Goal: Task Accomplishment & Management: Manage account settings

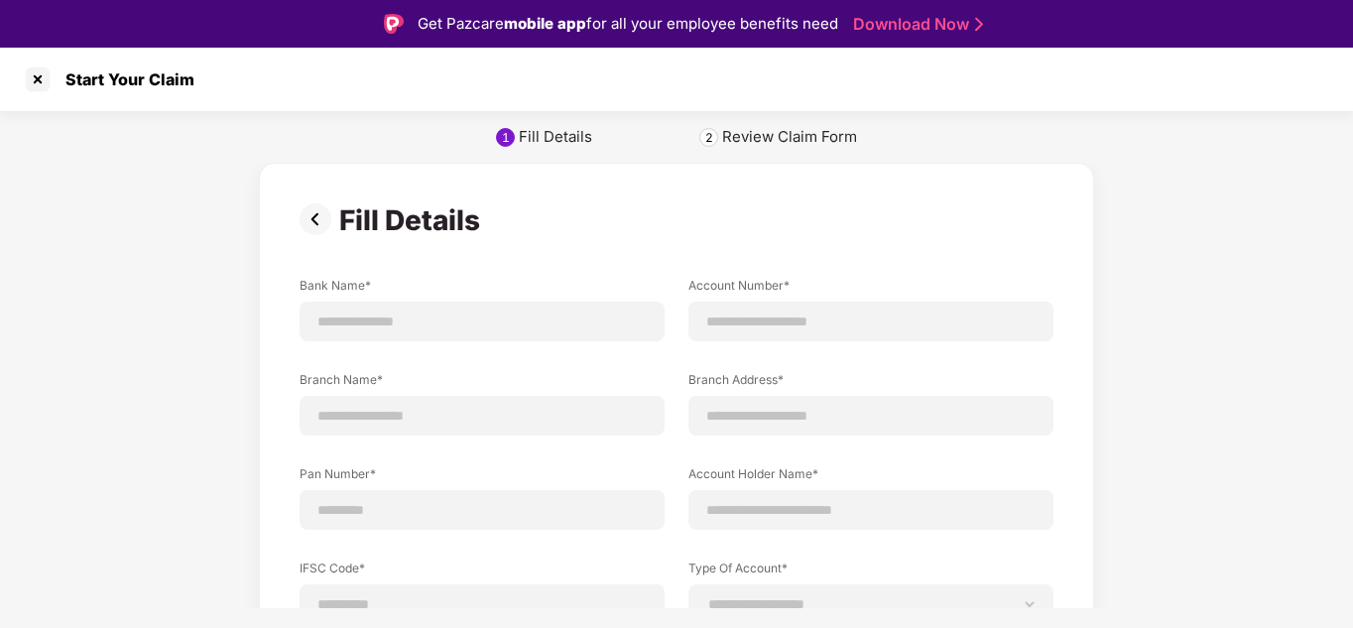
scroll to position [48, 0]
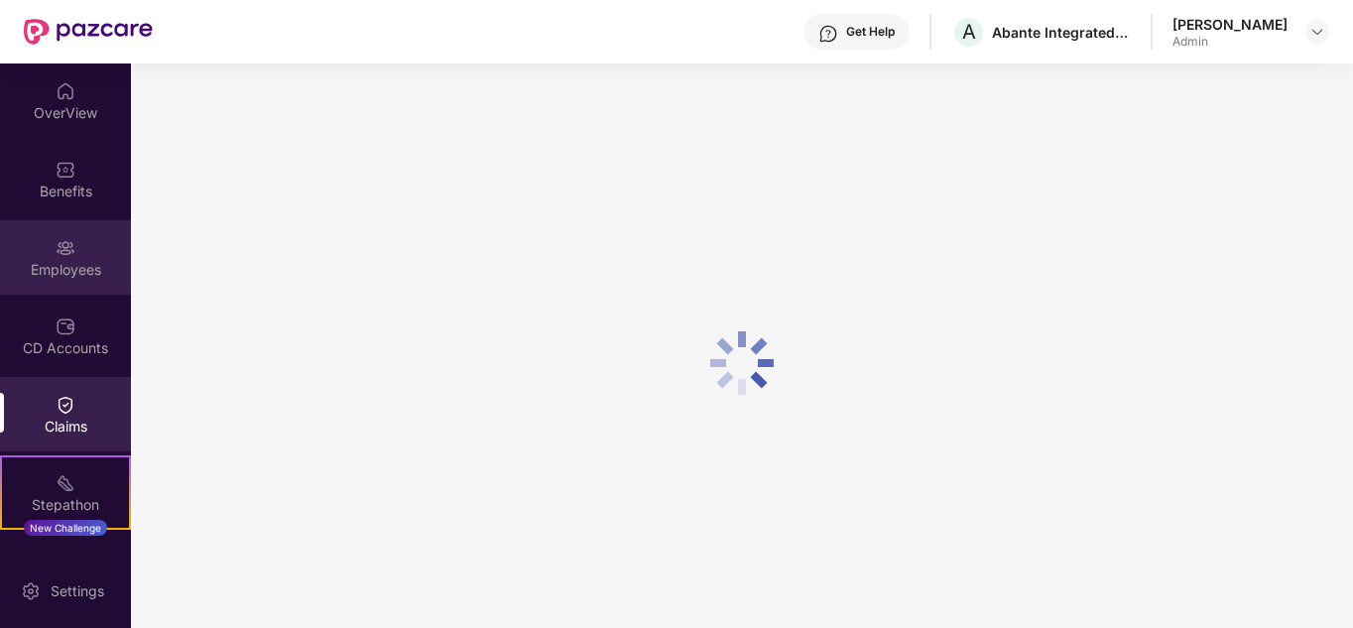
click at [42, 251] on div "Employees" at bounding box center [65, 257] width 131 height 74
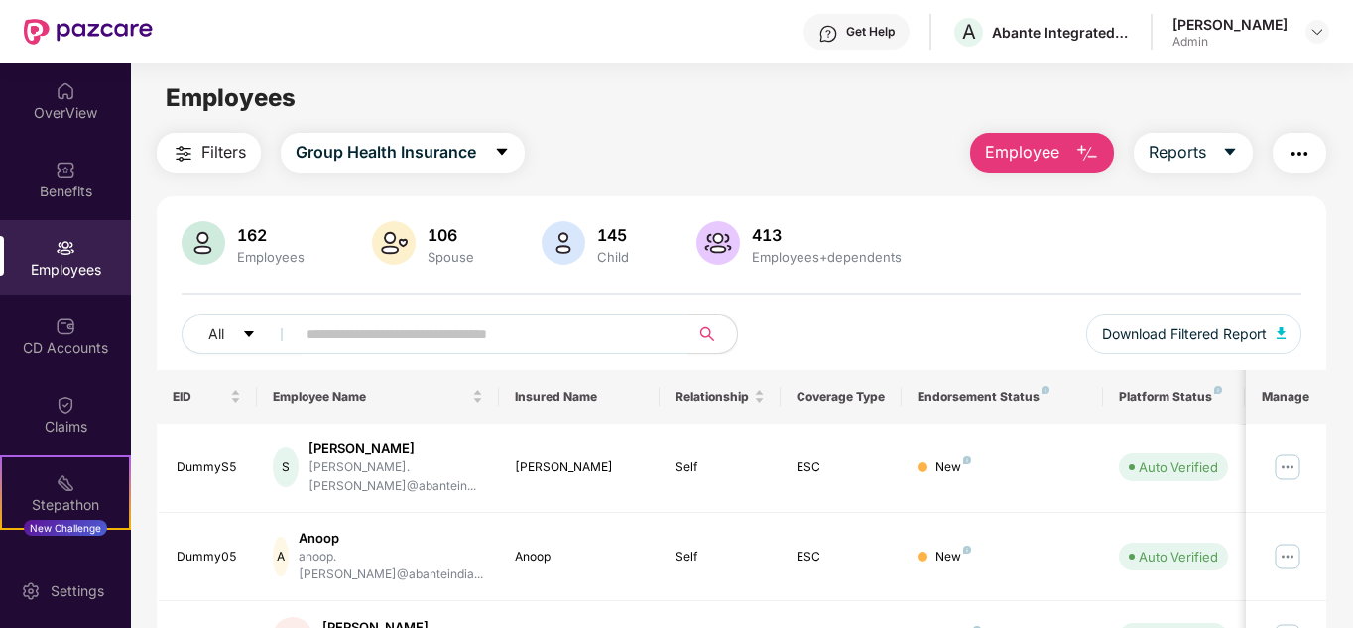
click at [58, 269] on div "Employees" at bounding box center [65, 270] width 131 height 20
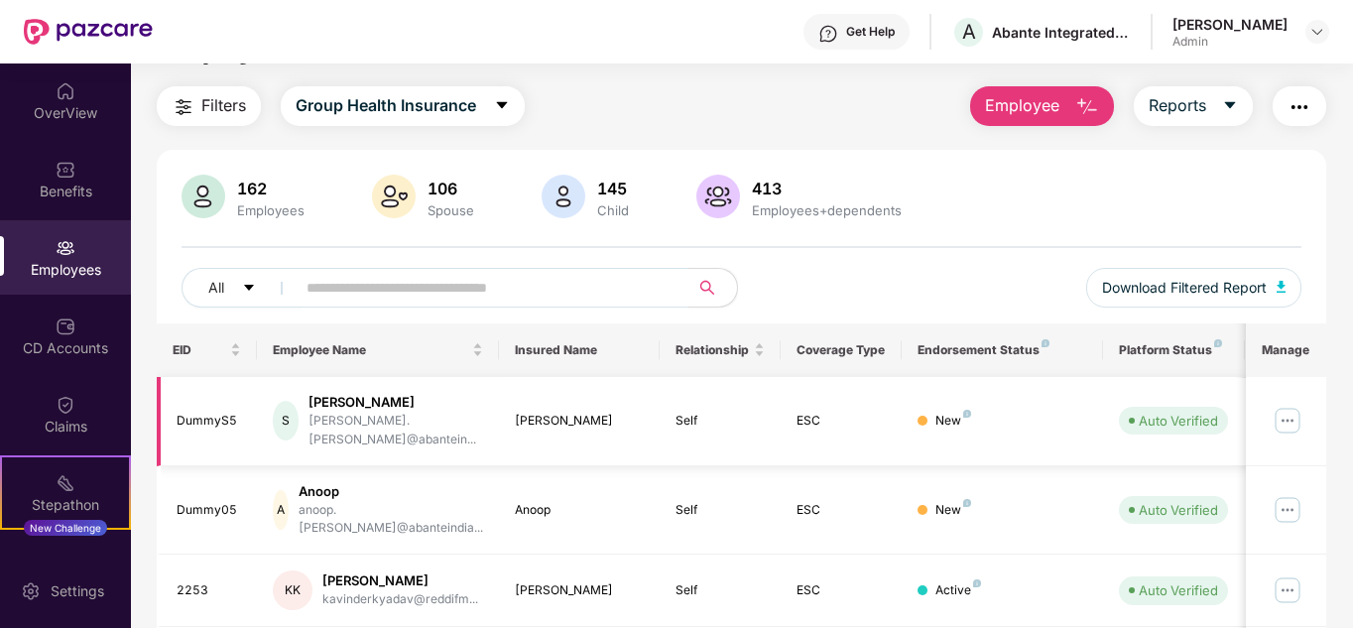
scroll to position [99, 0]
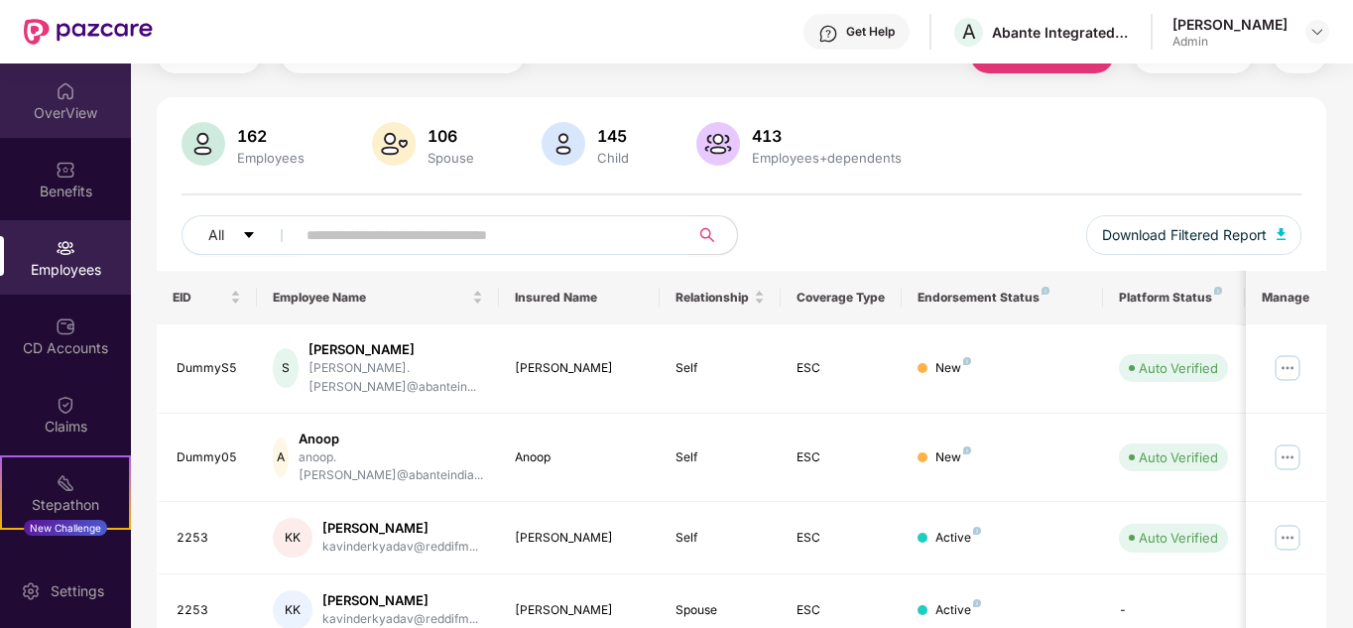
click at [62, 77] on div "OverView" at bounding box center [65, 100] width 131 height 74
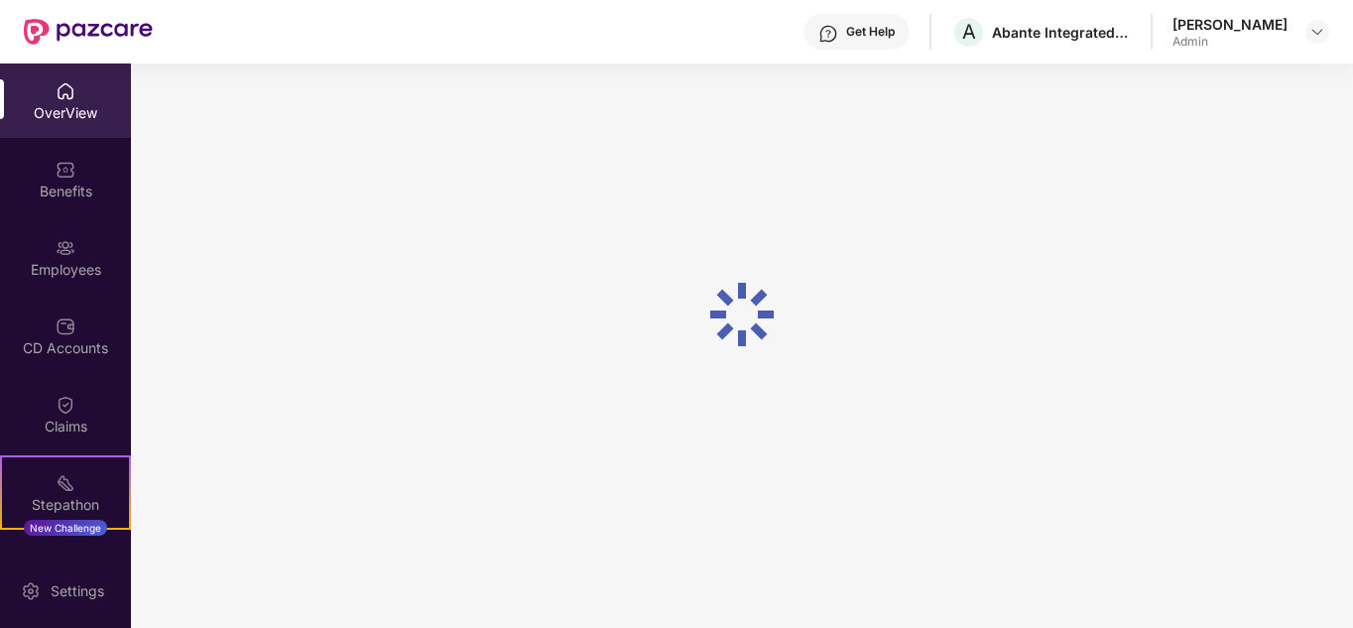
scroll to position [63, 0]
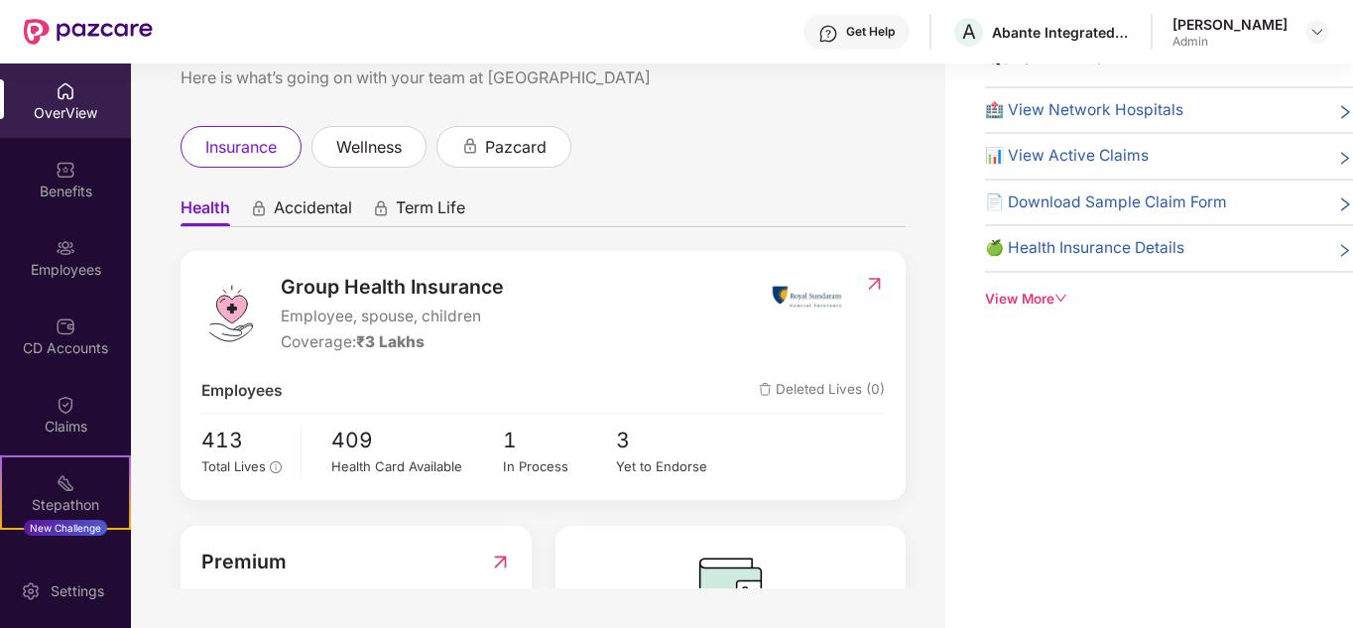
click at [1128, 111] on span "🏥 View Network Hospitals" at bounding box center [1084, 110] width 198 height 24
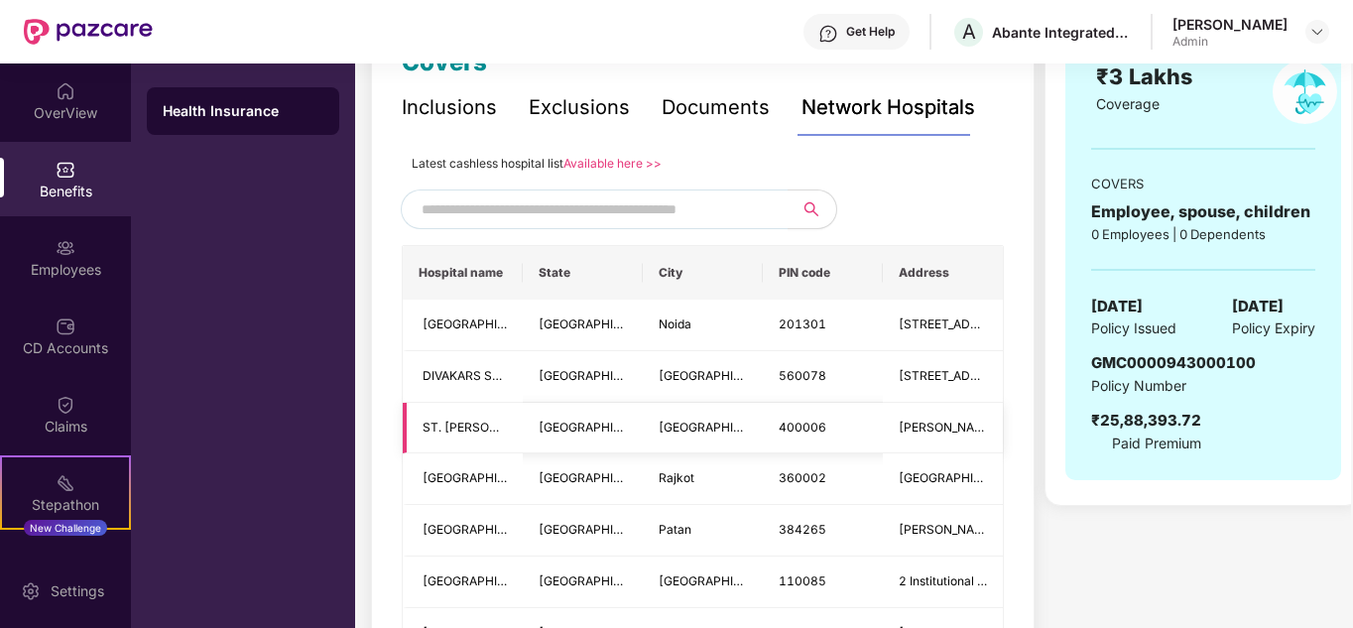
scroll to position [312, 0]
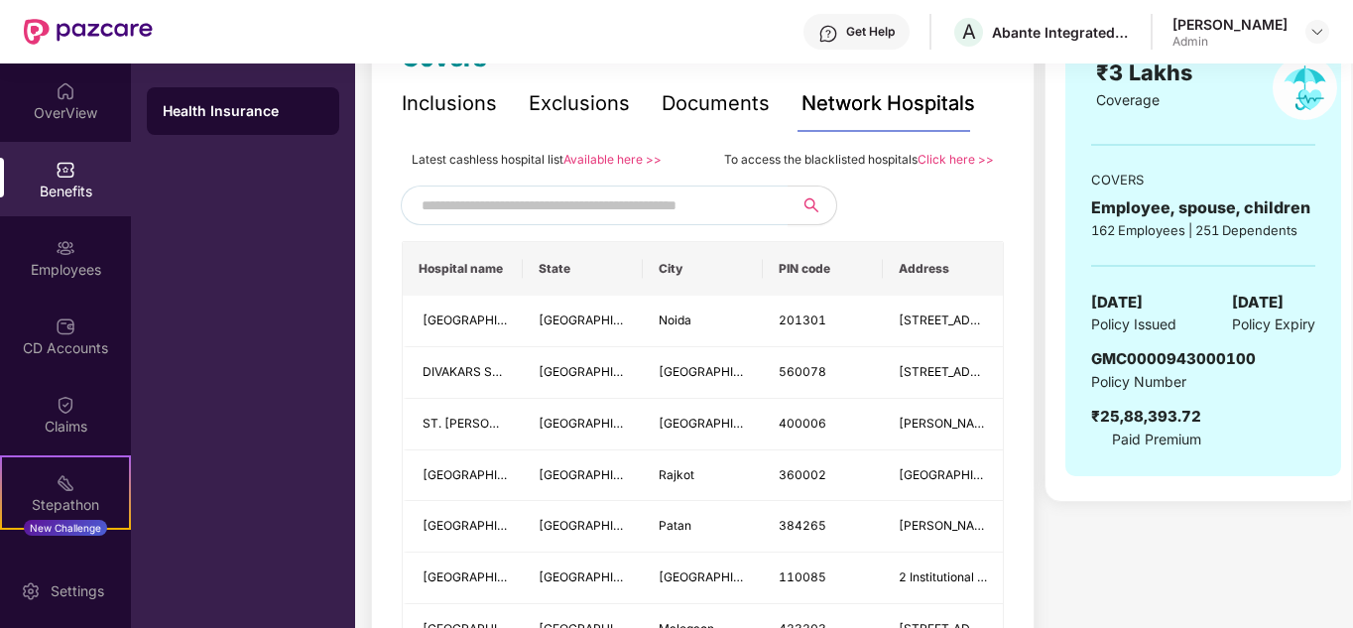
click at [619, 205] on input "text" at bounding box center [591, 205] width 339 height 30
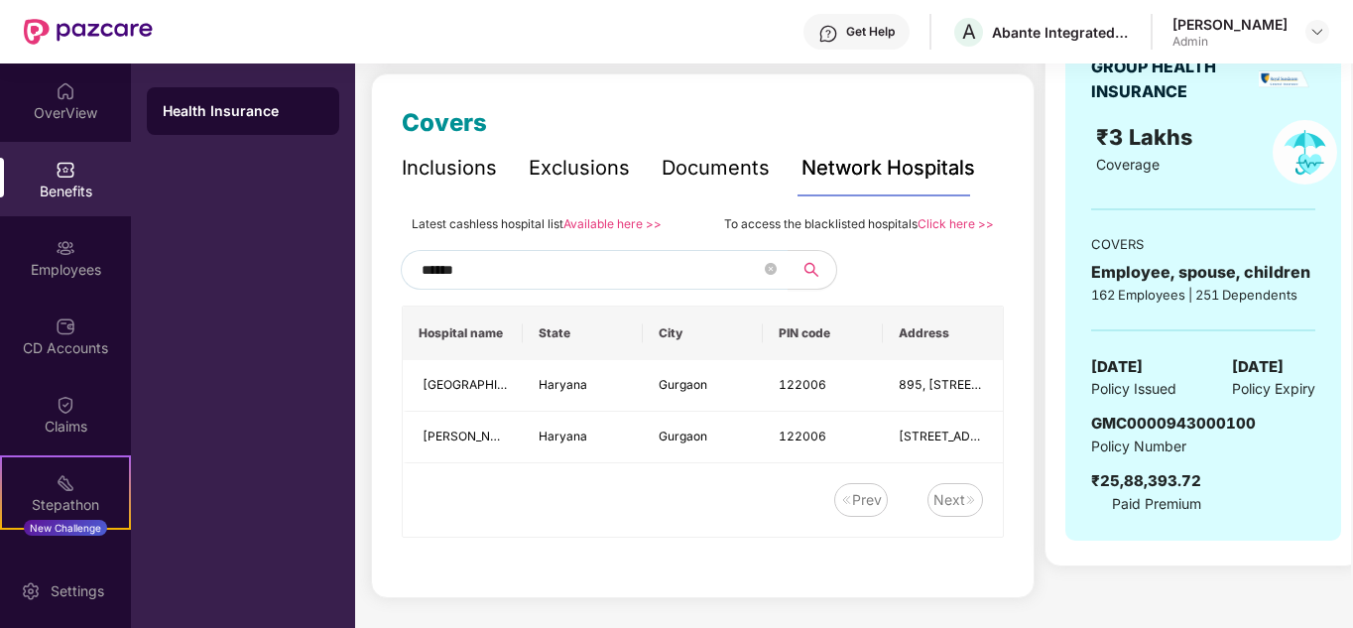
scroll to position [250, 0]
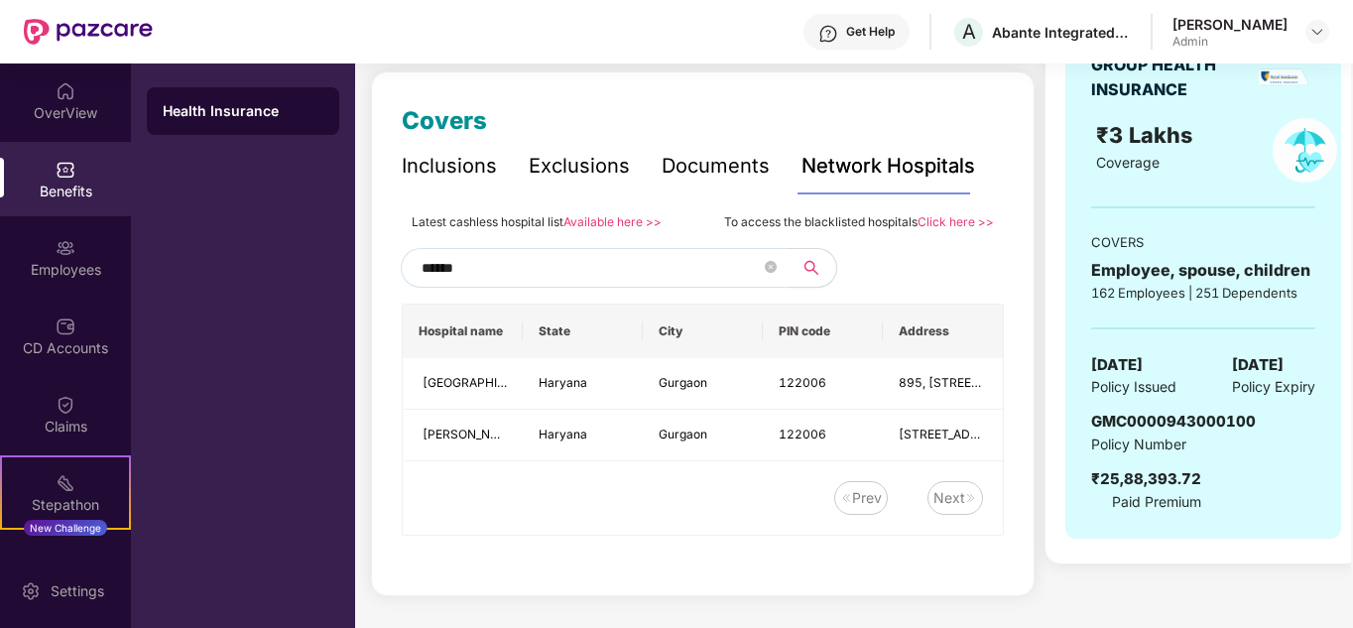
type input "******"
click at [56, 256] on img at bounding box center [66, 247] width 20 height 20
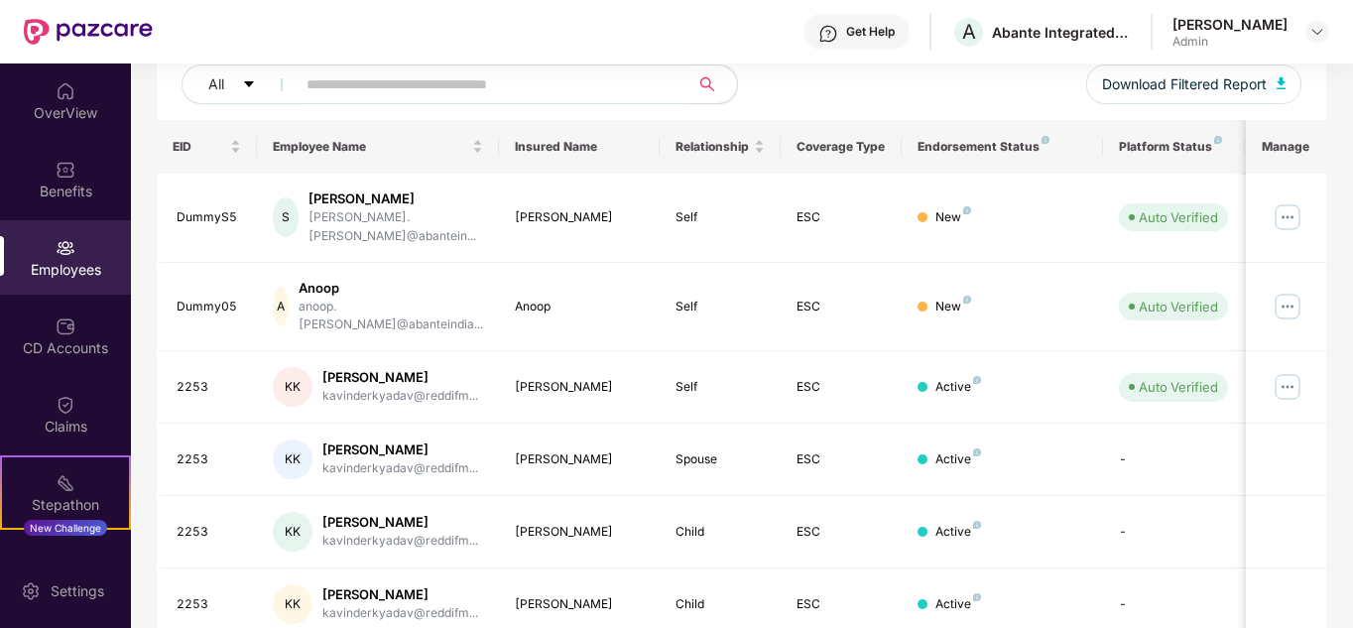
click at [371, 86] on input "text" at bounding box center [484, 84] width 356 height 30
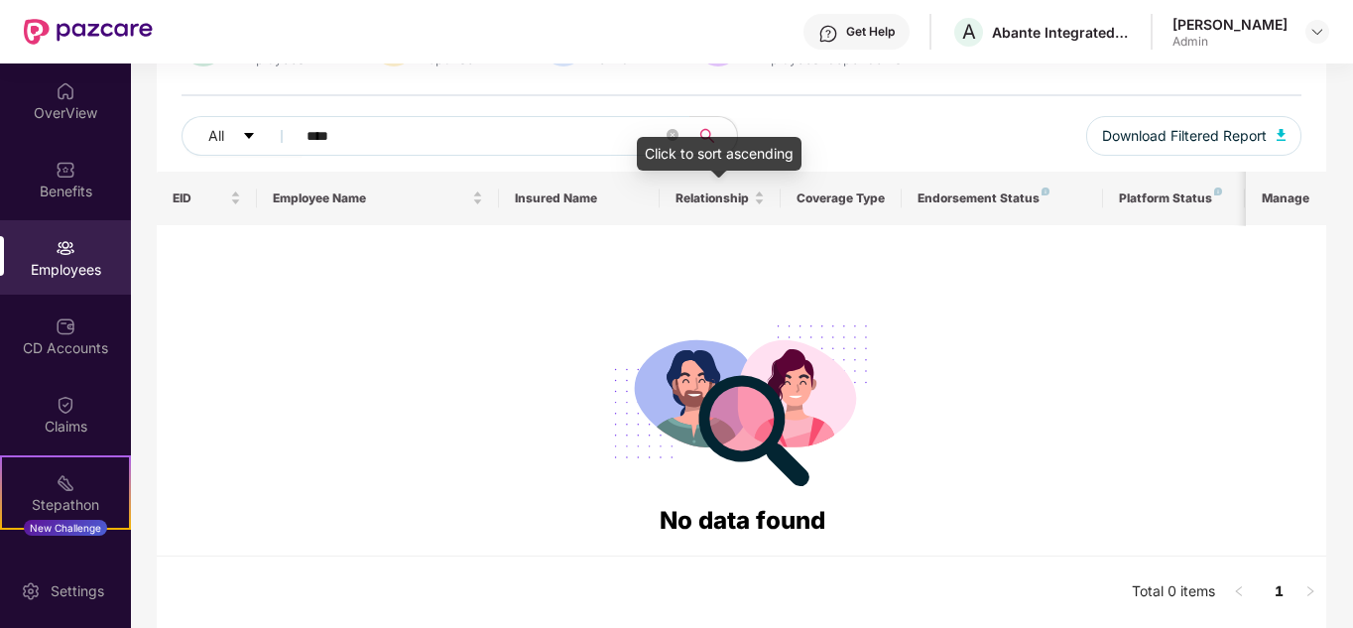
scroll to position [0, 0]
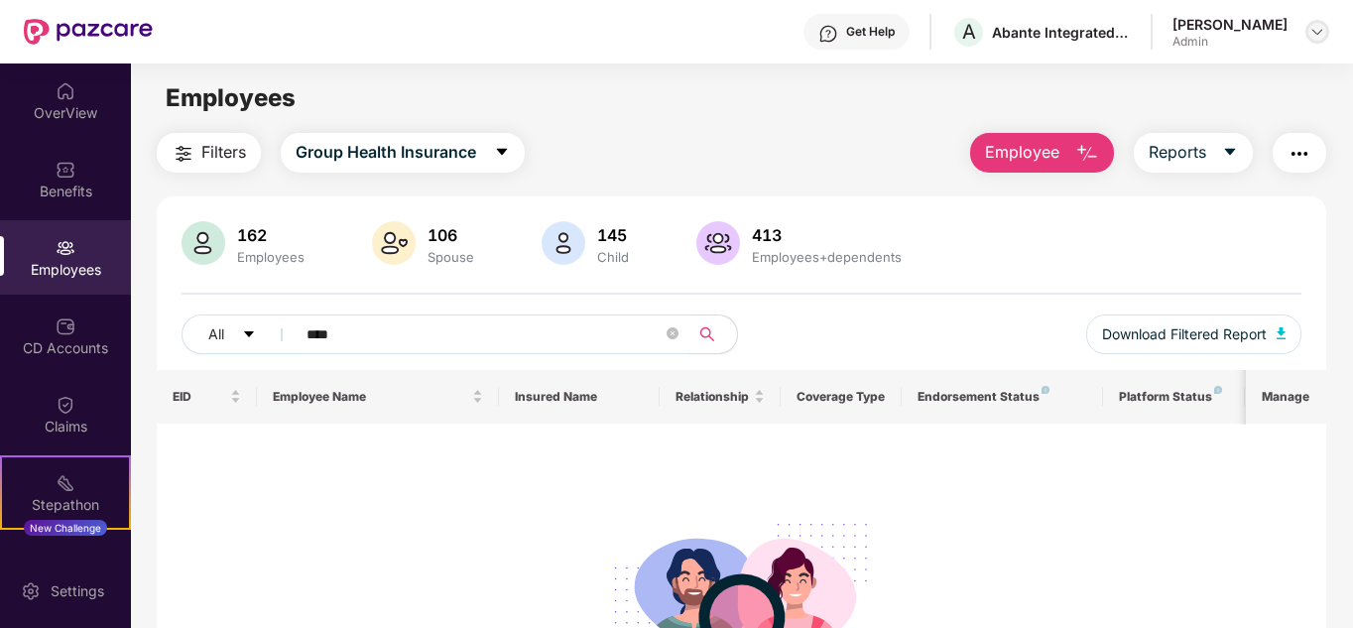
type input "****"
click at [1316, 29] on img at bounding box center [1317, 32] width 16 height 16
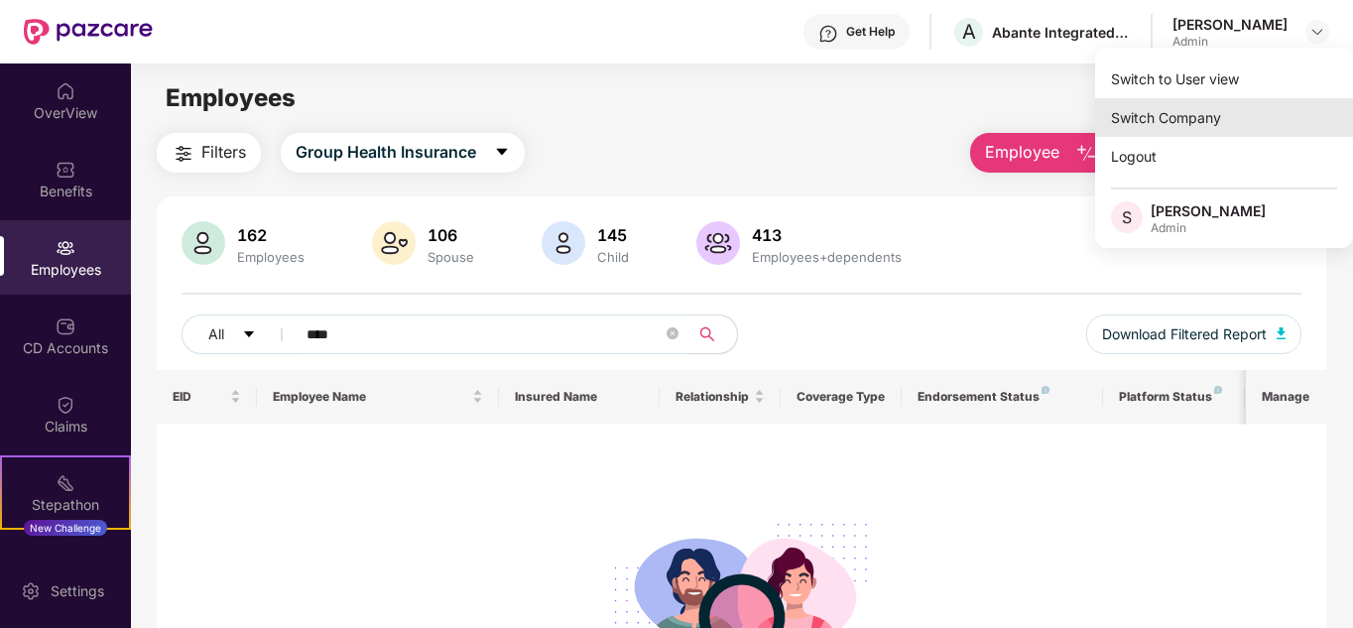
click at [1207, 117] on div "Switch Company" at bounding box center [1224, 117] width 258 height 39
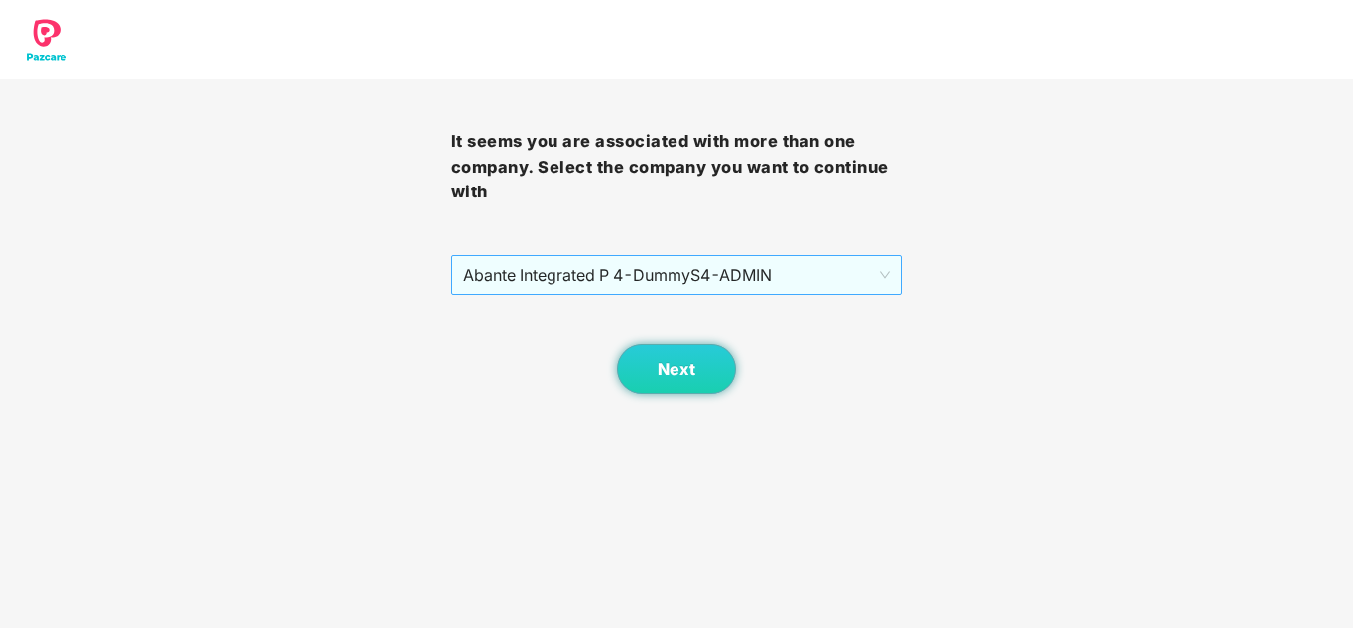
click at [592, 276] on span "Abante Integrated P 4 - DummyS4 - ADMIN" at bounding box center [676, 275] width 427 height 38
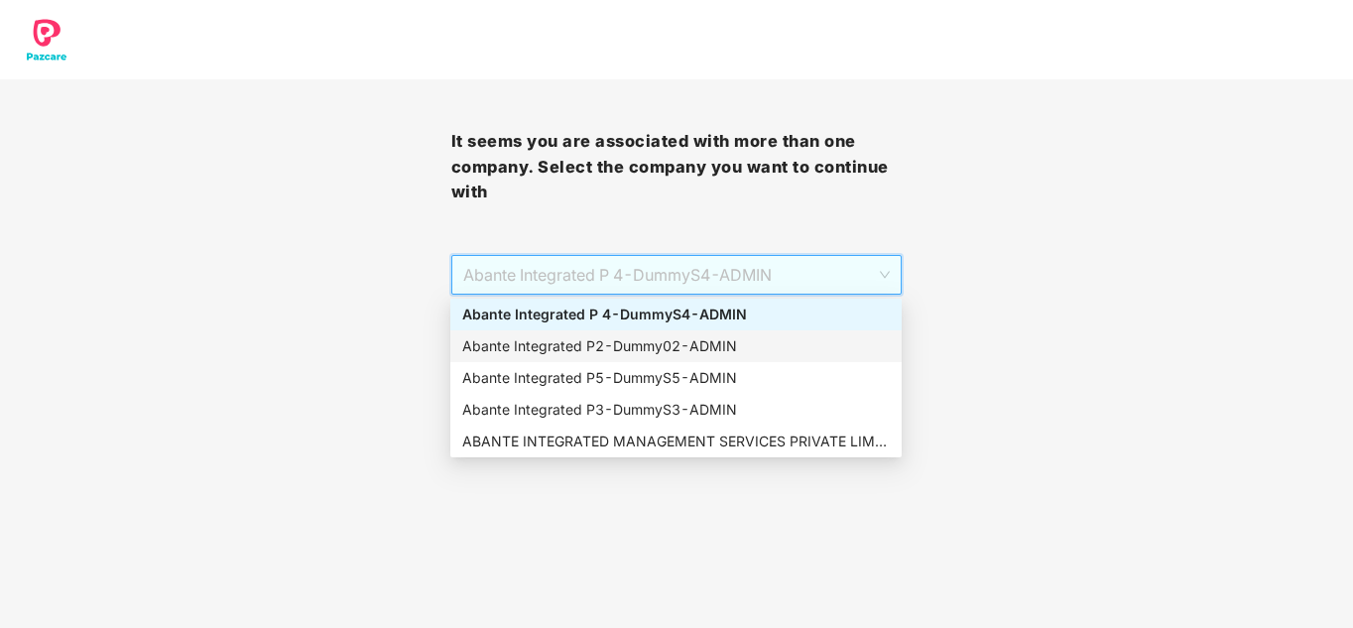
click at [573, 337] on div "Abante Integrated P2 - Dummy02 - ADMIN" at bounding box center [675, 346] width 427 height 22
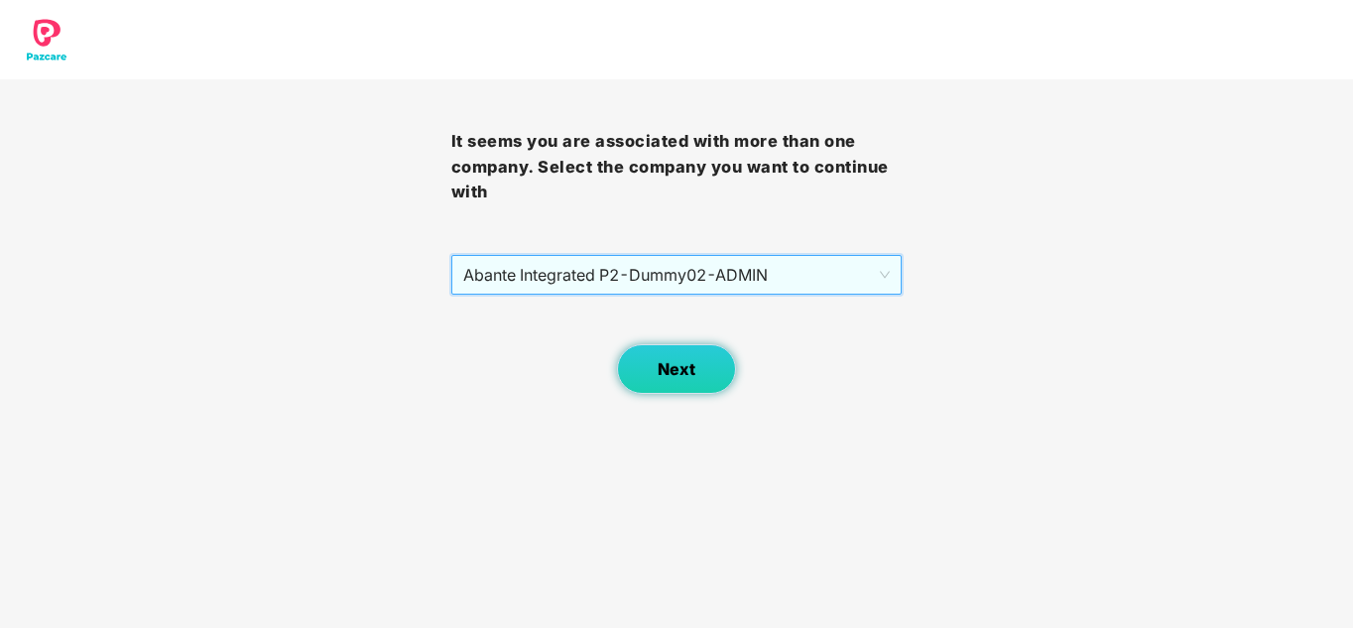
click at [679, 375] on span "Next" at bounding box center [677, 369] width 38 height 19
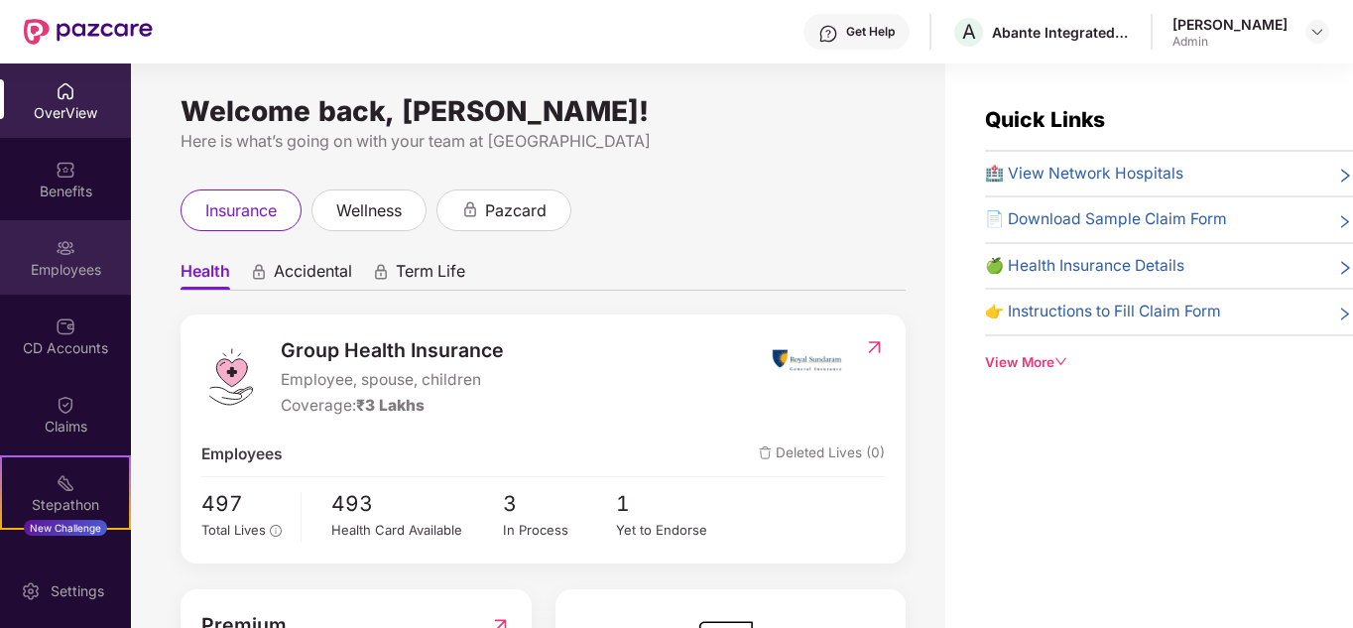
click at [68, 240] on img at bounding box center [66, 248] width 20 height 20
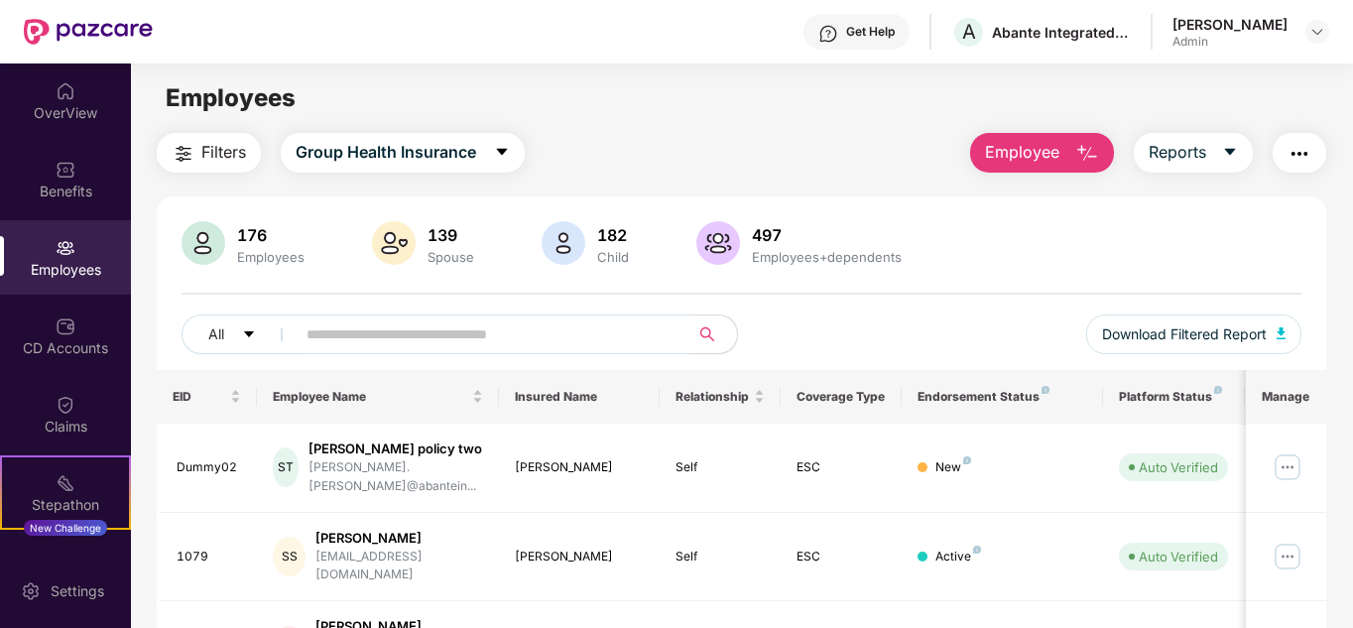
click at [353, 329] on input "text" at bounding box center [484, 334] width 356 height 30
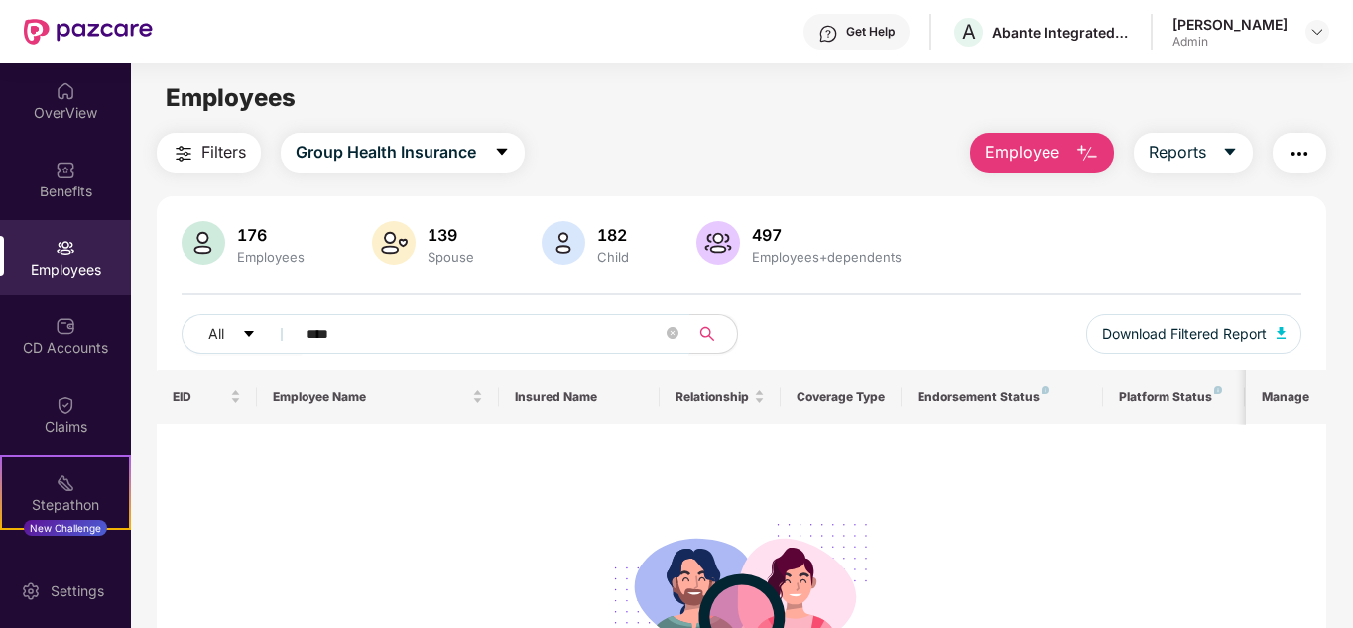
type input "****"
click at [1329, 29] on header "Get Help A Abante Integrated P2 [PERSON_NAME] Admin" at bounding box center [676, 31] width 1353 height 63
click at [1320, 32] on img at bounding box center [1317, 32] width 16 height 16
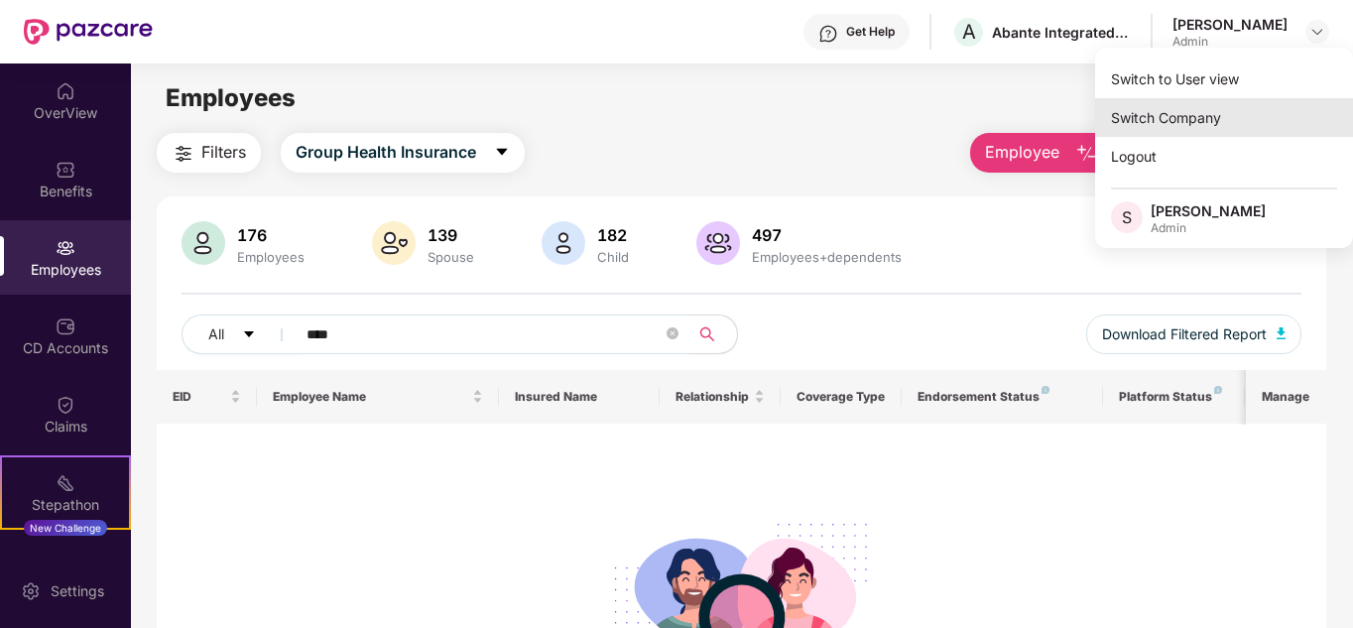
click at [1189, 129] on div "Switch Company" at bounding box center [1224, 117] width 258 height 39
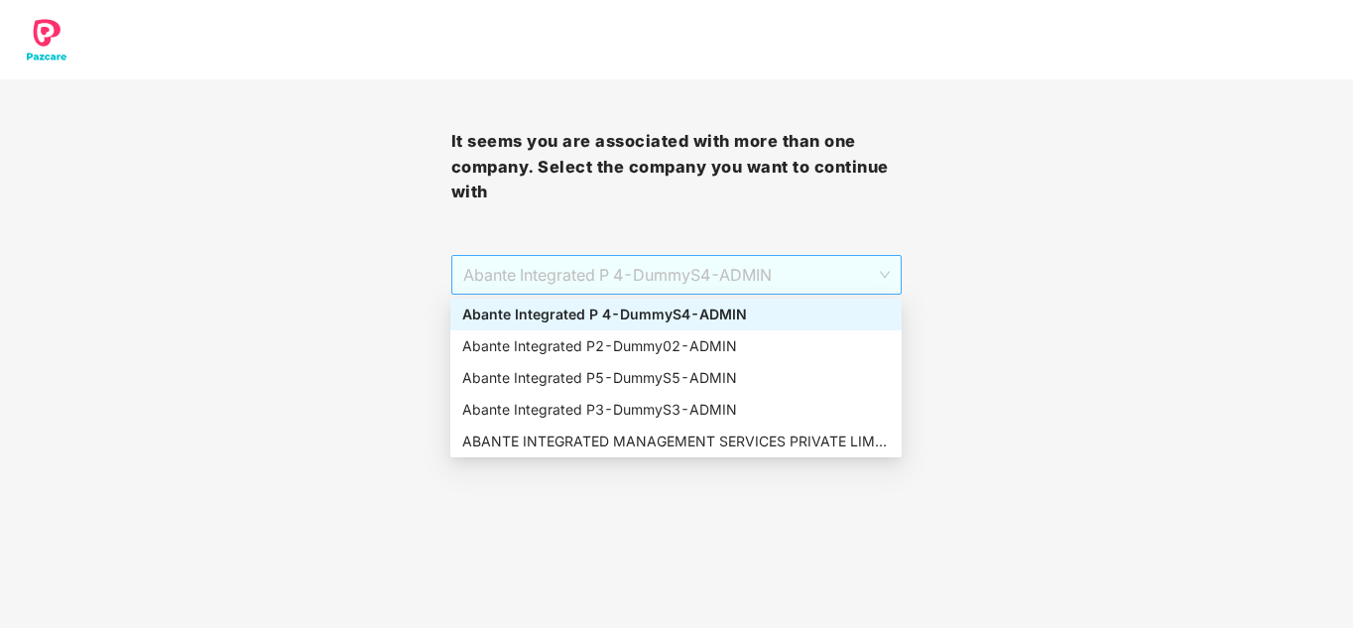
click at [735, 279] on span "Abante Integrated P 4 - DummyS4 - ADMIN" at bounding box center [676, 275] width 427 height 38
click at [641, 378] on div "Abante Integrated P5 - DummyS5 - ADMIN" at bounding box center [675, 378] width 427 height 22
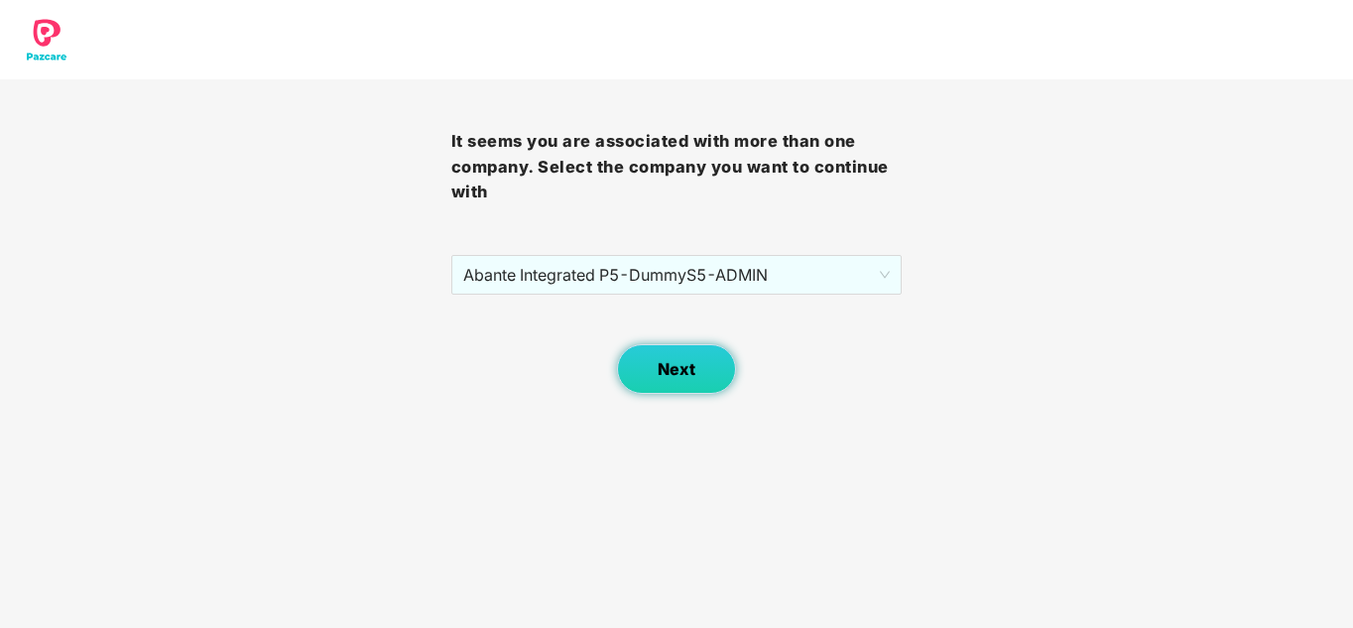
click at [646, 371] on button "Next" at bounding box center [676, 369] width 119 height 50
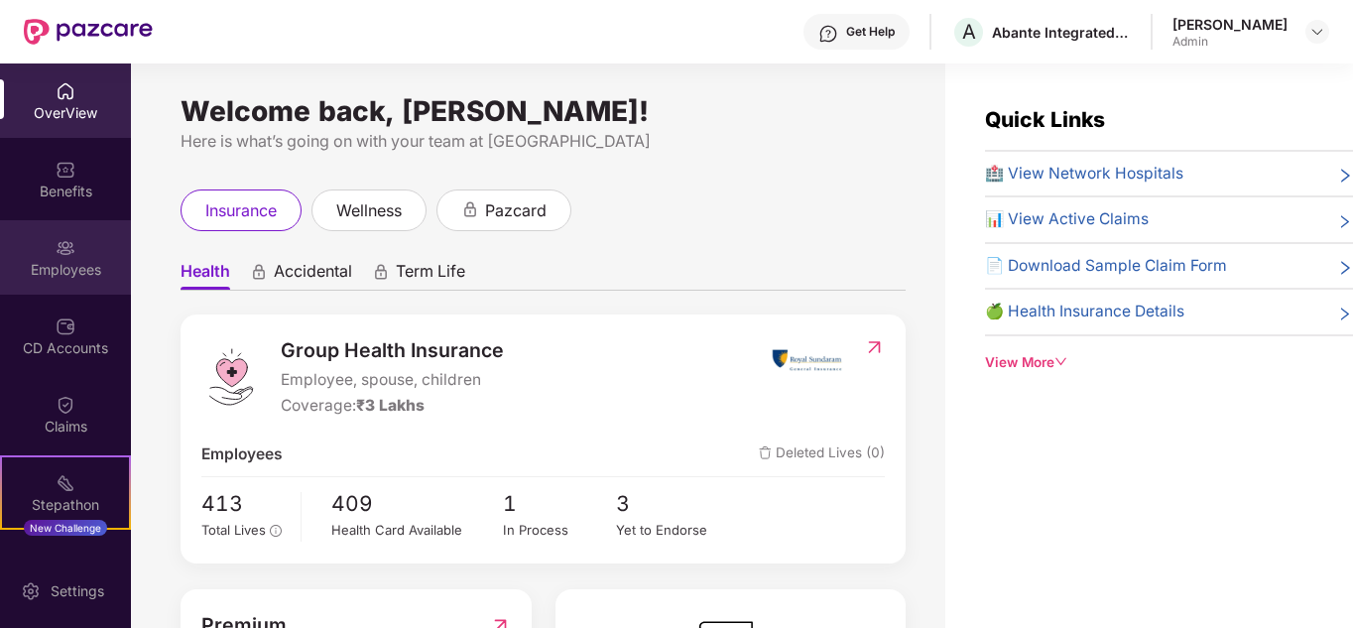
click at [54, 265] on div "Employees" at bounding box center [65, 270] width 131 height 20
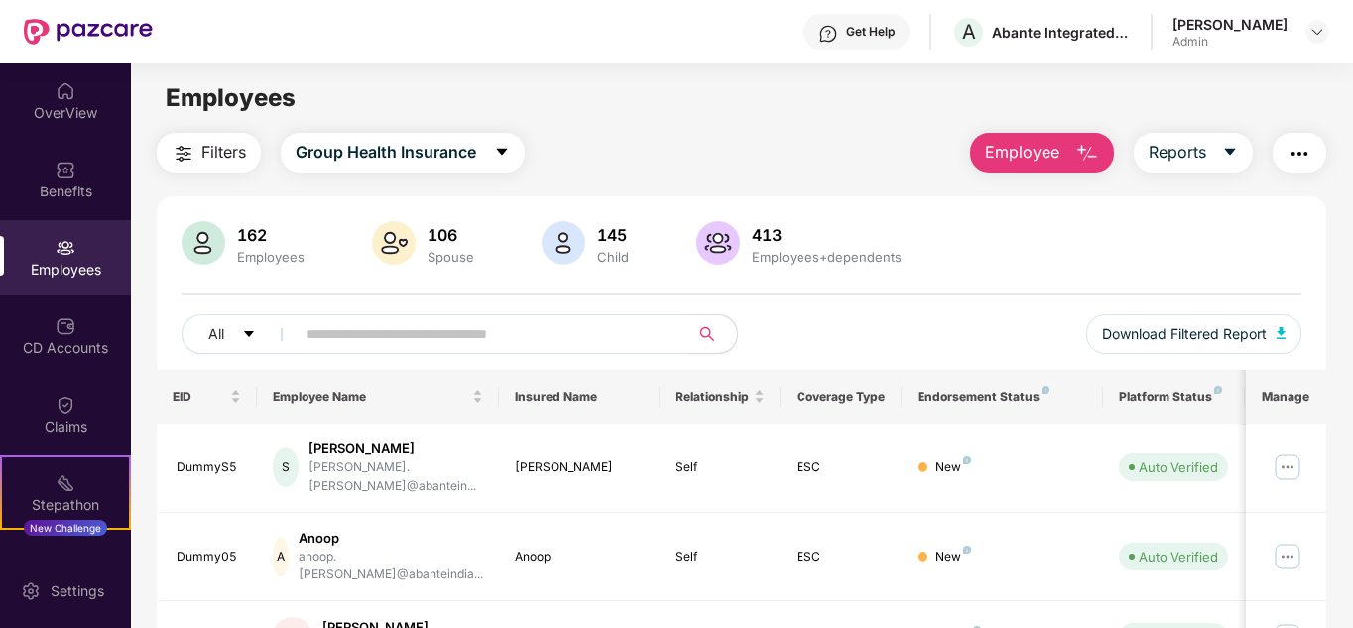
click at [345, 344] on input "text" at bounding box center [484, 334] width 356 height 30
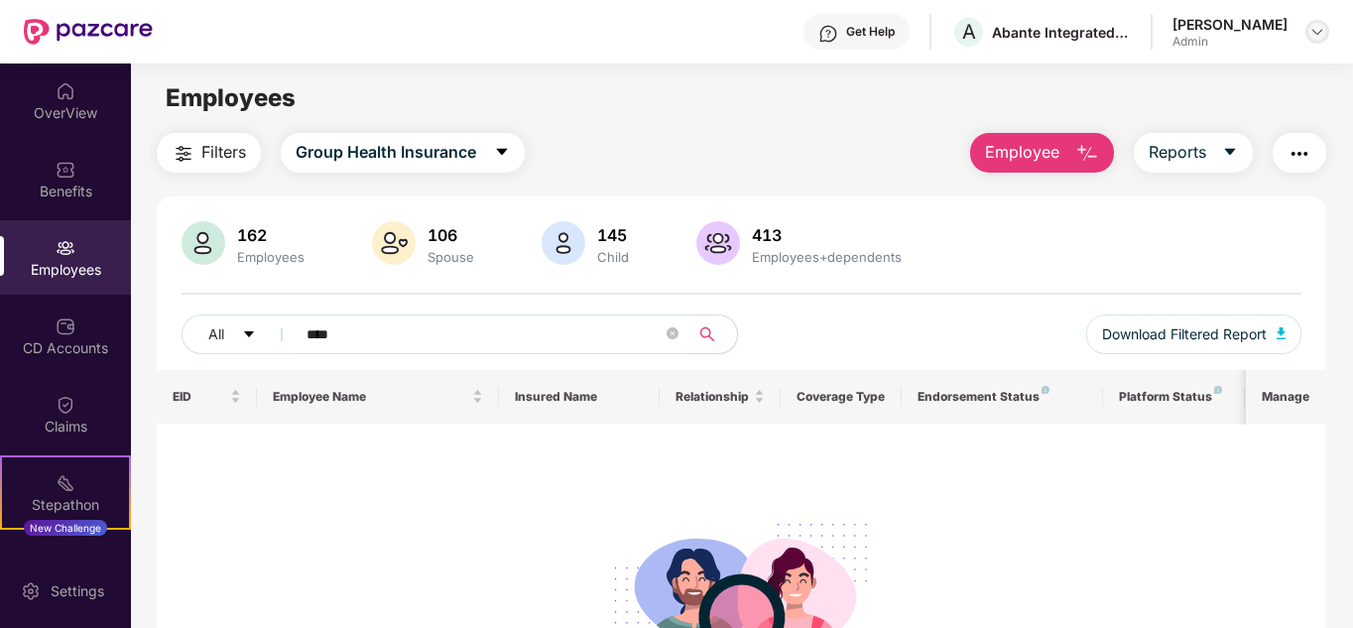
type input "****"
click at [1309, 24] on img at bounding box center [1317, 32] width 16 height 16
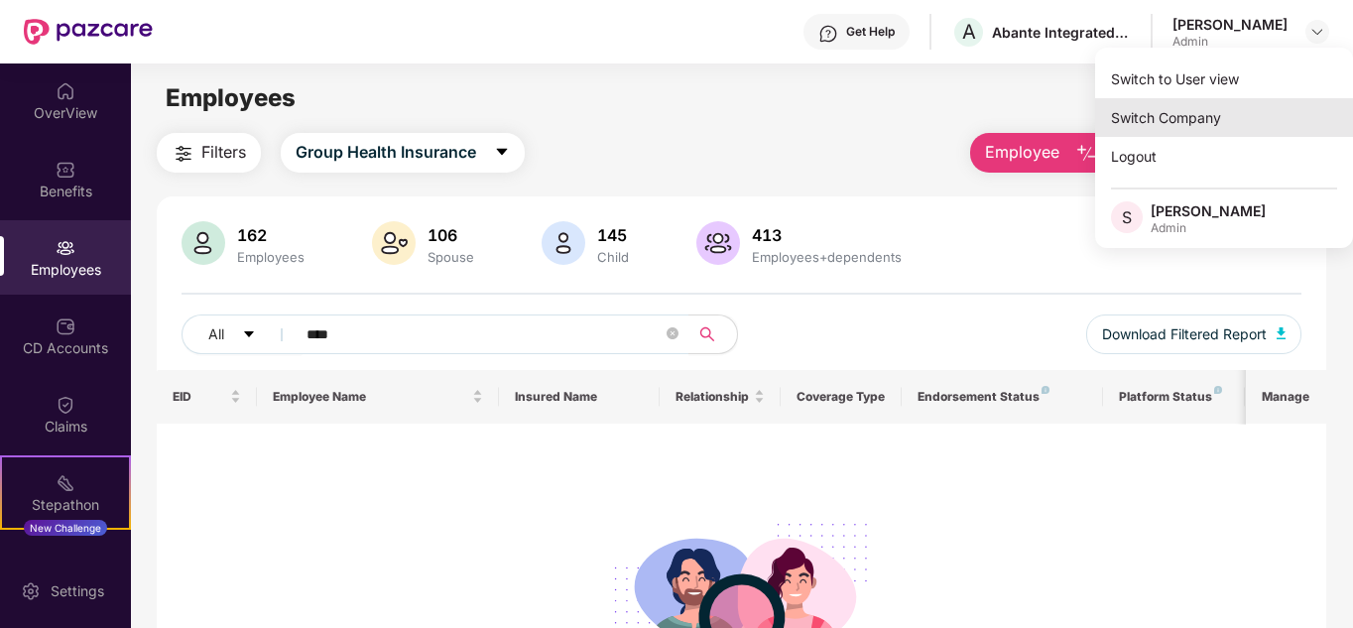
click at [1207, 109] on div "Switch Company" at bounding box center [1224, 117] width 258 height 39
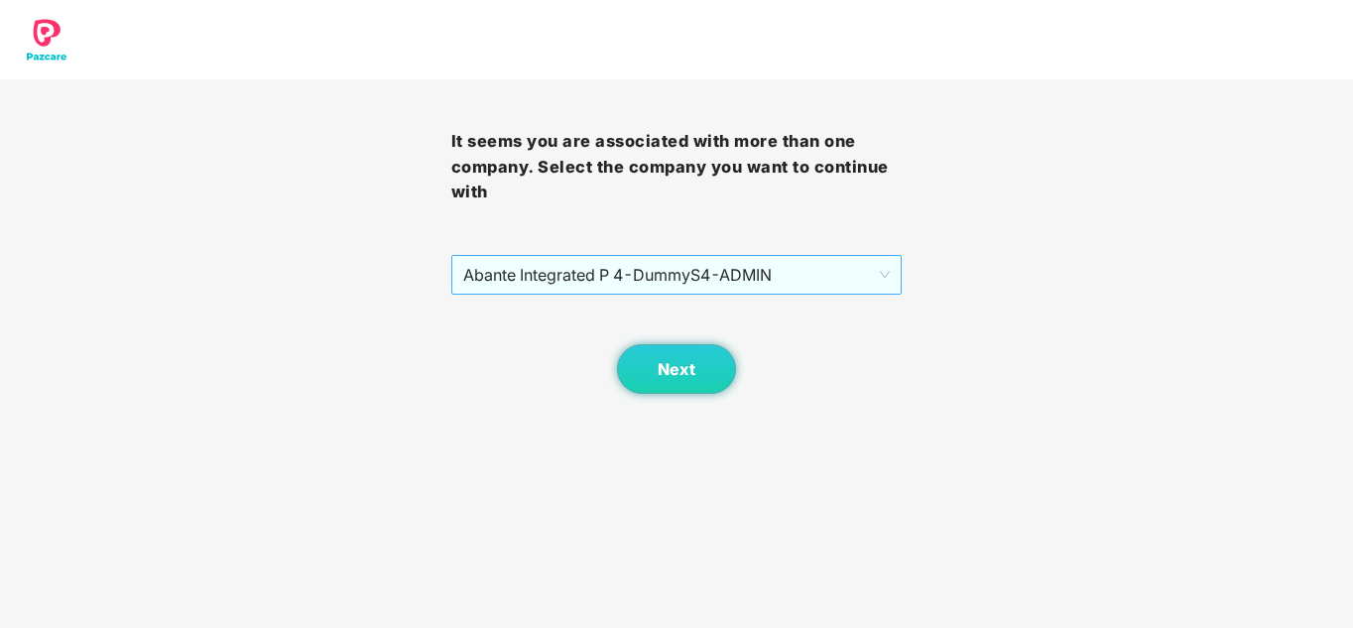
click at [784, 280] on span "Abante Integrated P 4 - DummyS4 - ADMIN" at bounding box center [676, 275] width 427 height 38
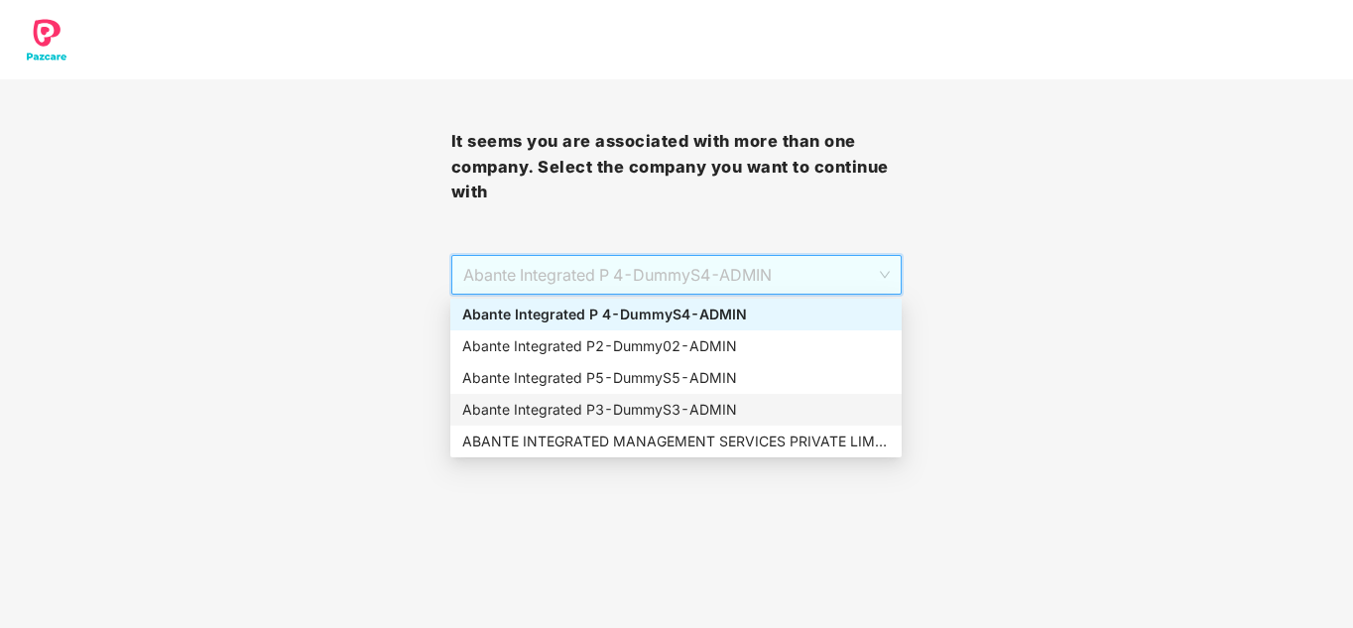
click at [660, 404] on div "Abante Integrated P3 - DummyS3 - ADMIN" at bounding box center [675, 410] width 427 height 22
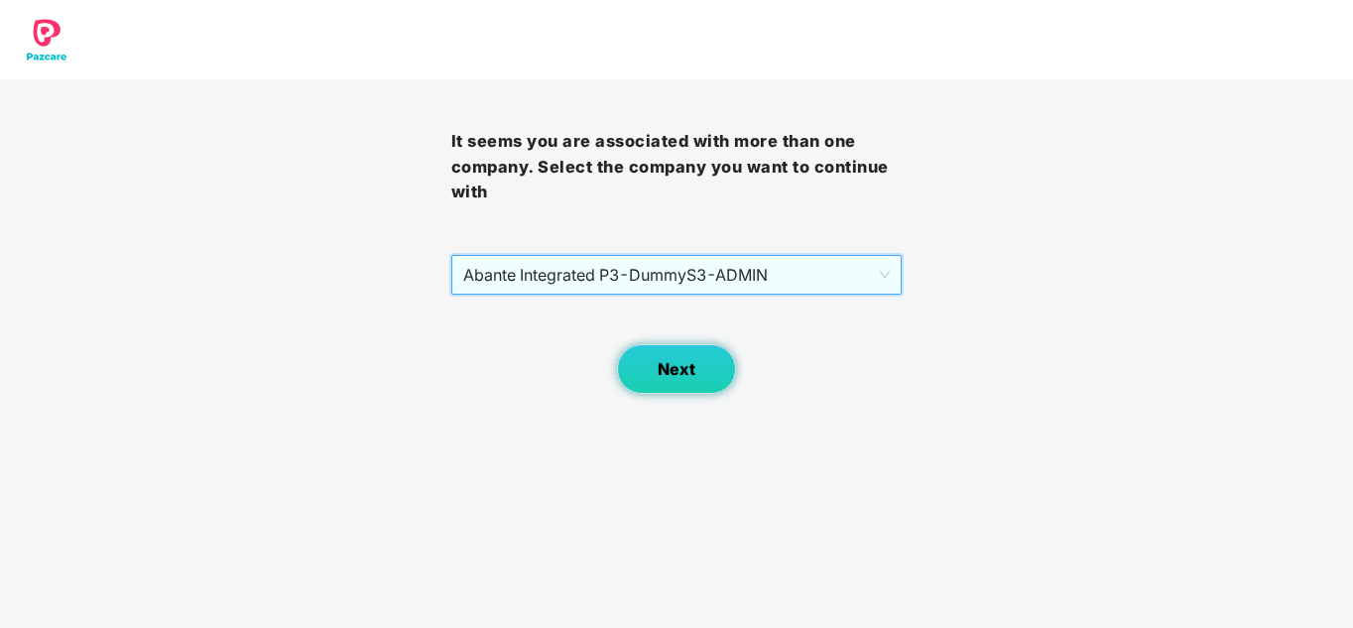
click at [660, 366] on span "Next" at bounding box center [677, 369] width 38 height 19
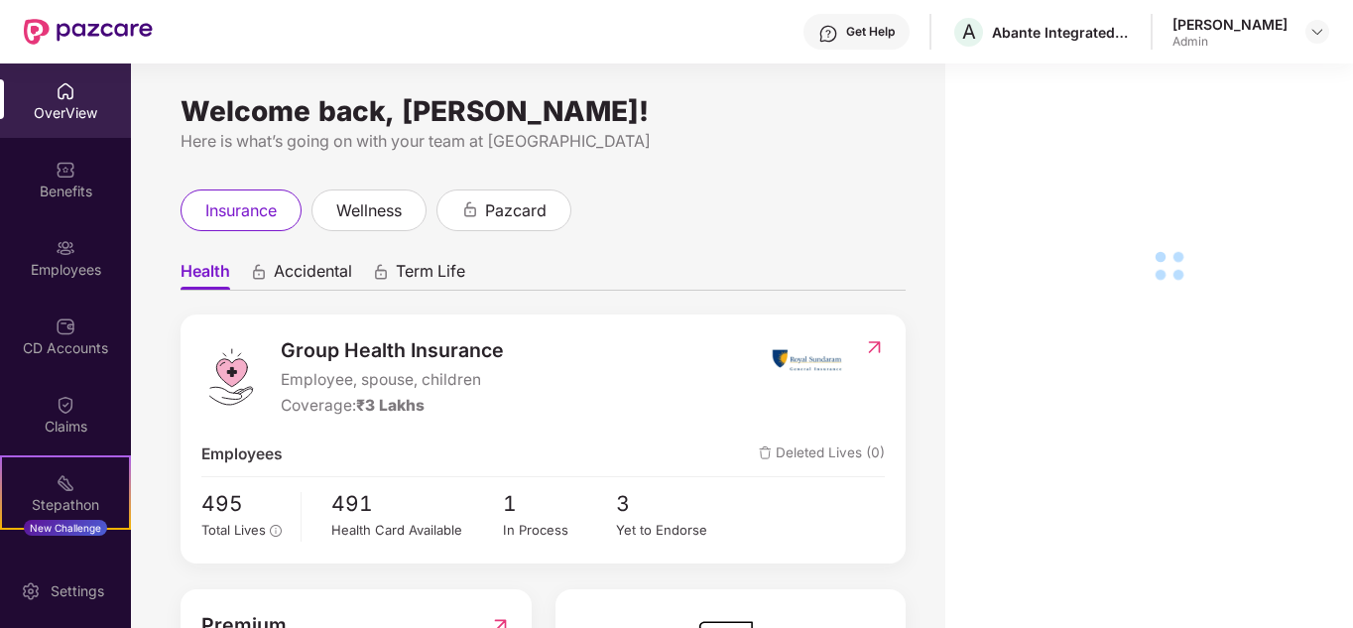
click at [82, 335] on div "CD Accounts" at bounding box center [65, 336] width 131 height 74
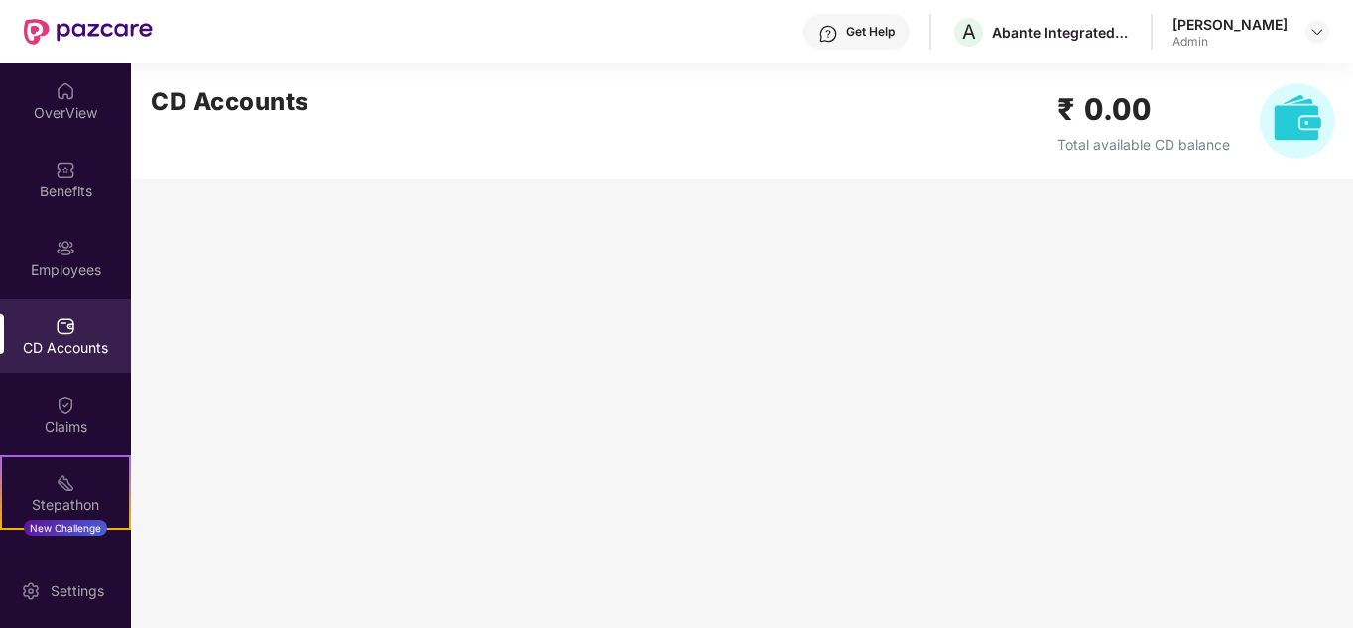
click at [56, 333] on img at bounding box center [66, 326] width 20 height 20
click at [58, 246] on img at bounding box center [66, 248] width 20 height 20
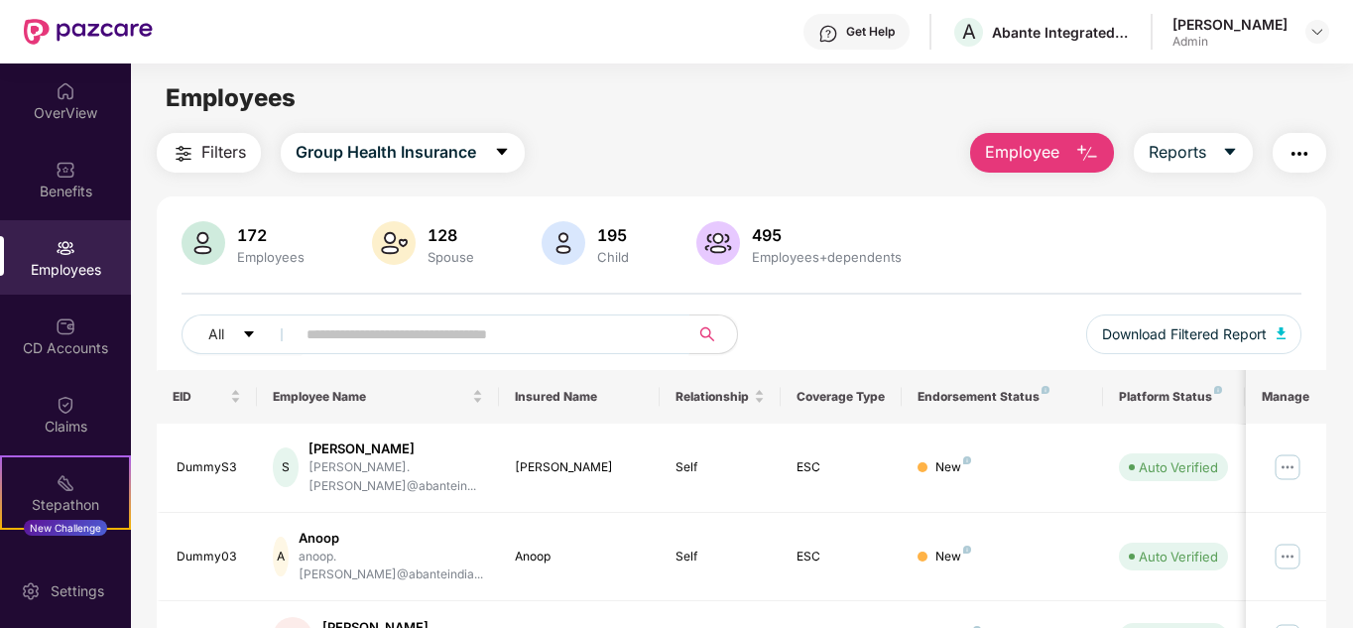
click at [398, 339] on input "text" at bounding box center [484, 334] width 356 height 30
type input "****"
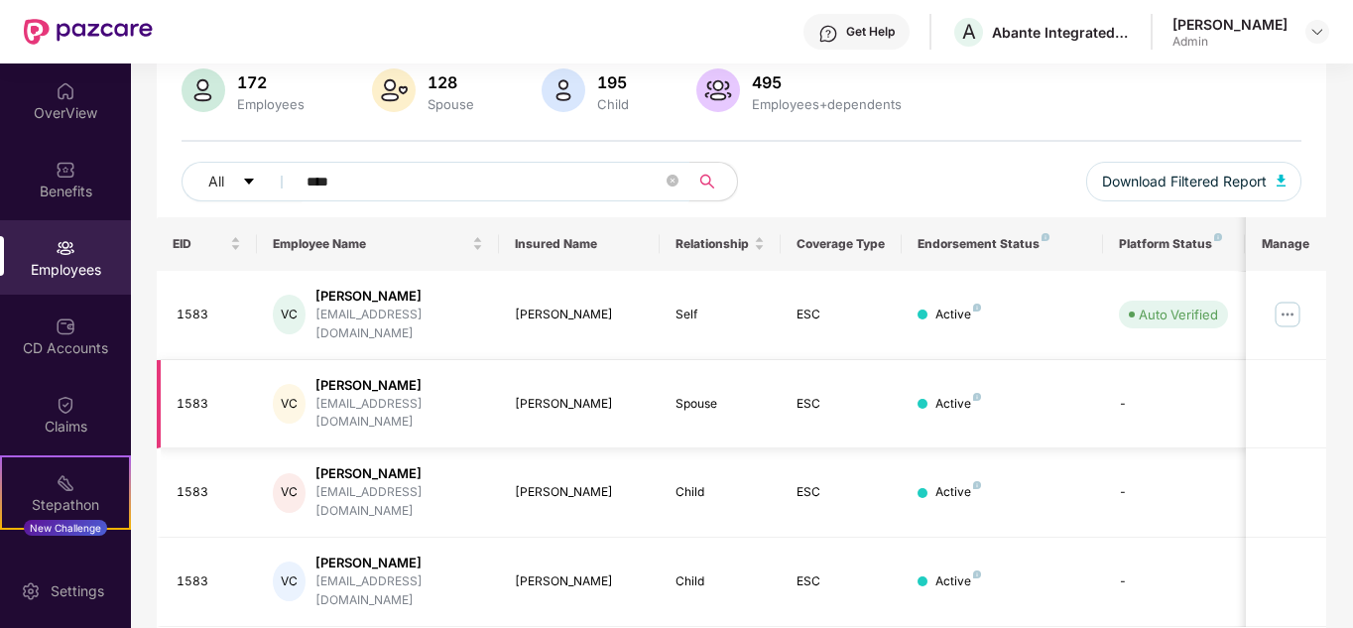
scroll to position [157, 0]
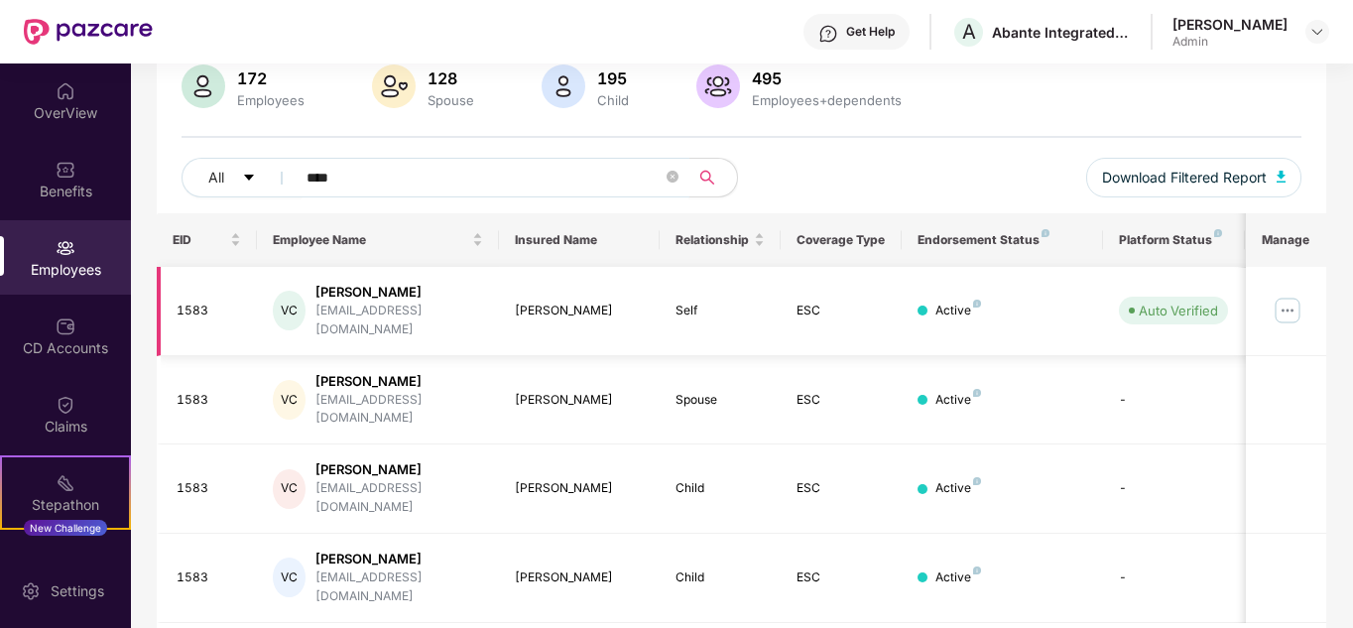
click at [1295, 298] on img at bounding box center [1287, 311] width 32 height 32
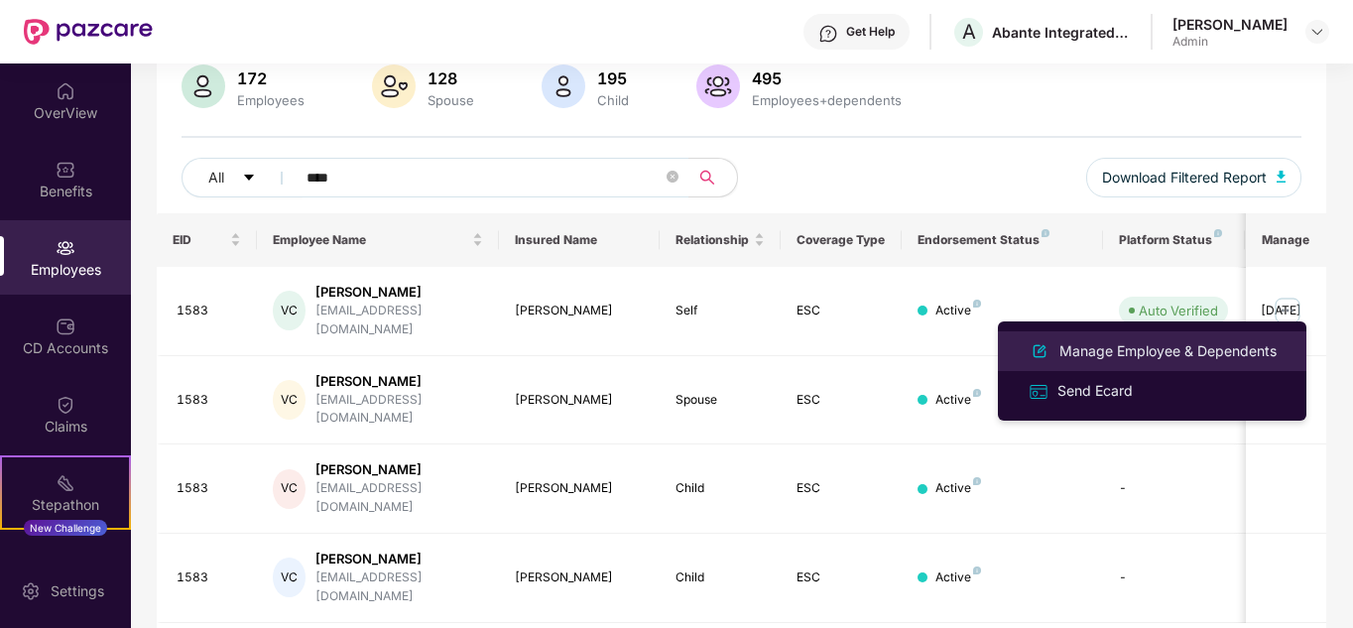
click at [1126, 350] on div "Manage Employee & Dependents" at bounding box center [1167, 351] width 225 height 22
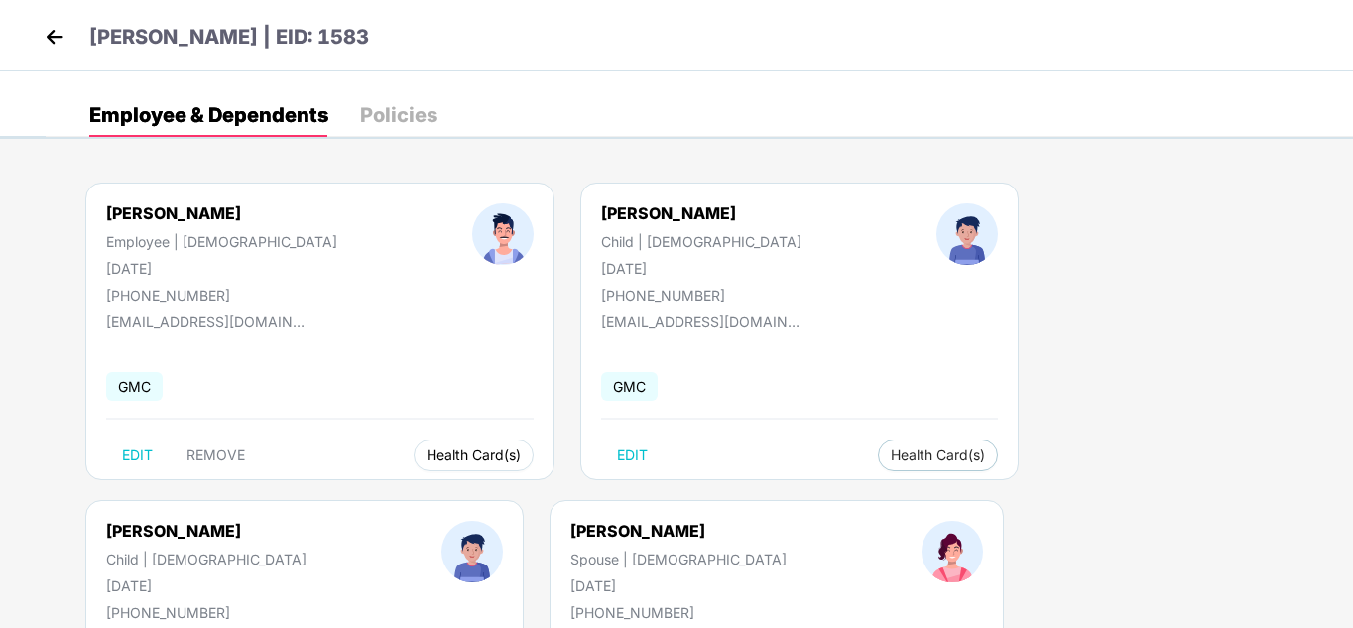
click at [426, 450] on span "Health Card(s)" at bounding box center [473, 455] width 94 height 10
click at [426, 458] on span "Health Card(s)" at bounding box center [473, 455] width 94 height 10
click at [426, 460] on span "Health Card(s)" at bounding box center [473, 455] width 94 height 10
click at [496, 495] on img at bounding box center [493, 496] width 20 height 20
click at [891, 459] on span "Health Card(s)" at bounding box center [938, 455] width 94 height 10
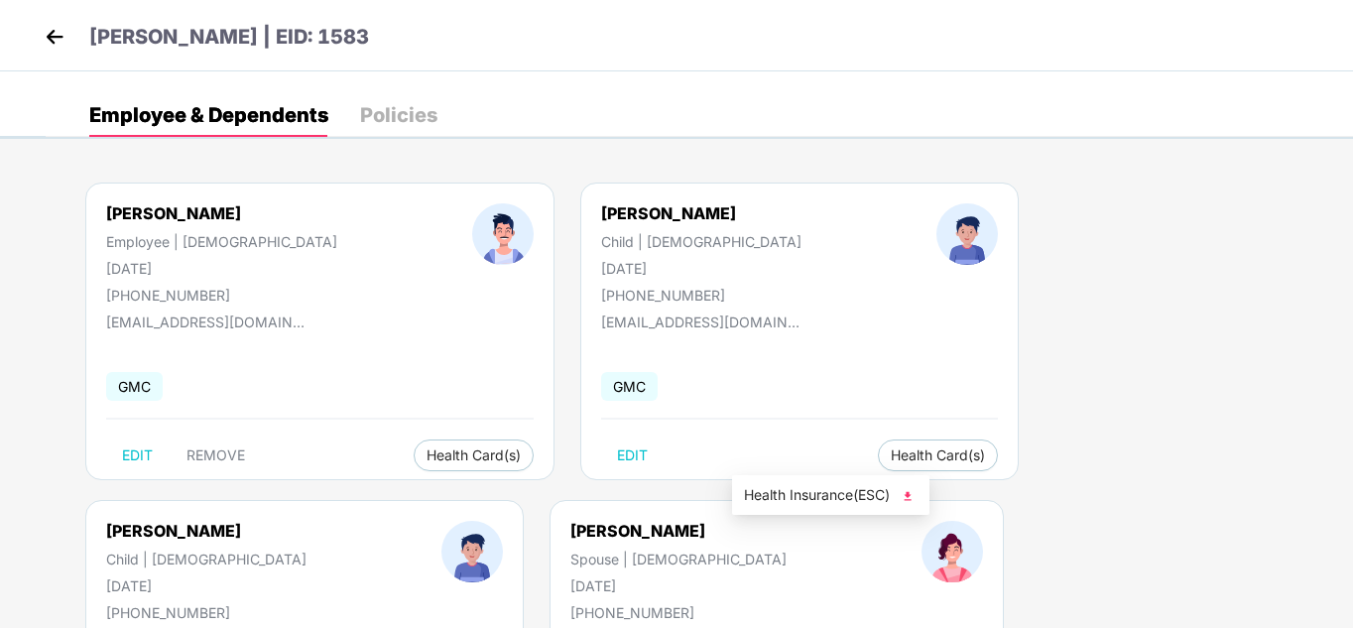
click at [912, 499] on img at bounding box center [908, 496] width 20 height 20
click at [1303, 494] on img at bounding box center [1303, 496] width 20 height 20
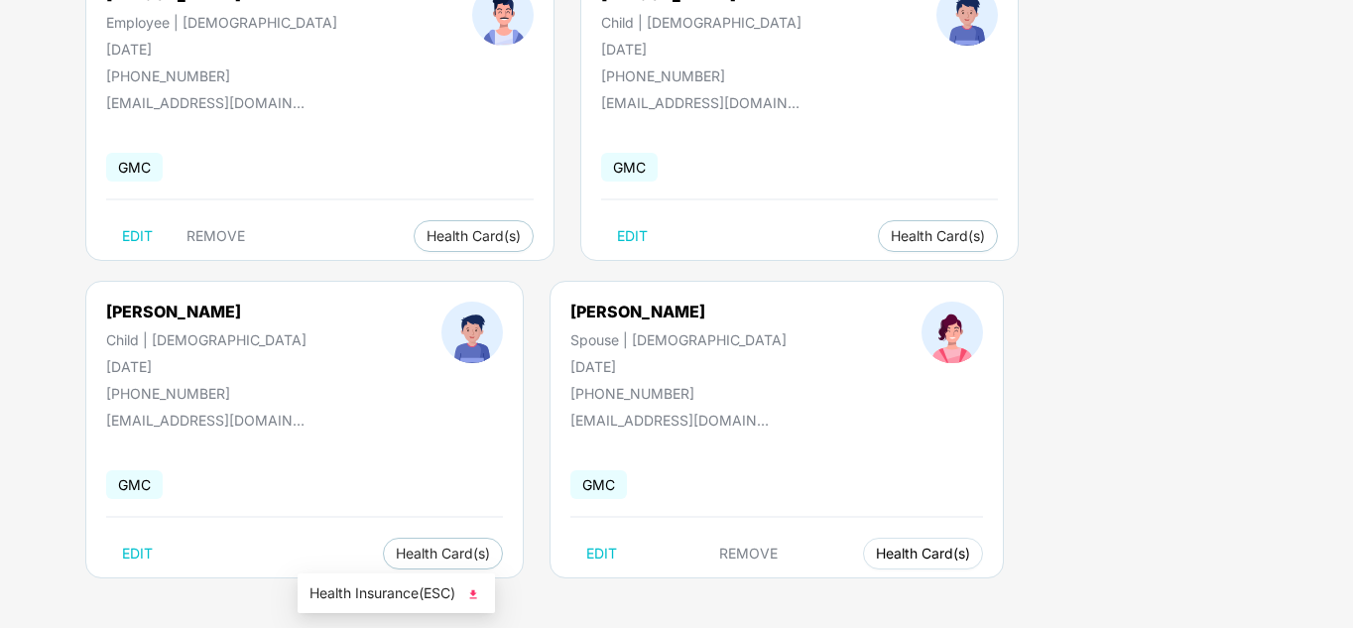
click at [876, 553] on span "Health Card(s)" at bounding box center [923, 553] width 94 height 10
click at [876, 548] on span "Health Card(s)" at bounding box center [923, 553] width 94 height 10
click at [477, 596] on img at bounding box center [473, 594] width 20 height 20
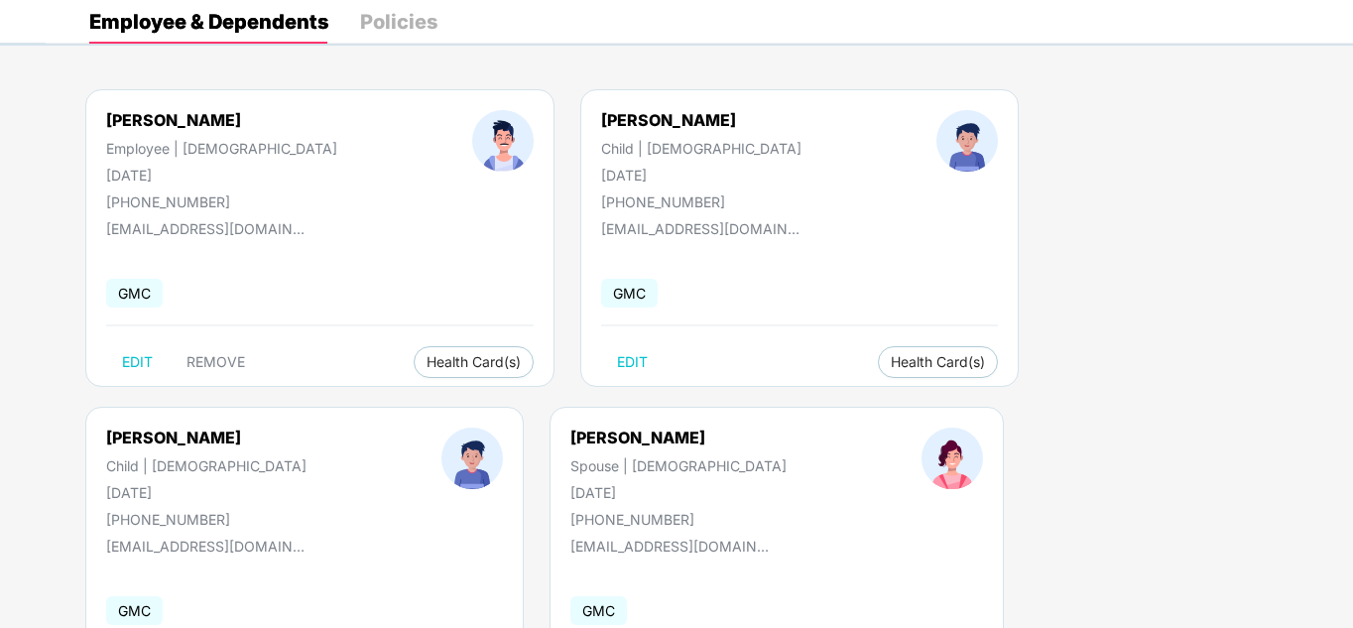
scroll to position [0, 0]
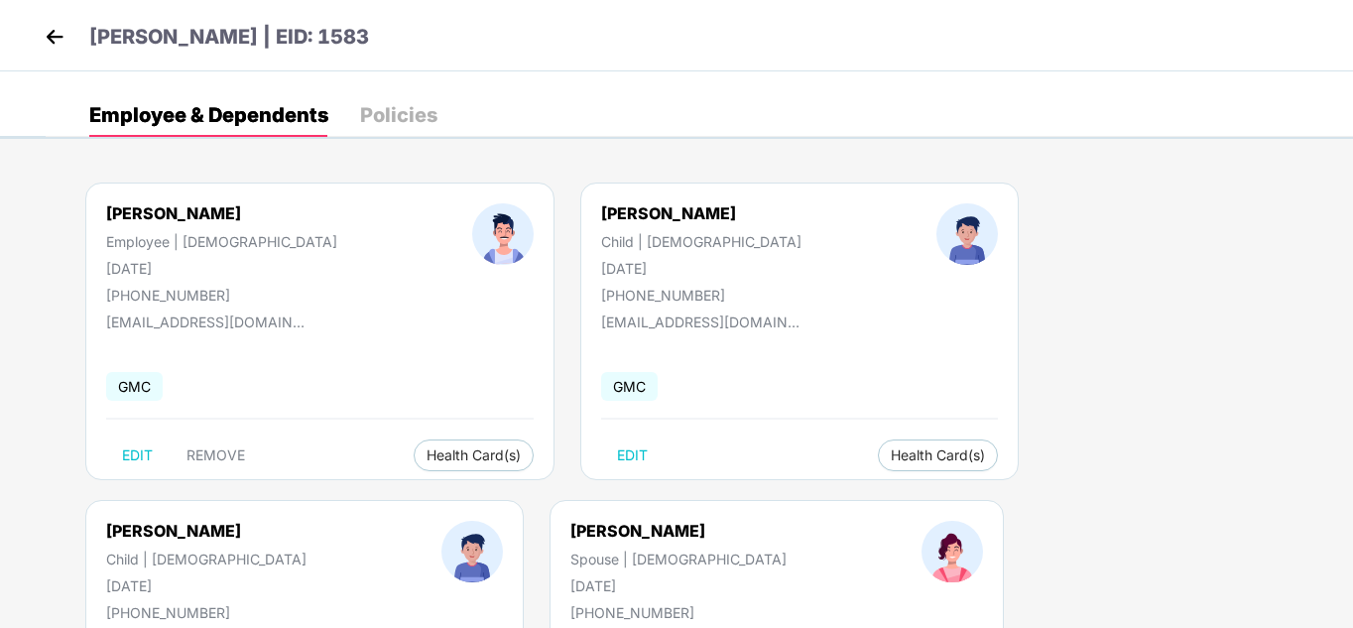
click at [50, 33] on img at bounding box center [55, 37] width 30 height 30
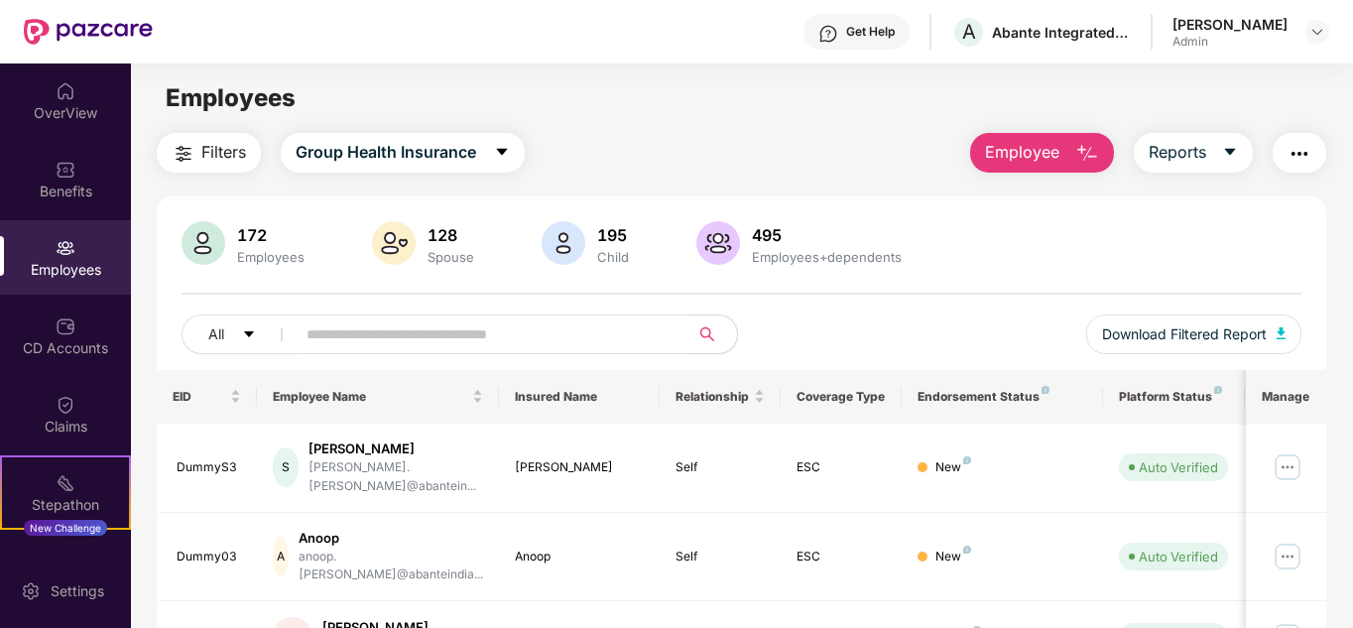
click at [400, 329] on input "text" at bounding box center [484, 334] width 356 height 30
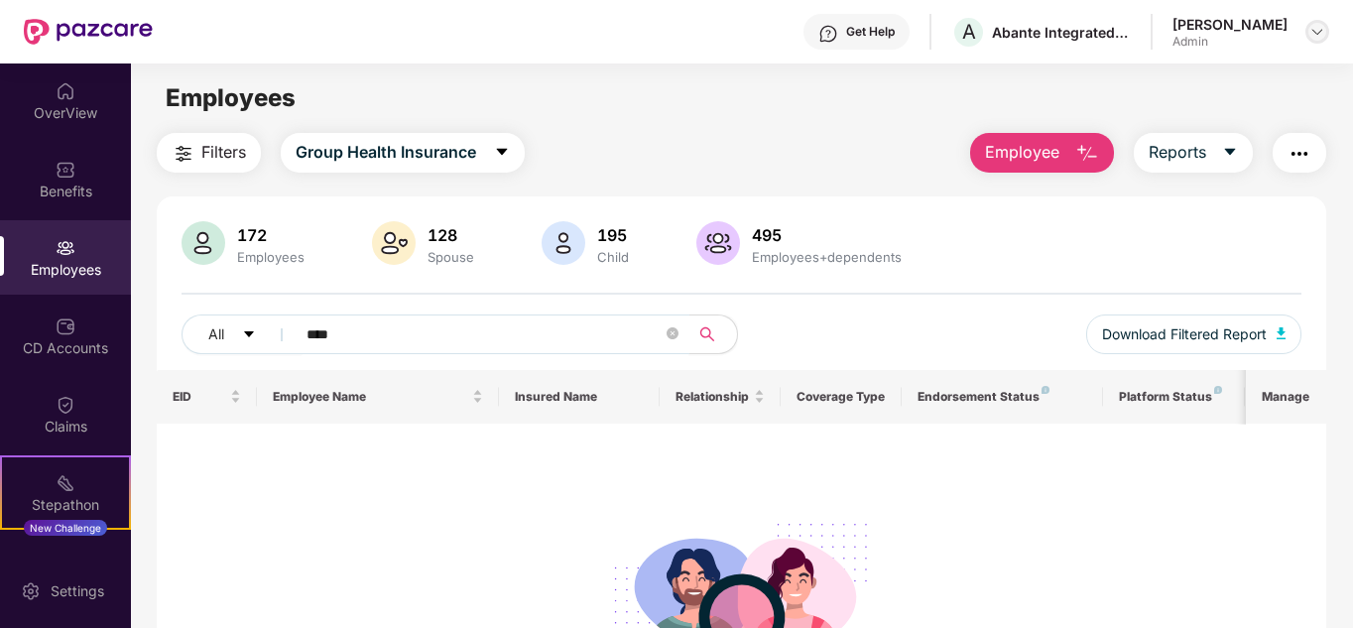
type input "****"
click at [1314, 32] on img at bounding box center [1317, 32] width 16 height 16
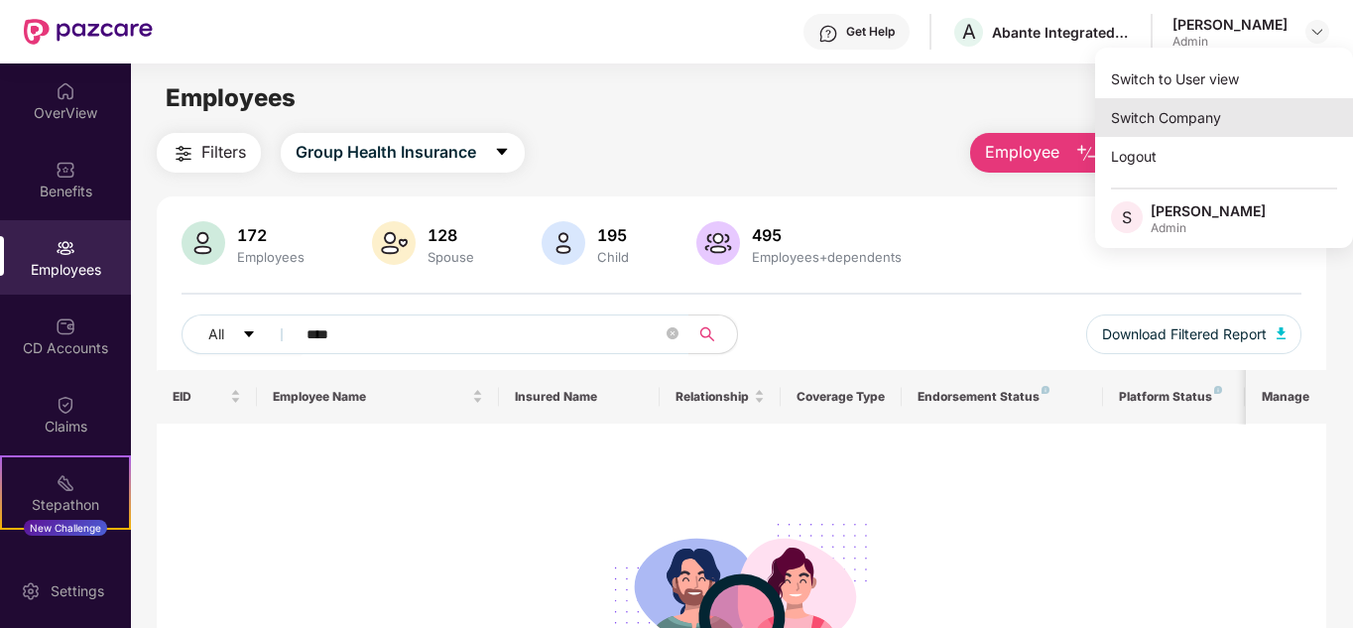
click at [1172, 116] on div "Switch Company" at bounding box center [1224, 117] width 258 height 39
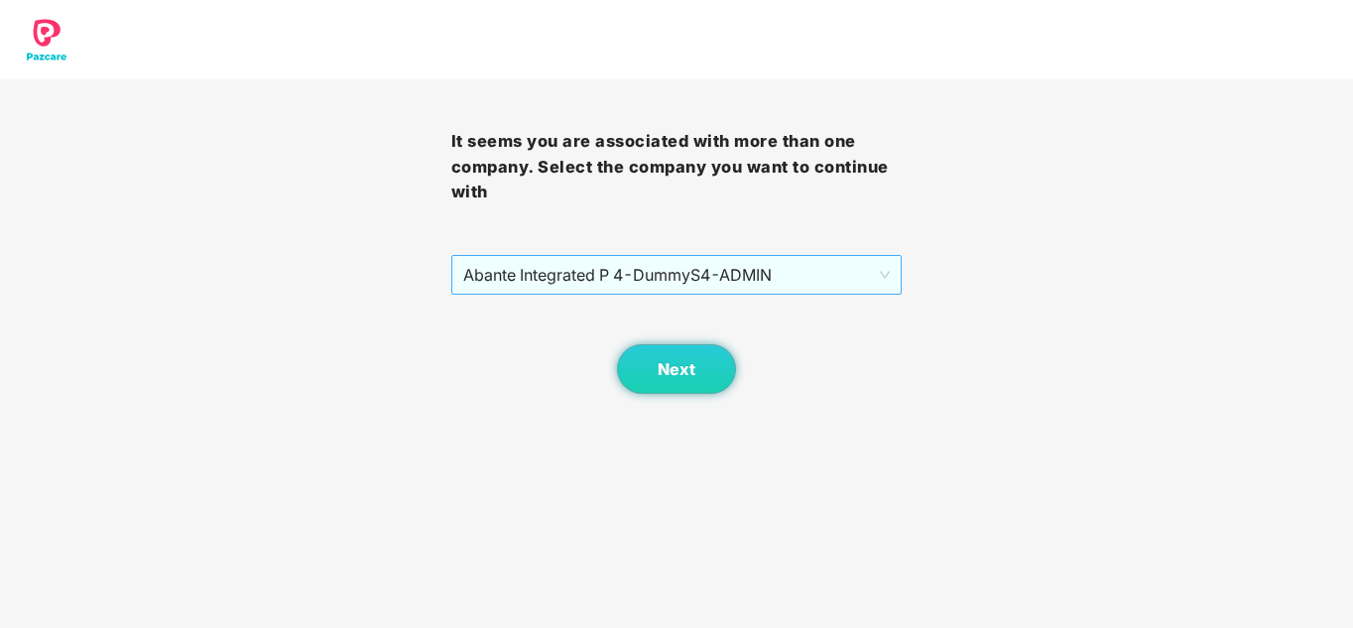
click at [583, 275] on span "Abante Integrated P 4 - DummyS4 - ADMIN" at bounding box center [676, 275] width 427 height 38
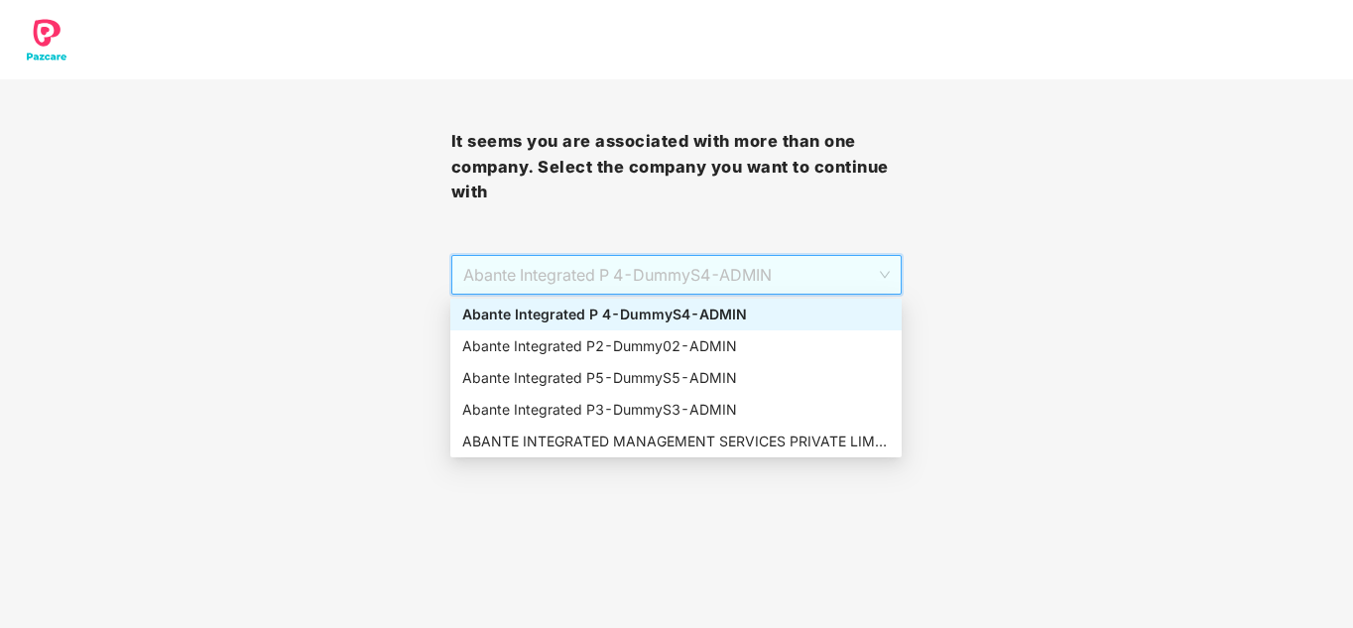
click at [588, 315] on div "Abante Integrated P 4 - DummyS4 - ADMIN" at bounding box center [675, 314] width 427 height 22
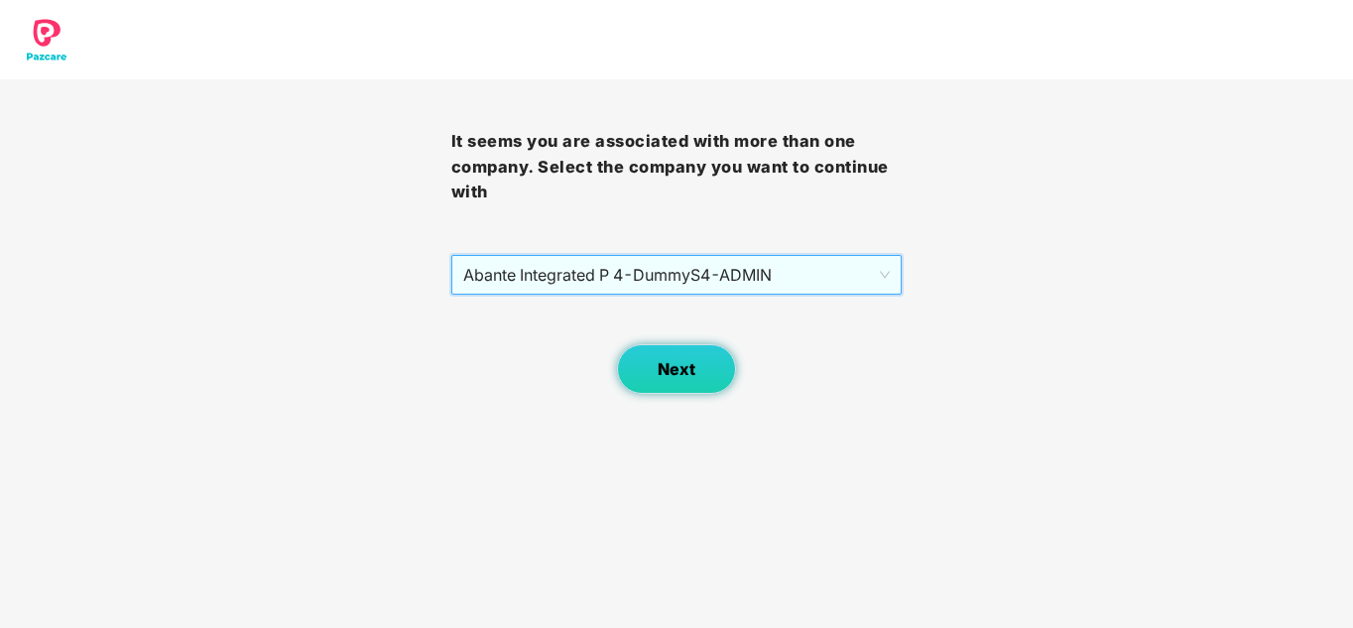
click at [663, 355] on button "Next" at bounding box center [676, 369] width 119 height 50
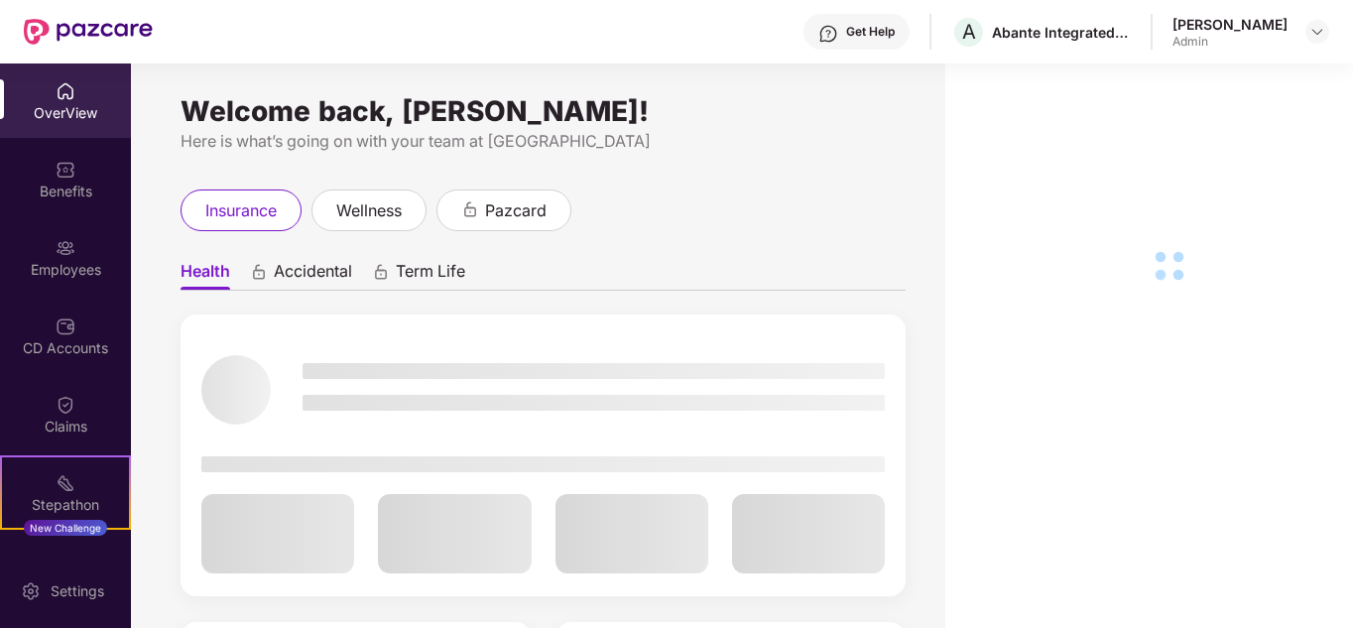
click at [66, 266] on div "Employees" at bounding box center [65, 270] width 131 height 20
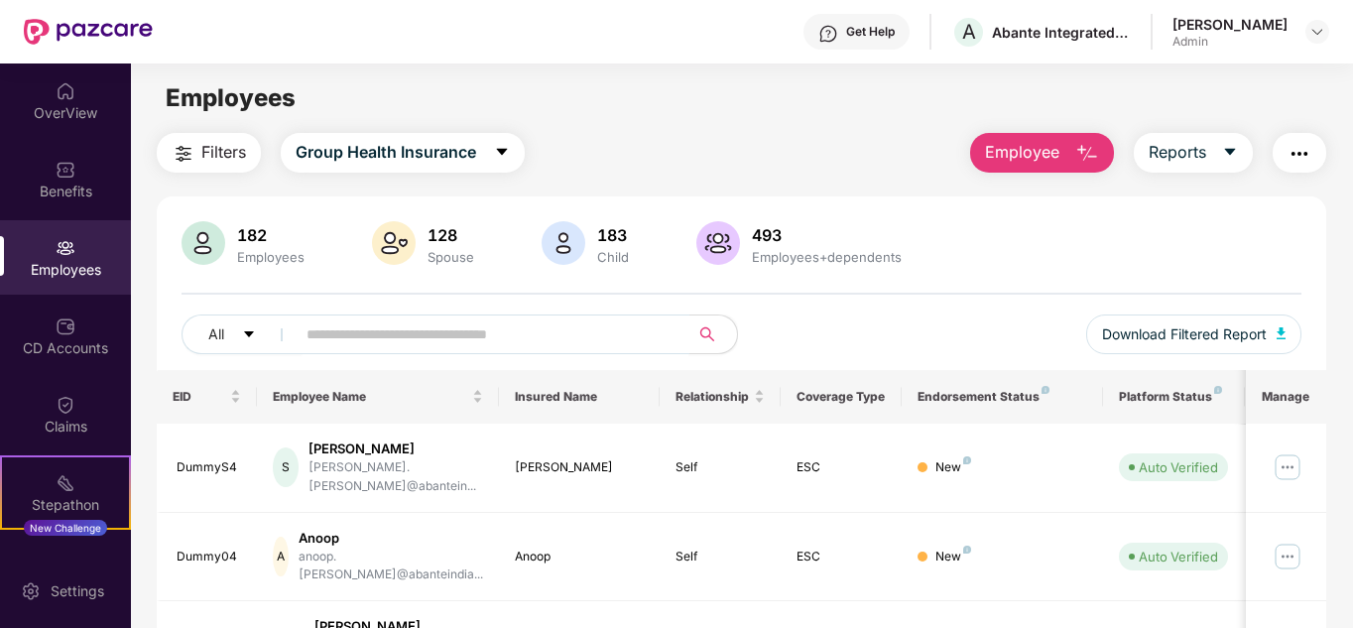
click at [354, 339] on input "text" at bounding box center [484, 334] width 356 height 30
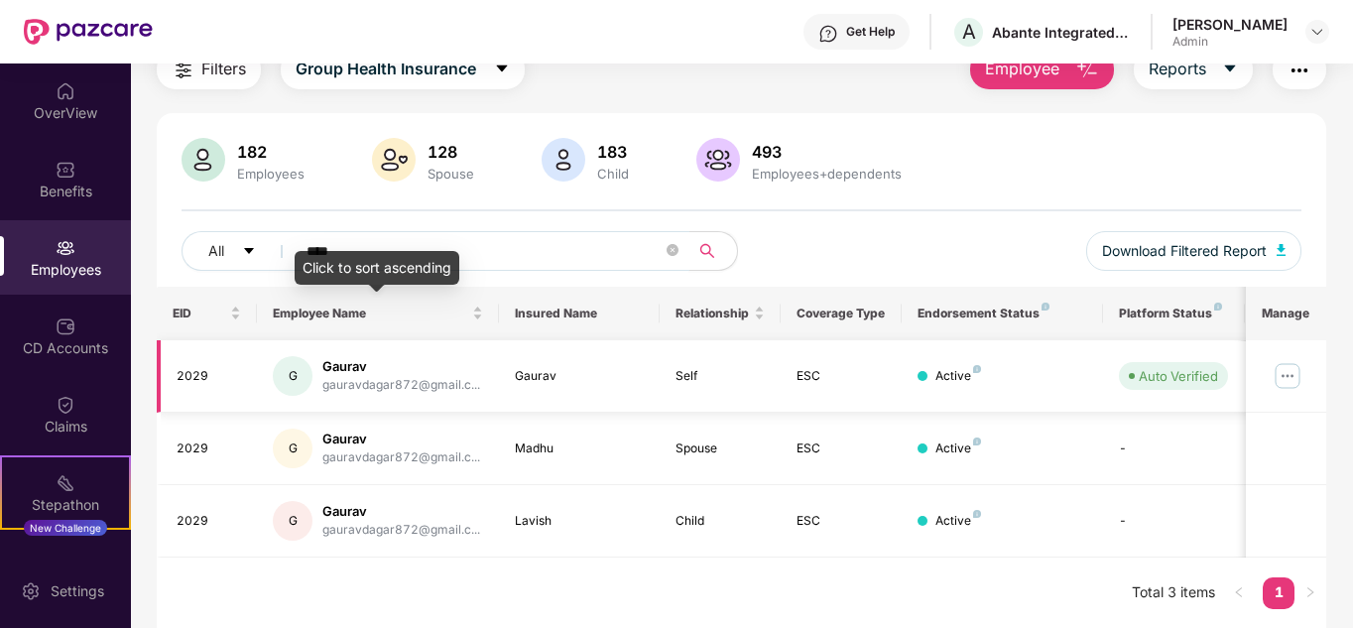
scroll to position [84, 0]
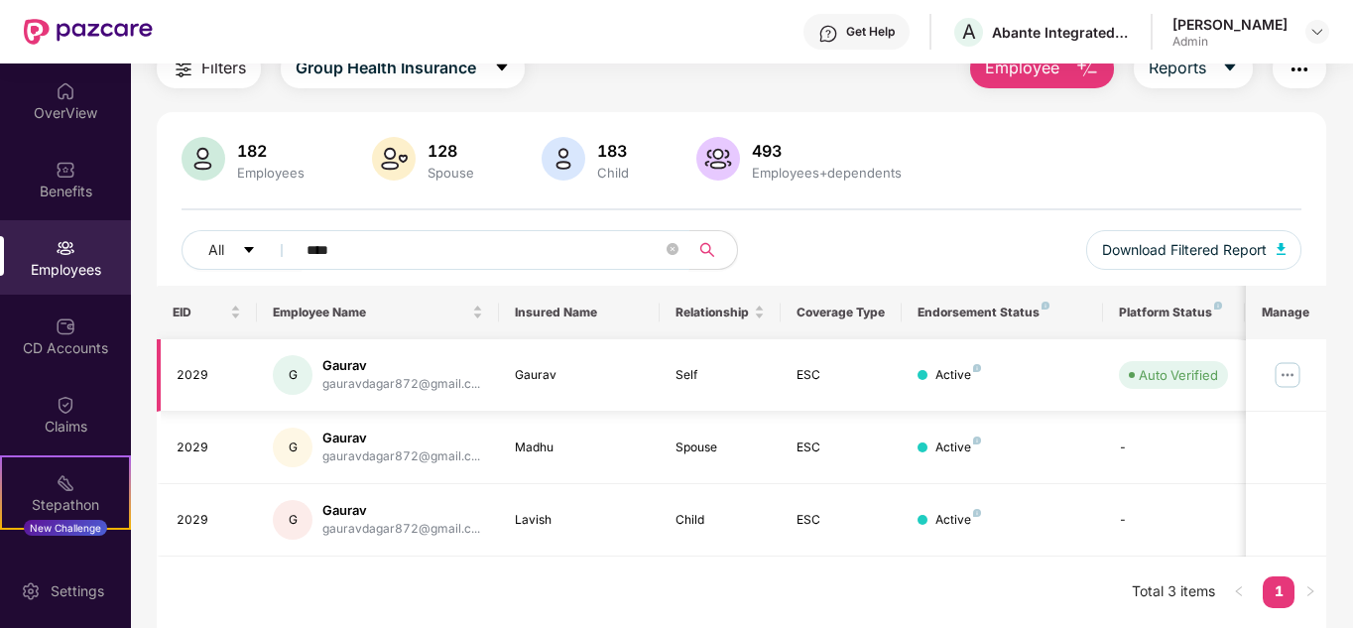
type input "****"
click at [1277, 376] on img at bounding box center [1287, 375] width 32 height 32
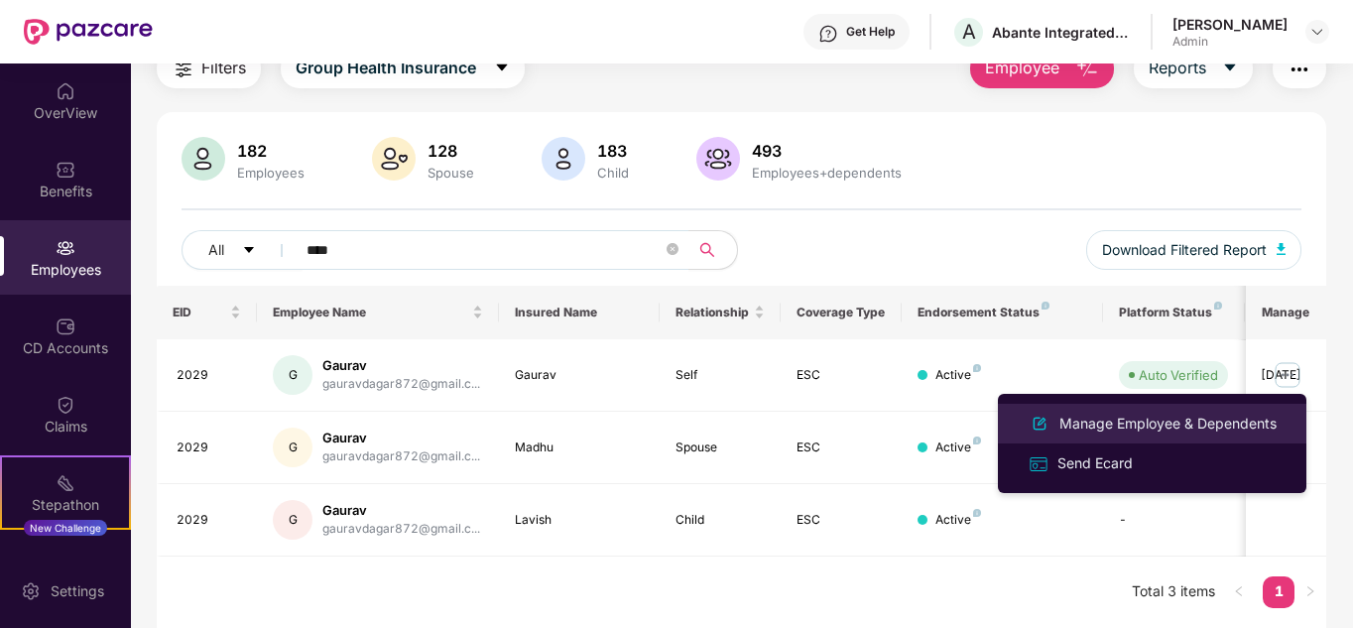
click at [1065, 423] on div "Manage Employee & Dependents" at bounding box center [1167, 424] width 225 height 22
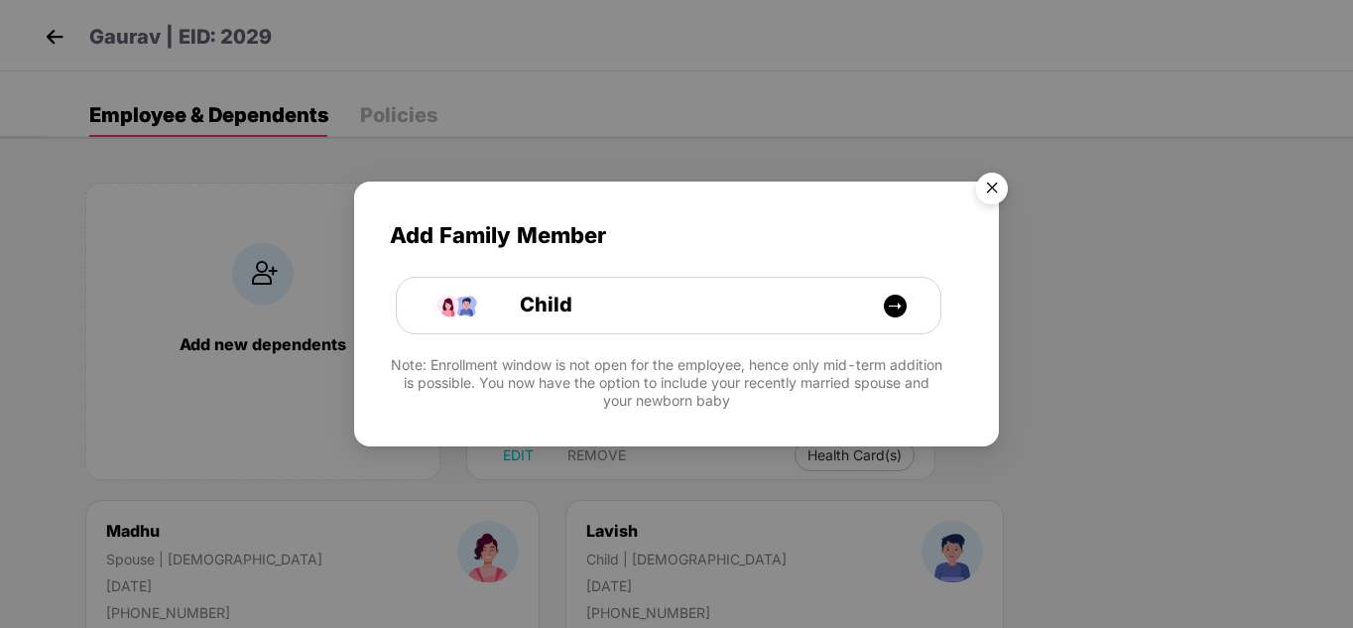
click at [996, 189] on img "Close" at bounding box center [992, 192] width 56 height 56
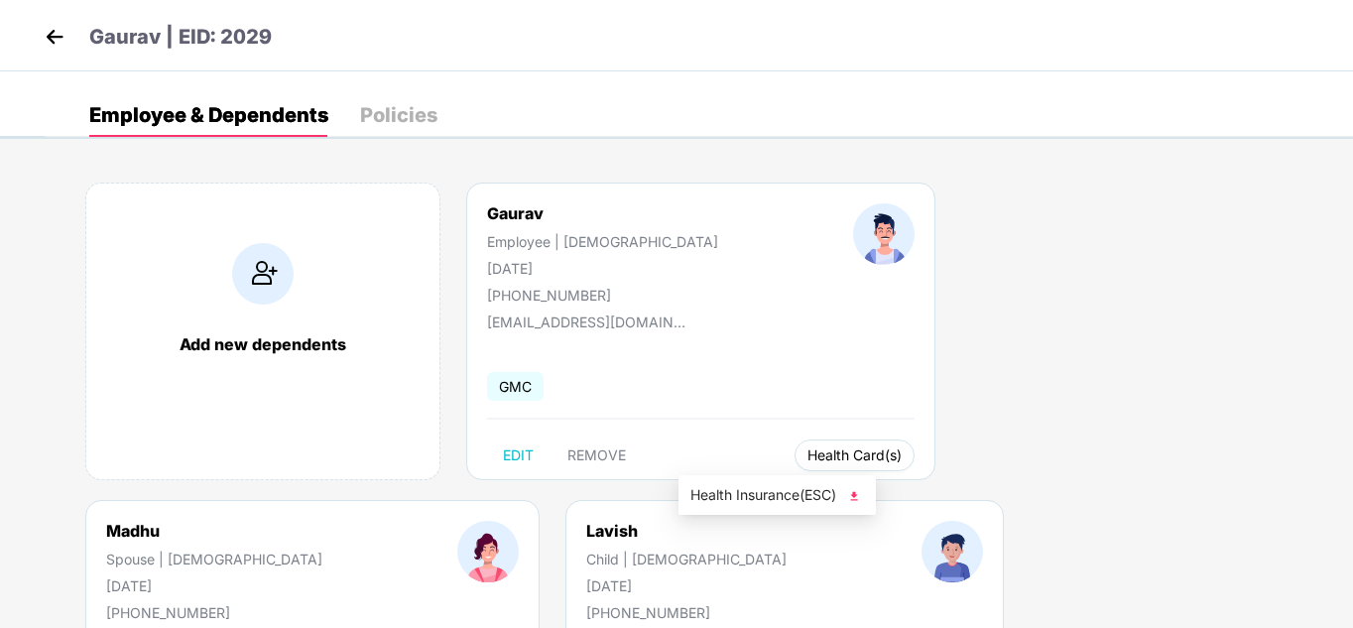
click at [807, 457] on span "Health Card(s)" at bounding box center [854, 455] width 94 height 10
click at [807, 450] on span "Health Card(s)" at bounding box center [854, 455] width 94 height 10
click at [856, 491] on img at bounding box center [854, 496] width 20 height 20
click at [1232, 492] on img at bounding box center [1235, 496] width 20 height 20
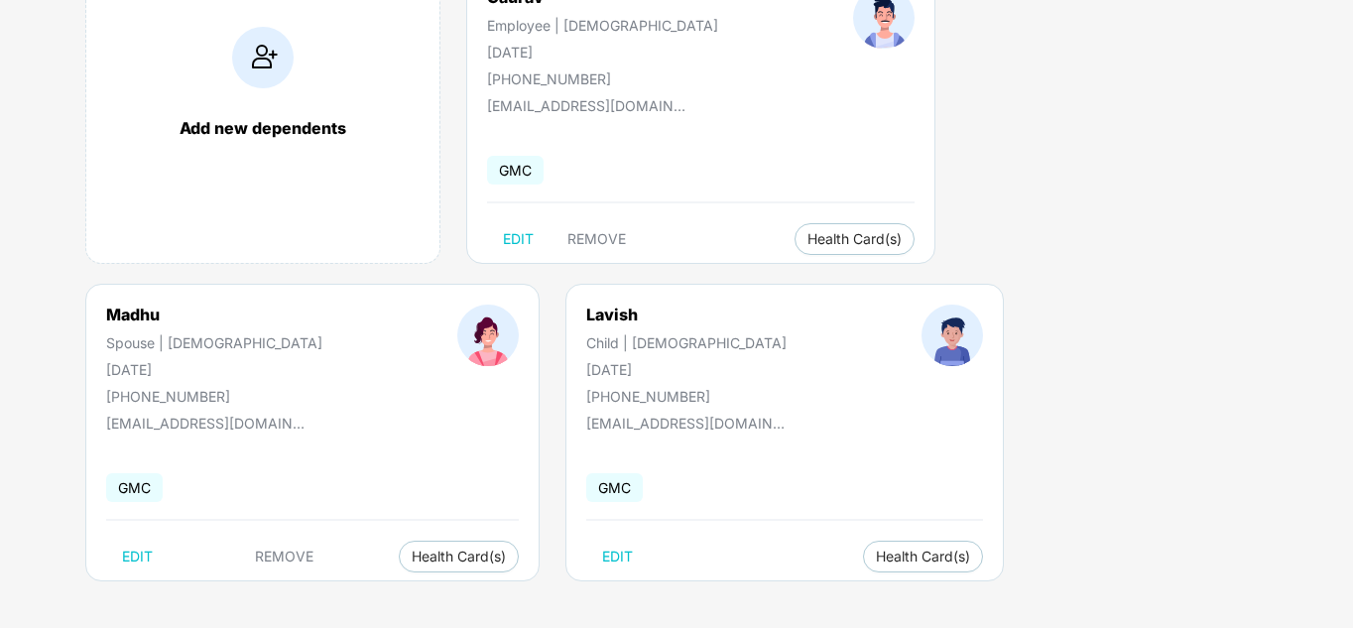
scroll to position [219, 0]
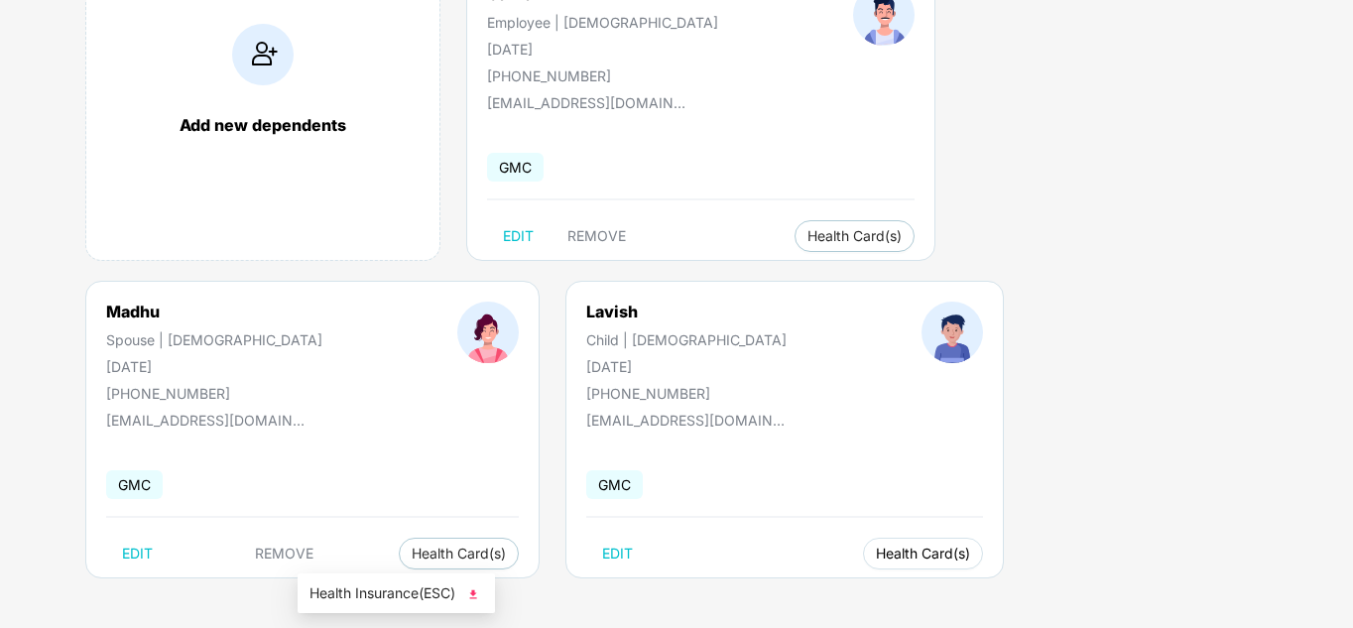
click at [876, 548] on span "Health Card(s)" at bounding box center [923, 553] width 94 height 10
click at [475, 590] on img at bounding box center [473, 594] width 20 height 20
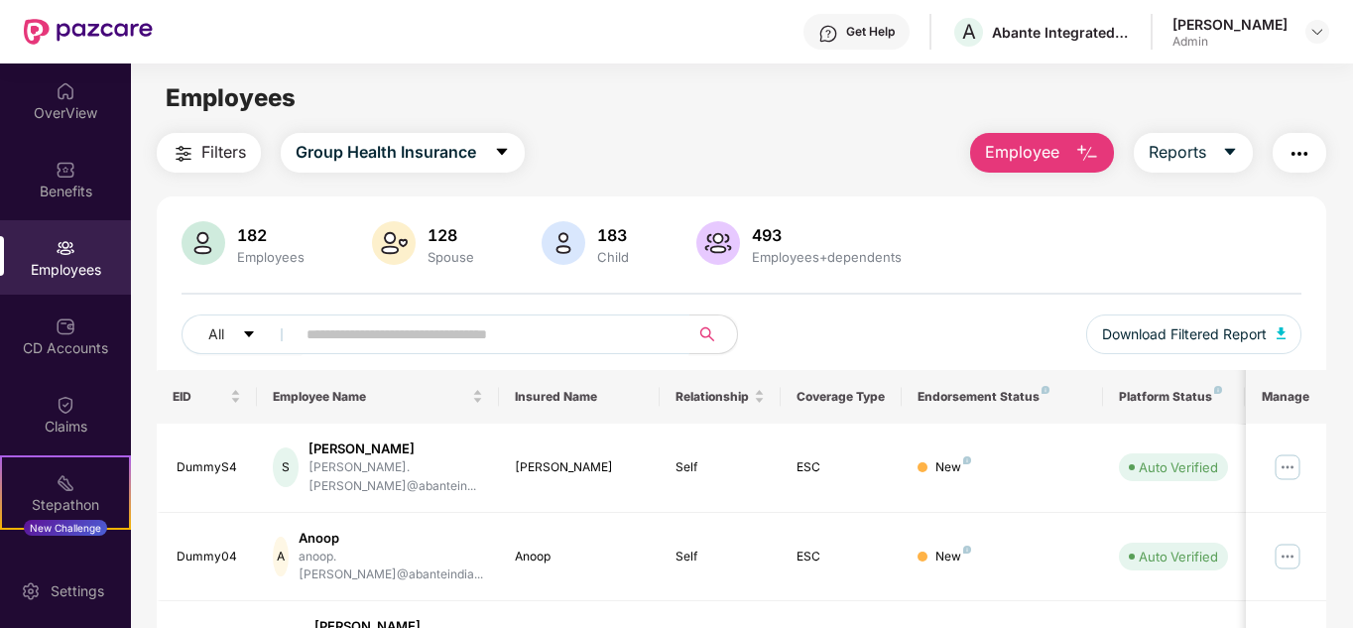
click at [373, 343] on input "text" at bounding box center [484, 334] width 356 height 30
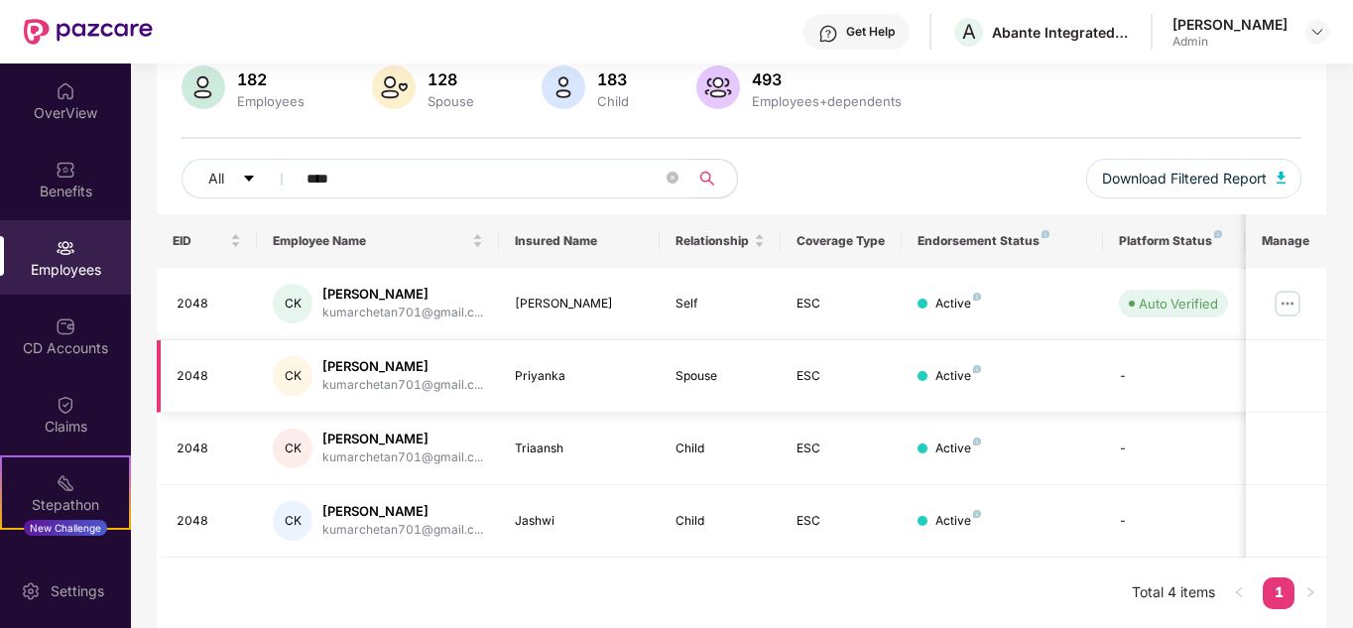
scroll to position [157, 0]
type input "****"
click at [1279, 301] on img at bounding box center [1287, 303] width 32 height 32
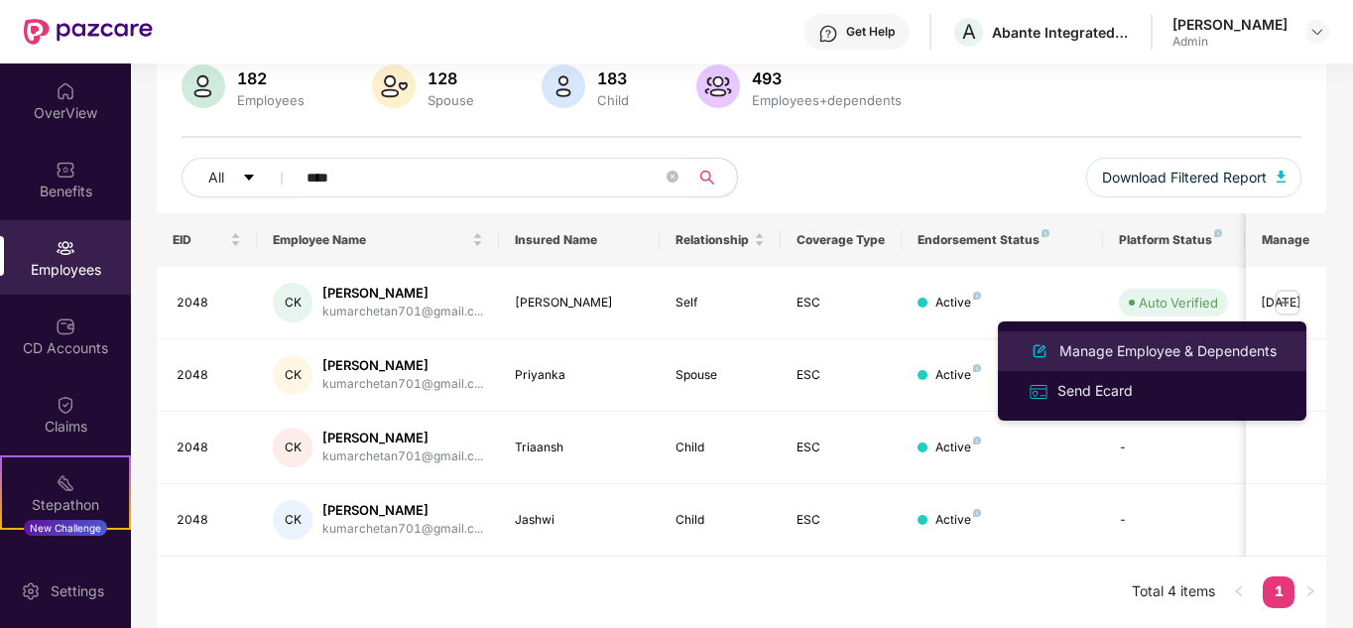
click at [1126, 348] on div "Manage Employee & Dependents" at bounding box center [1167, 351] width 225 height 22
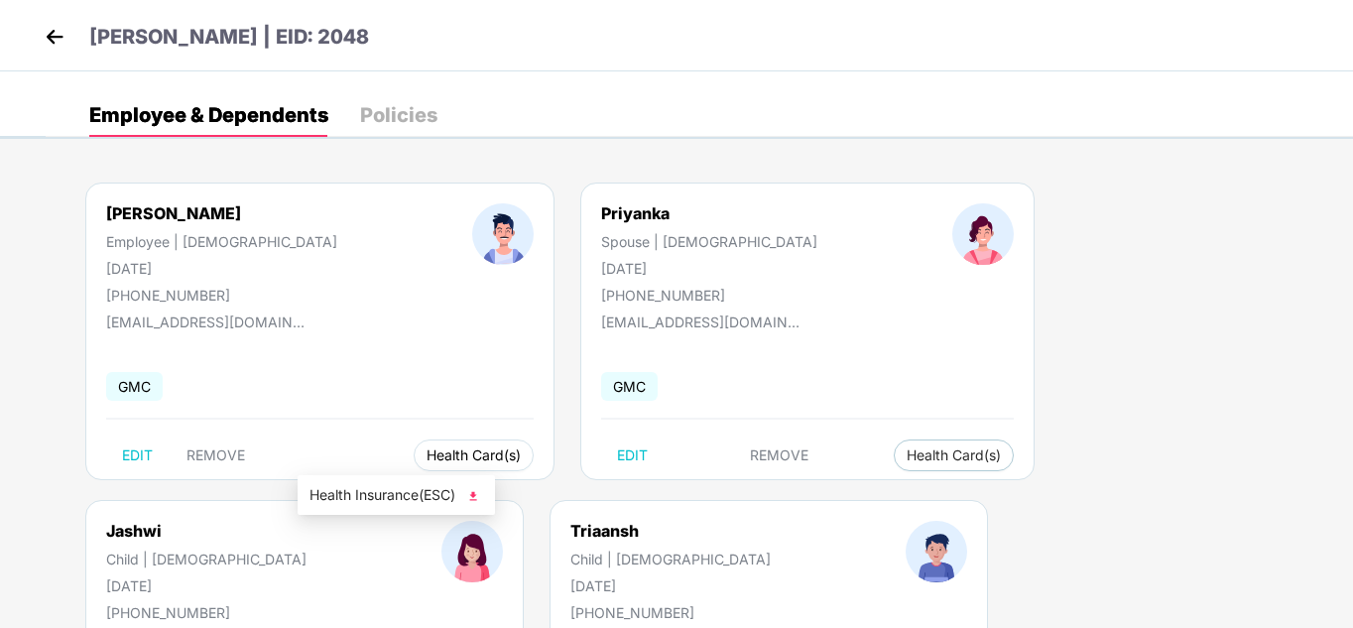
click at [426, 450] on span "Health Card(s)" at bounding box center [473, 455] width 94 height 10
click at [477, 493] on img at bounding box center [473, 496] width 20 height 20
click at [907, 454] on span "Health Card(s)" at bounding box center [954, 455] width 94 height 10
click at [894, 463] on button "Health Card(s)" at bounding box center [954, 455] width 120 height 32
click at [857, 496] on img at bounding box center [854, 496] width 20 height 20
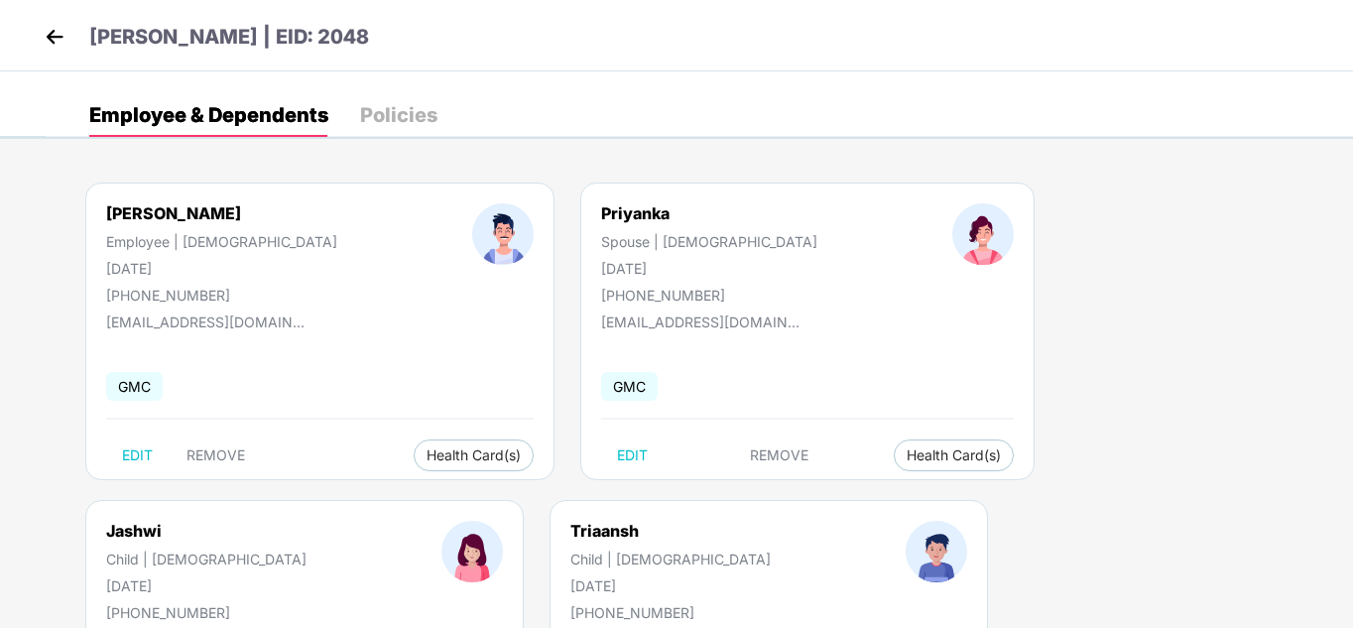
click at [1236, 491] on img at bounding box center [1235, 496] width 20 height 20
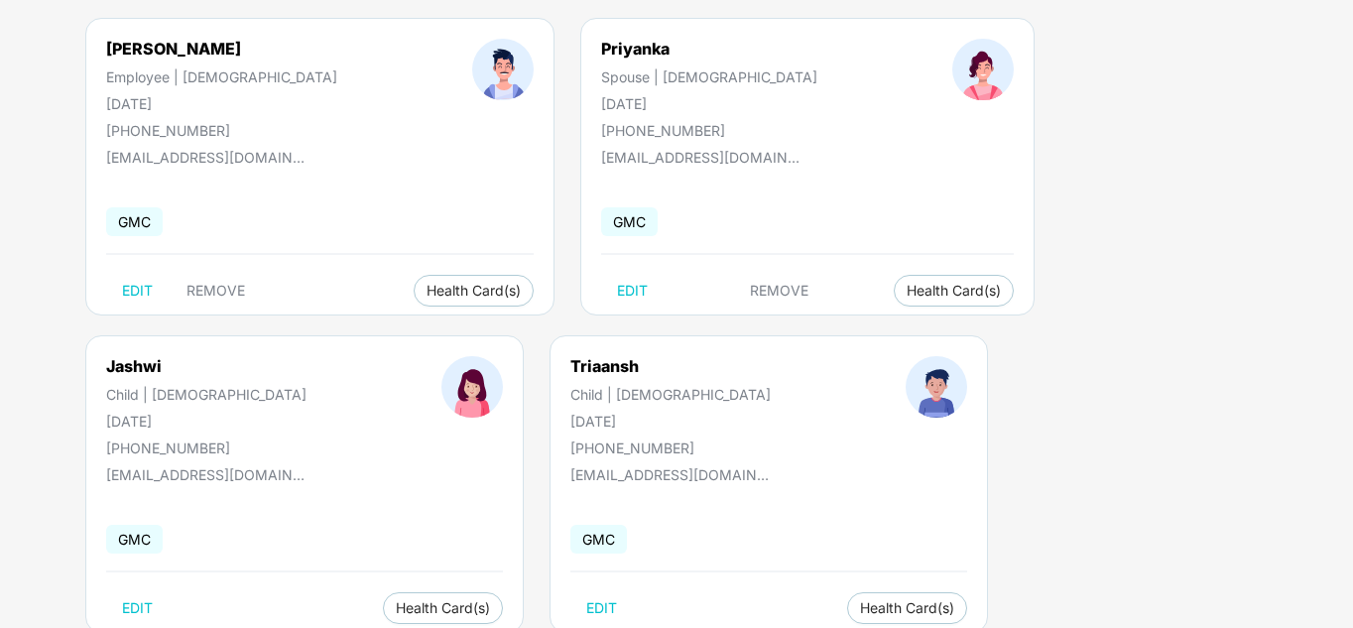
scroll to position [198, 0]
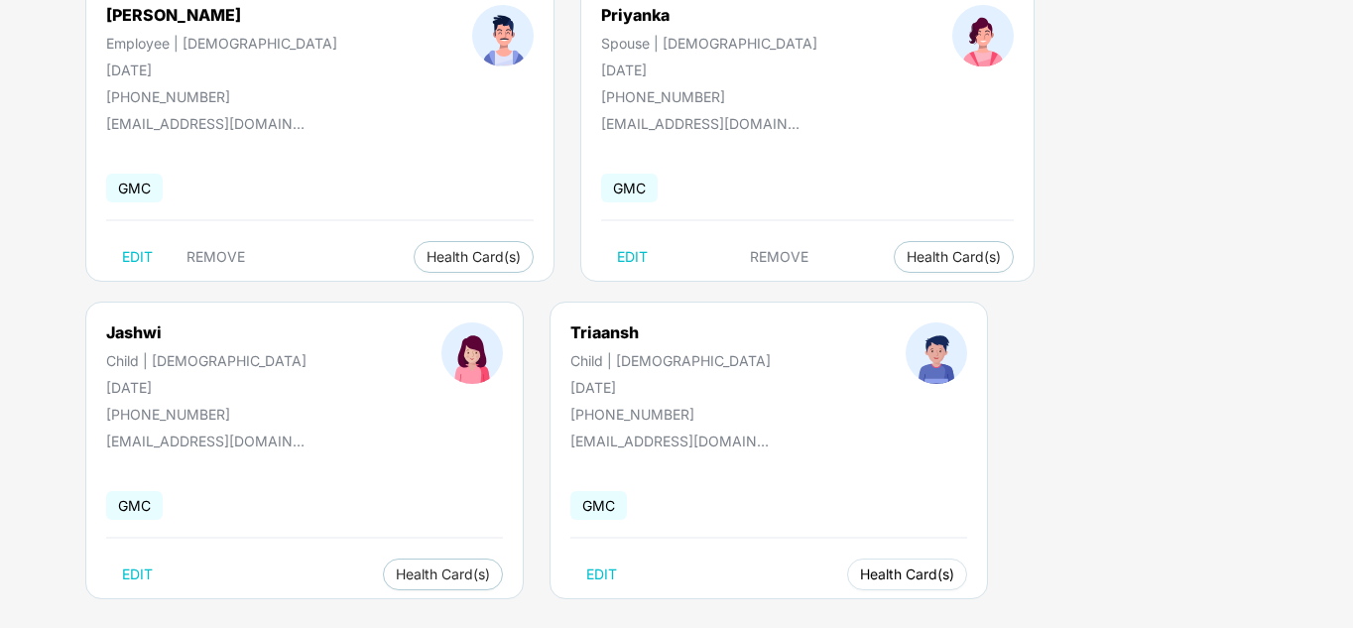
click at [860, 573] on span "Health Card(s)" at bounding box center [907, 574] width 94 height 10
click at [860, 575] on span "Health Card(s)" at bounding box center [907, 574] width 94 height 10
click at [475, 613] on img at bounding box center [473, 615] width 20 height 20
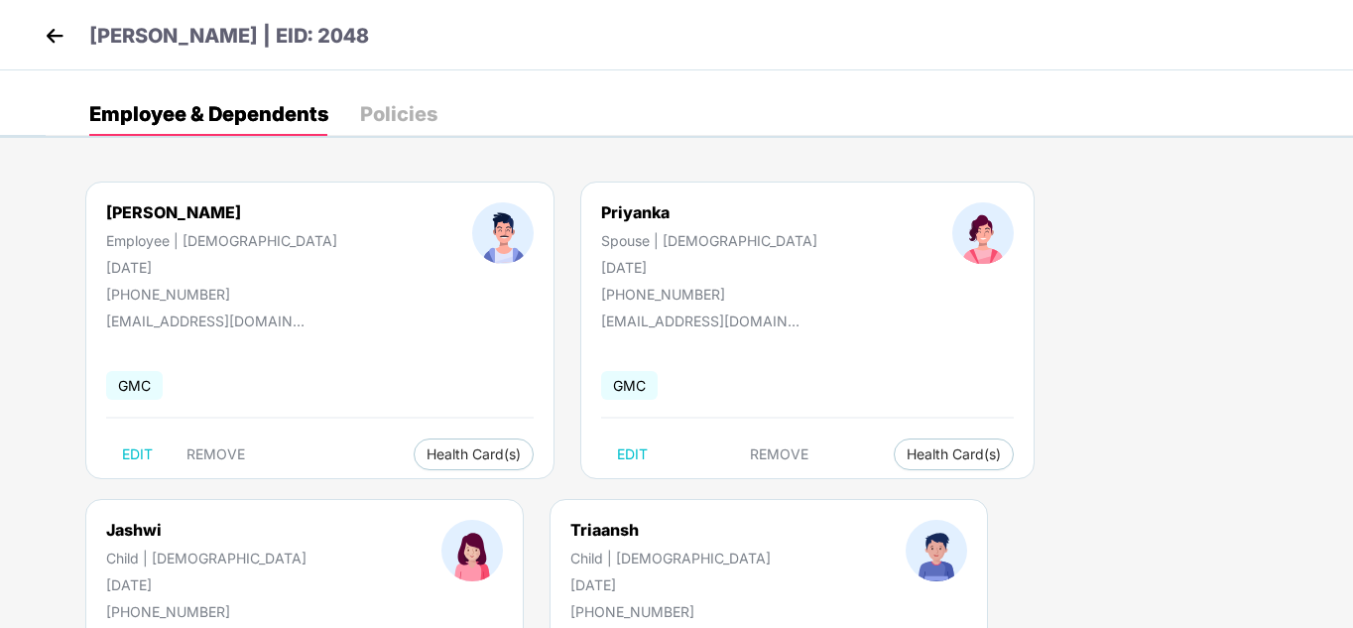
scroll to position [0, 0]
click at [49, 33] on img at bounding box center [55, 37] width 30 height 30
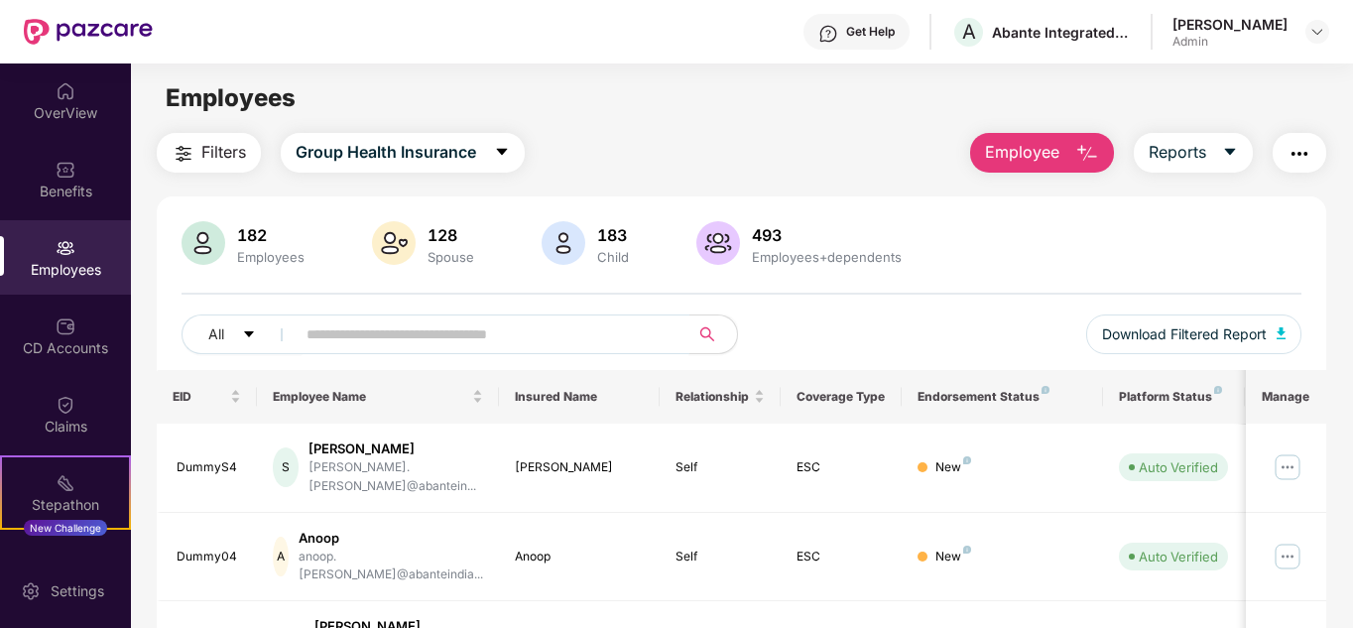
click at [411, 328] on input "text" at bounding box center [484, 334] width 356 height 30
type input "****"
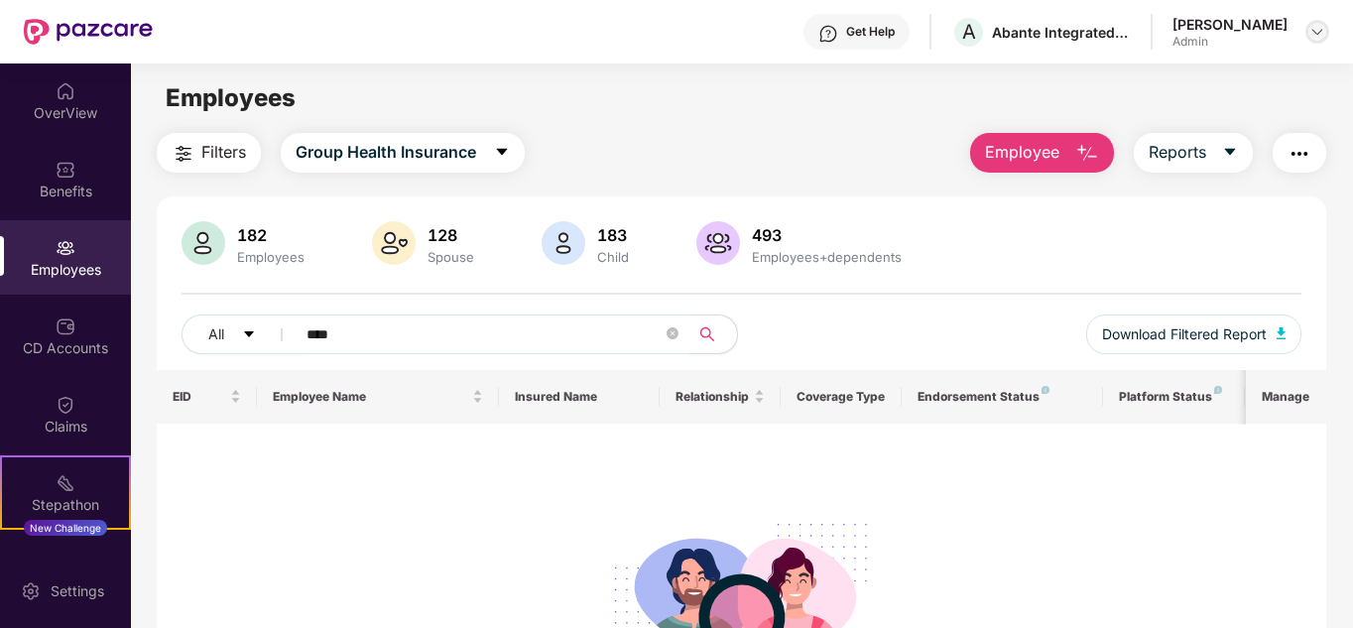
click at [1314, 32] on img at bounding box center [1317, 32] width 16 height 16
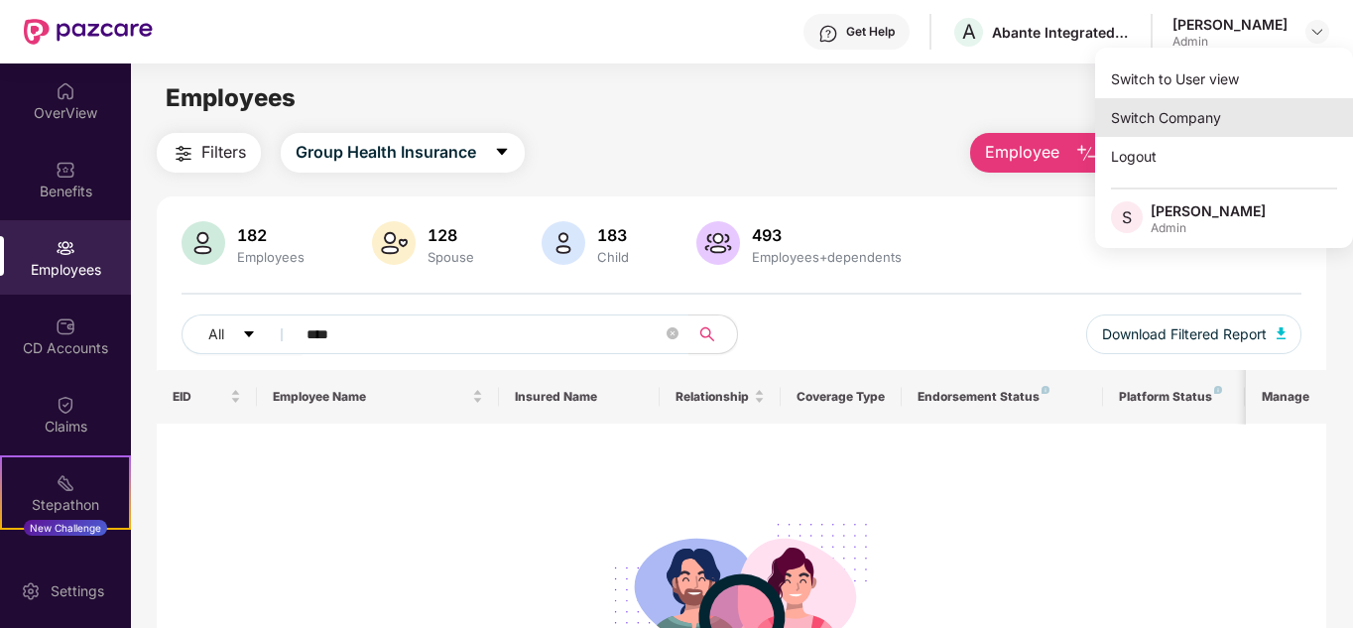
click at [1159, 116] on div "Switch Company" at bounding box center [1224, 117] width 258 height 39
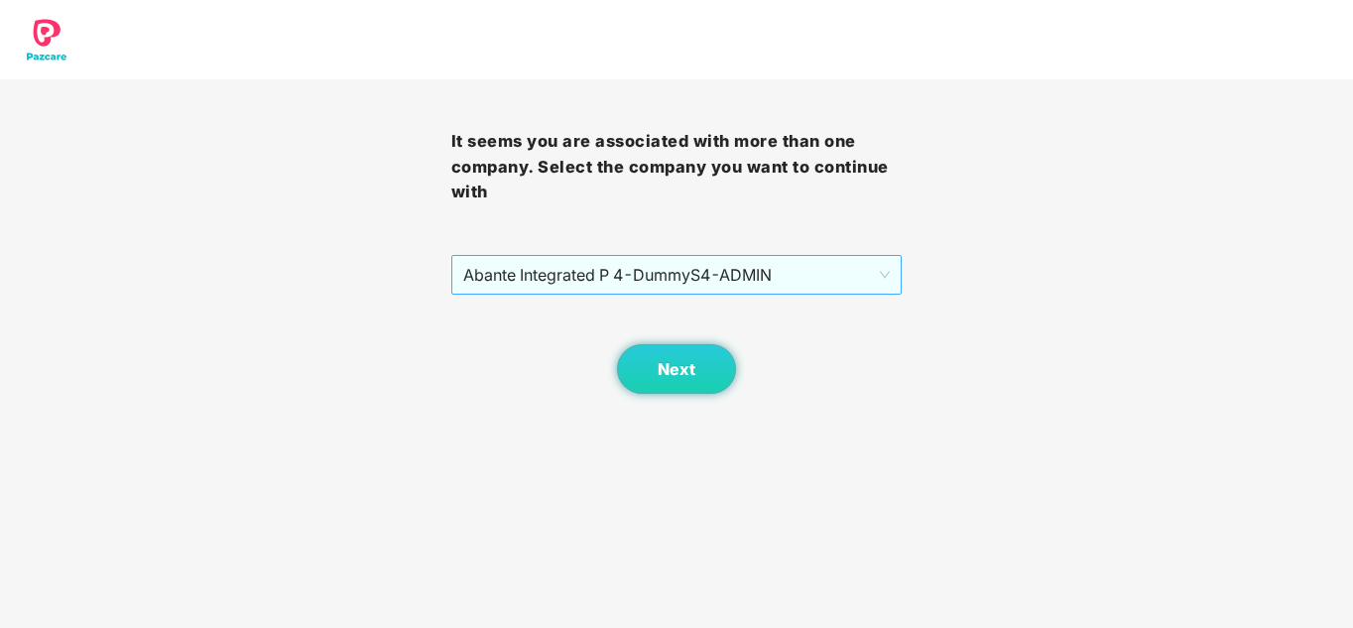
click at [562, 265] on span "Abante Integrated P 4 - DummyS4 - ADMIN" at bounding box center [676, 275] width 427 height 38
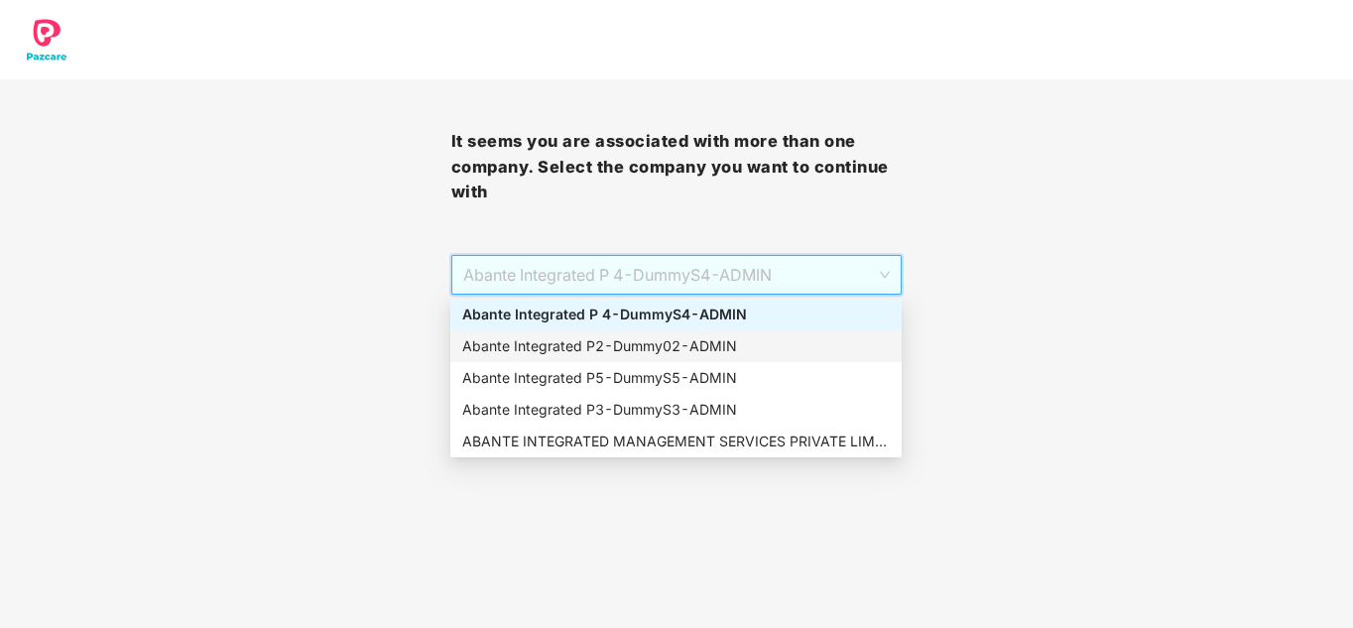
click at [550, 346] on div "Abante Integrated P2 - Dummy02 - ADMIN" at bounding box center [675, 346] width 427 height 22
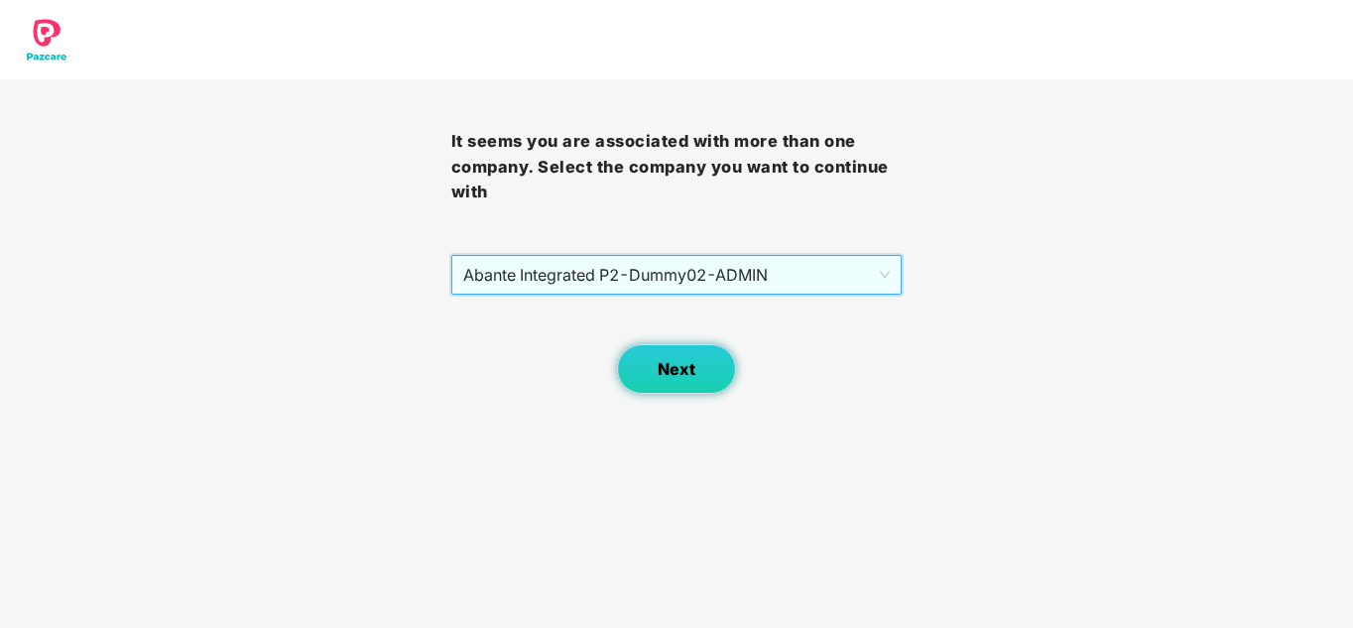
click at [661, 379] on button "Next" at bounding box center [676, 369] width 119 height 50
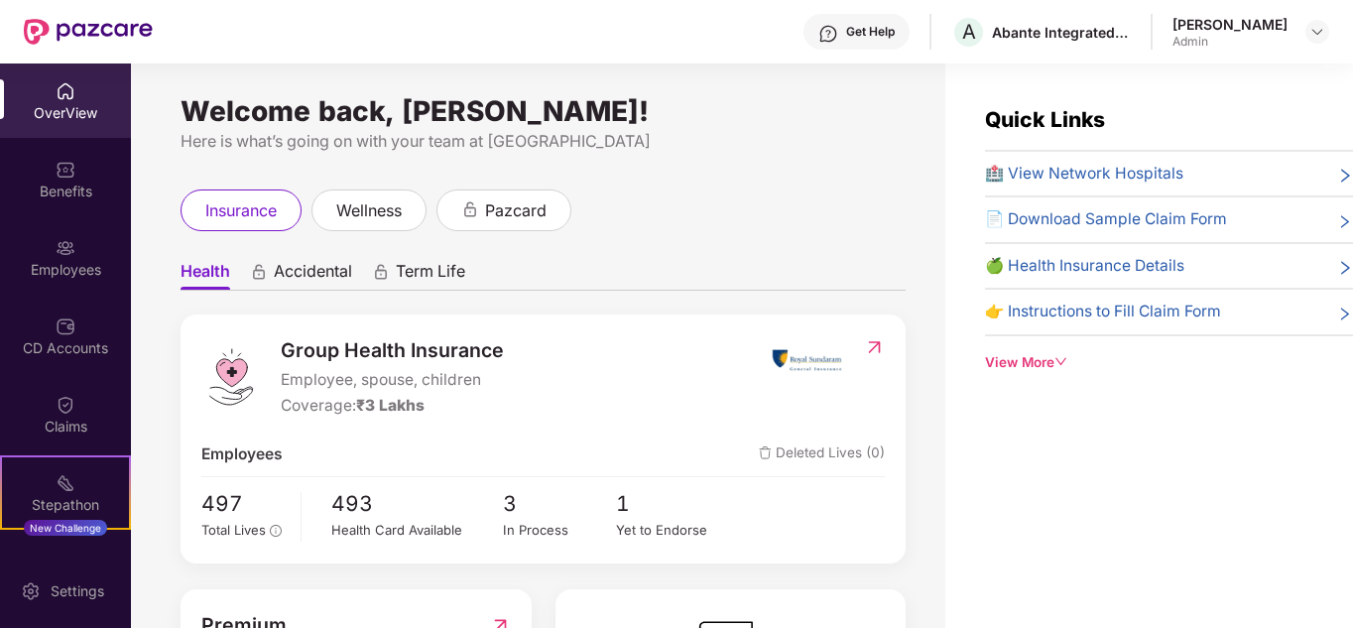
click at [73, 260] on div "Employees" at bounding box center [65, 270] width 131 height 20
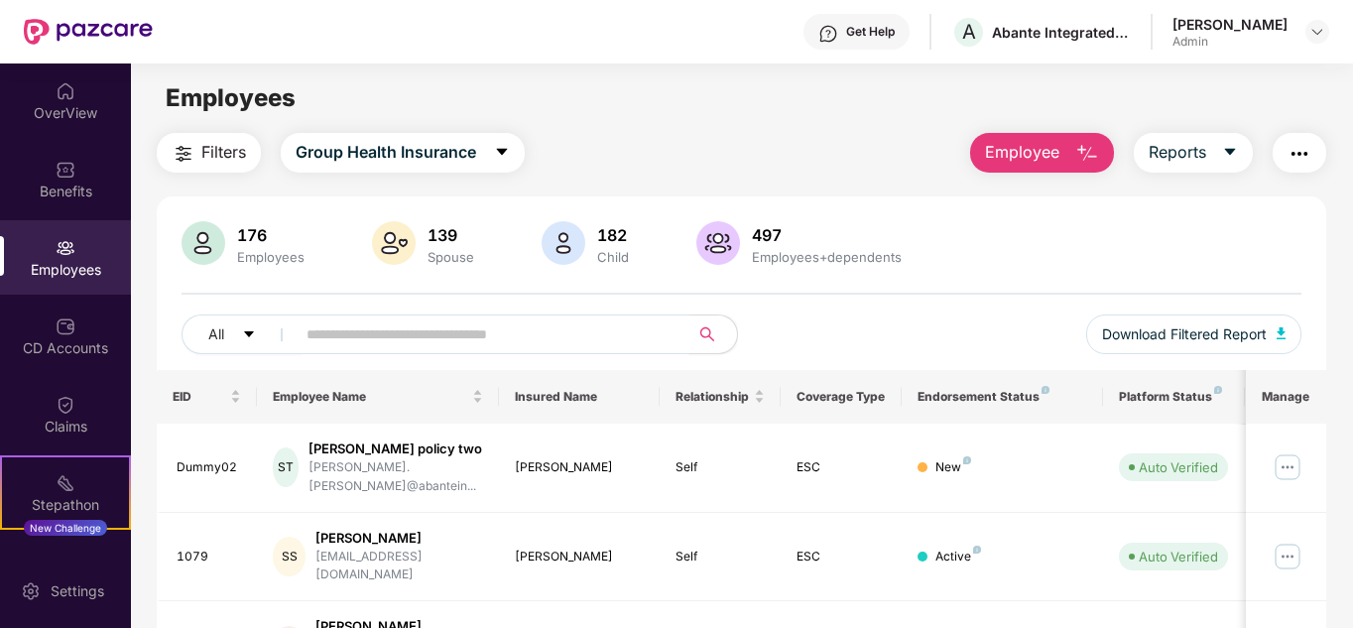
click at [359, 336] on input "text" at bounding box center [484, 334] width 356 height 30
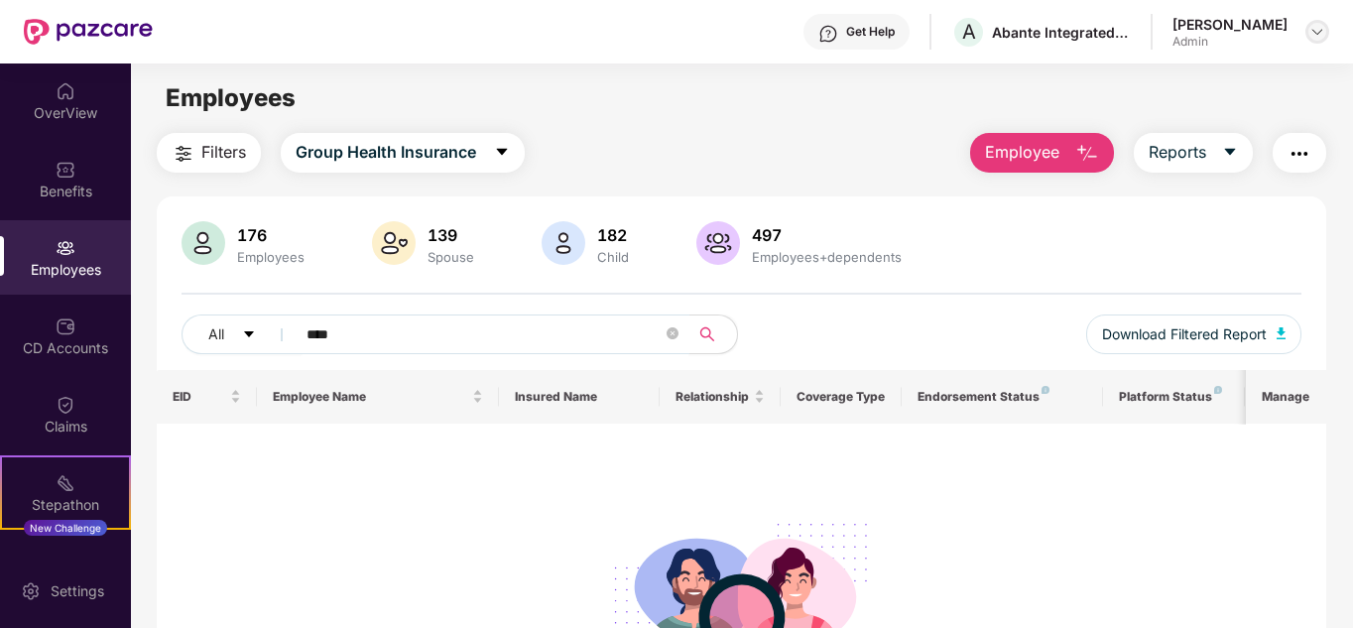
type input "****"
click at [1327, 36] on div at bounding box center [1317, 32] width 24 height 24
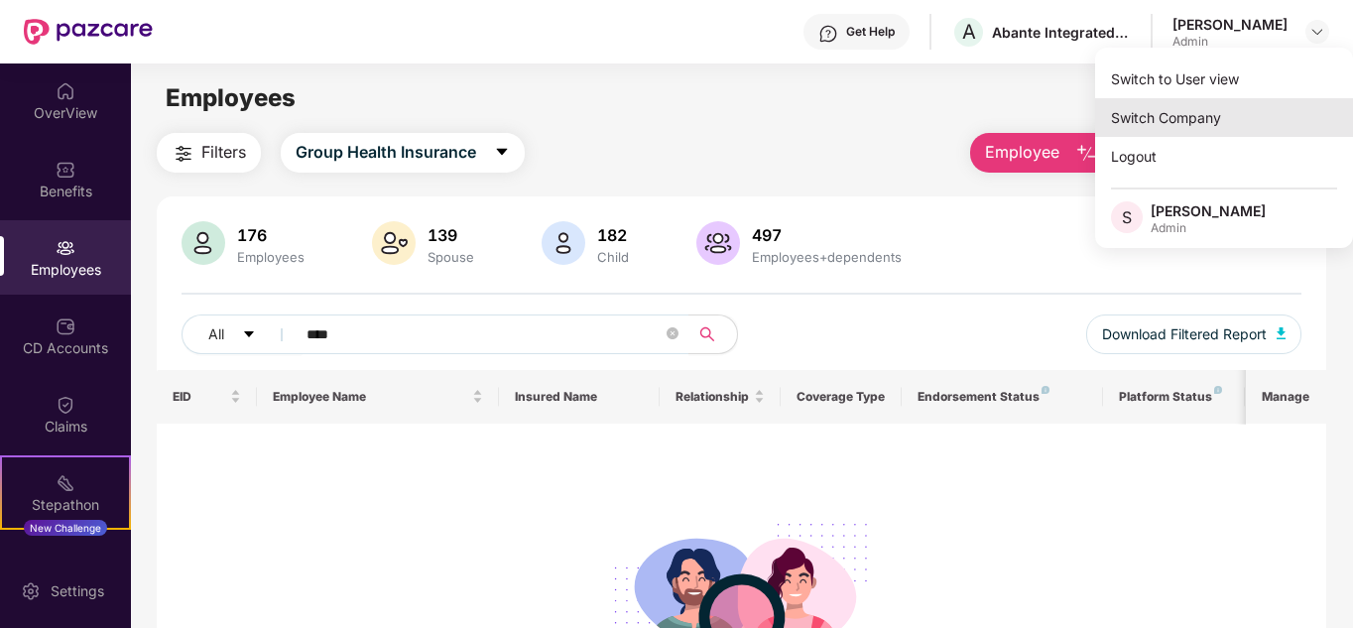
click at [1169, 117] on div "Switch Company" at bounding box center [1224, 117] width 258 height 39
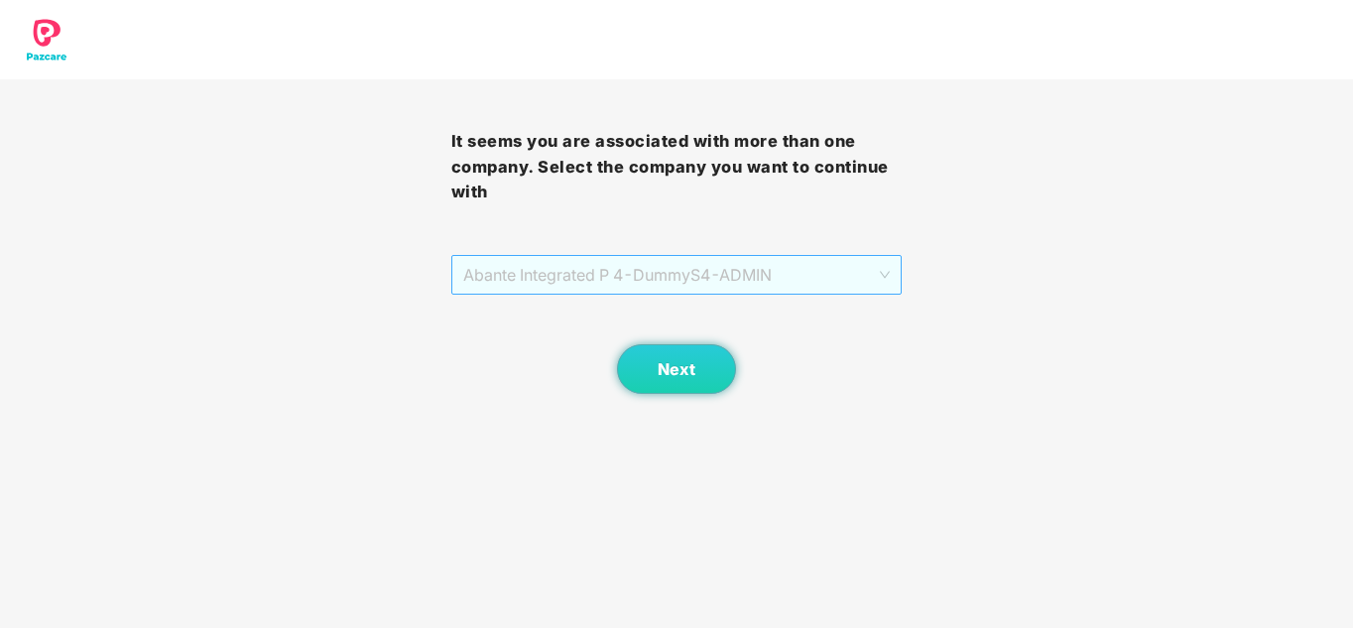
click at [680, 267] on span "Abante Integrated P 4 - DummyS4 - ADMIN" at bounding box center [676, 275] width 427 height 38
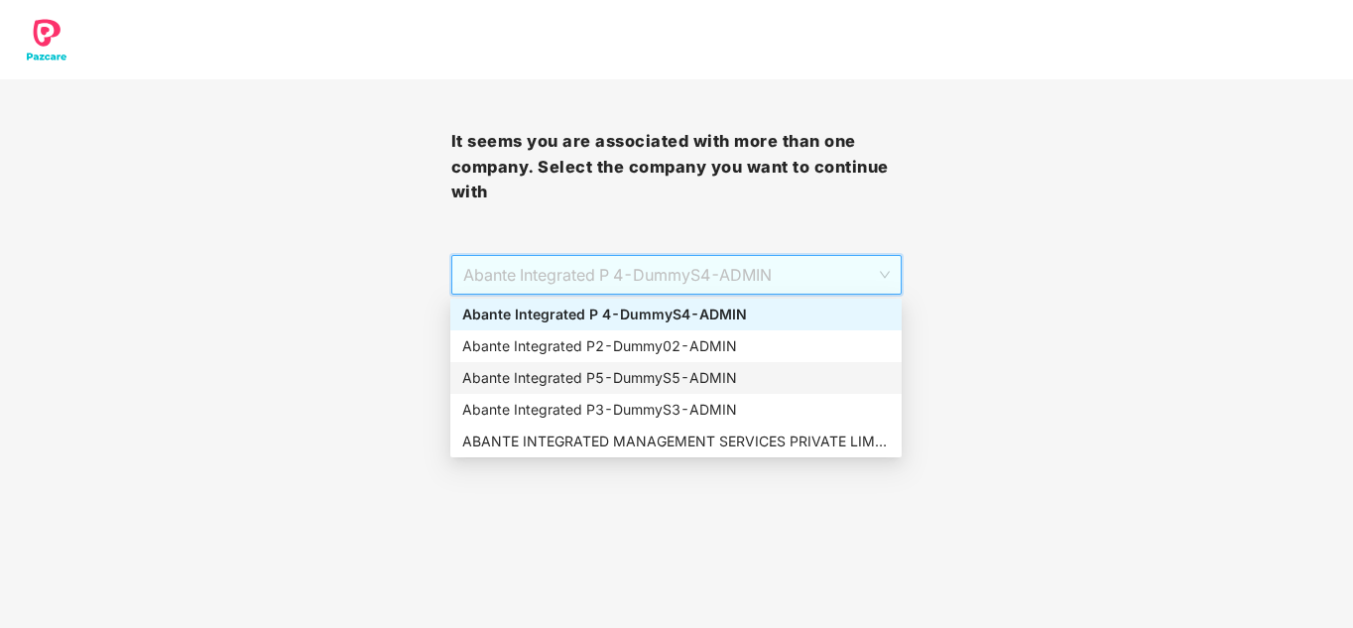
click at [648, 381] on div "Abante Integrated P5 - DummyS5 - ADMIN" at bounding box center [675, 378] width 427 height 22
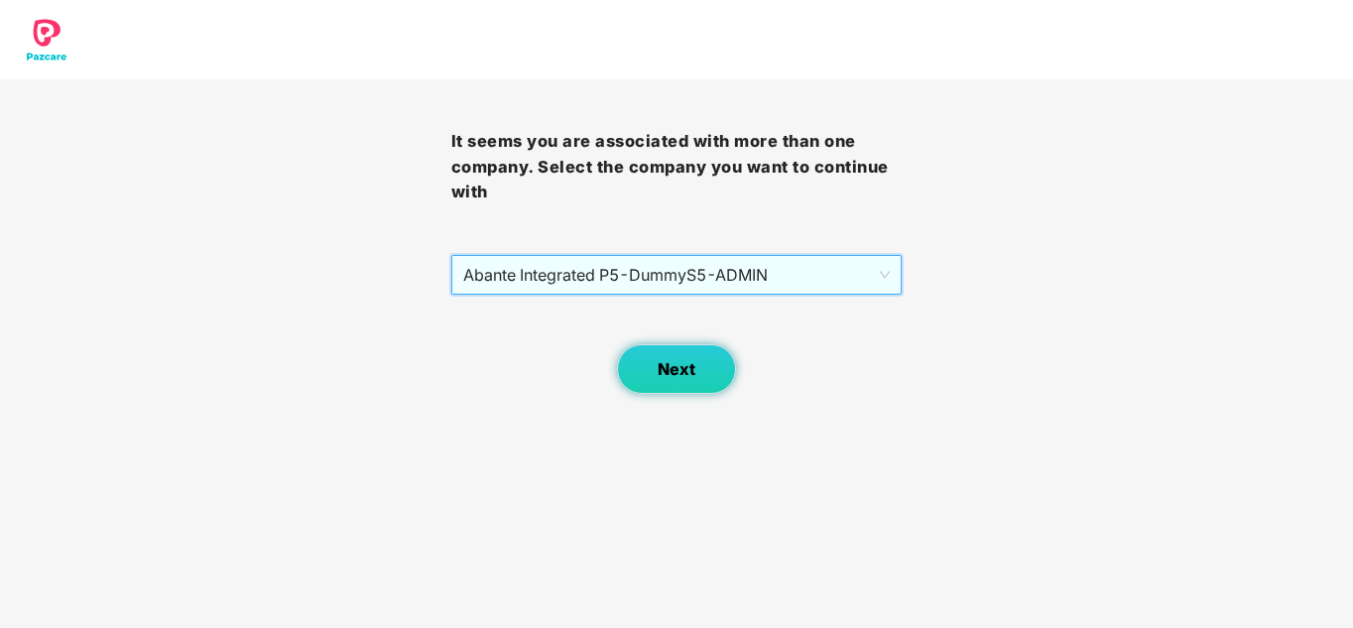
click at [650, 370] on button "Next" at bounding box center [676, 369] width 119 height 50
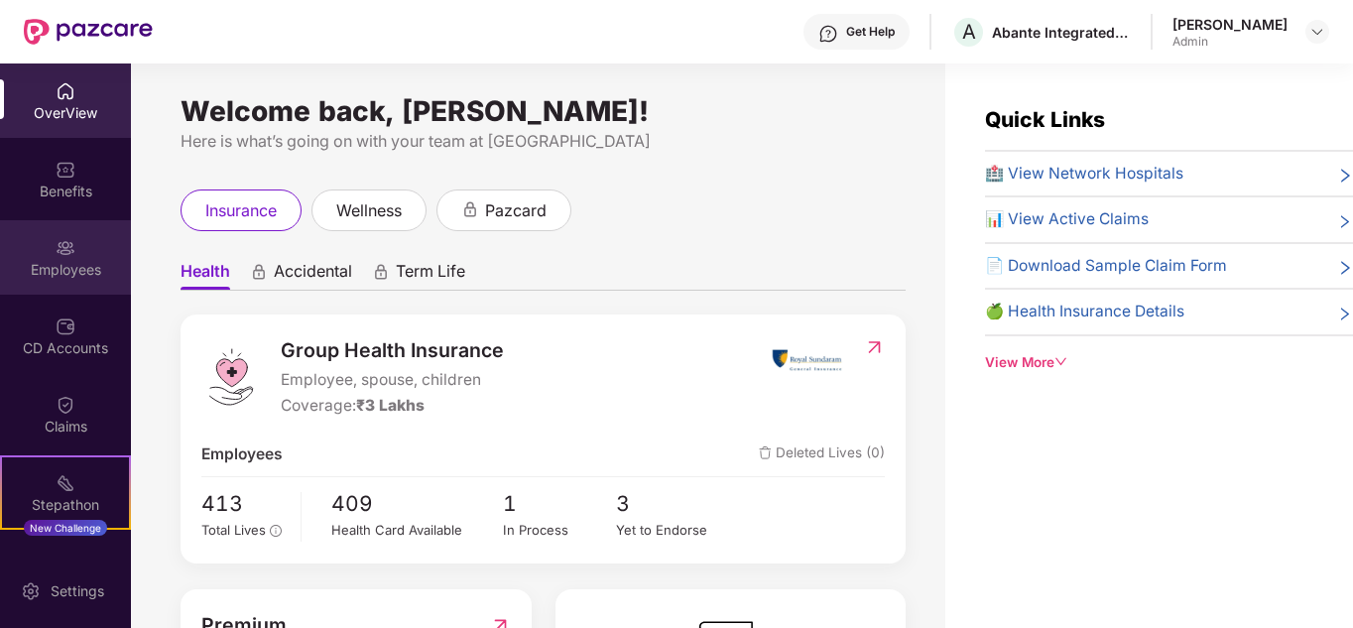
click at [82, 270] on div "Employees" at bounding box center [65, 270] width 131 height 20
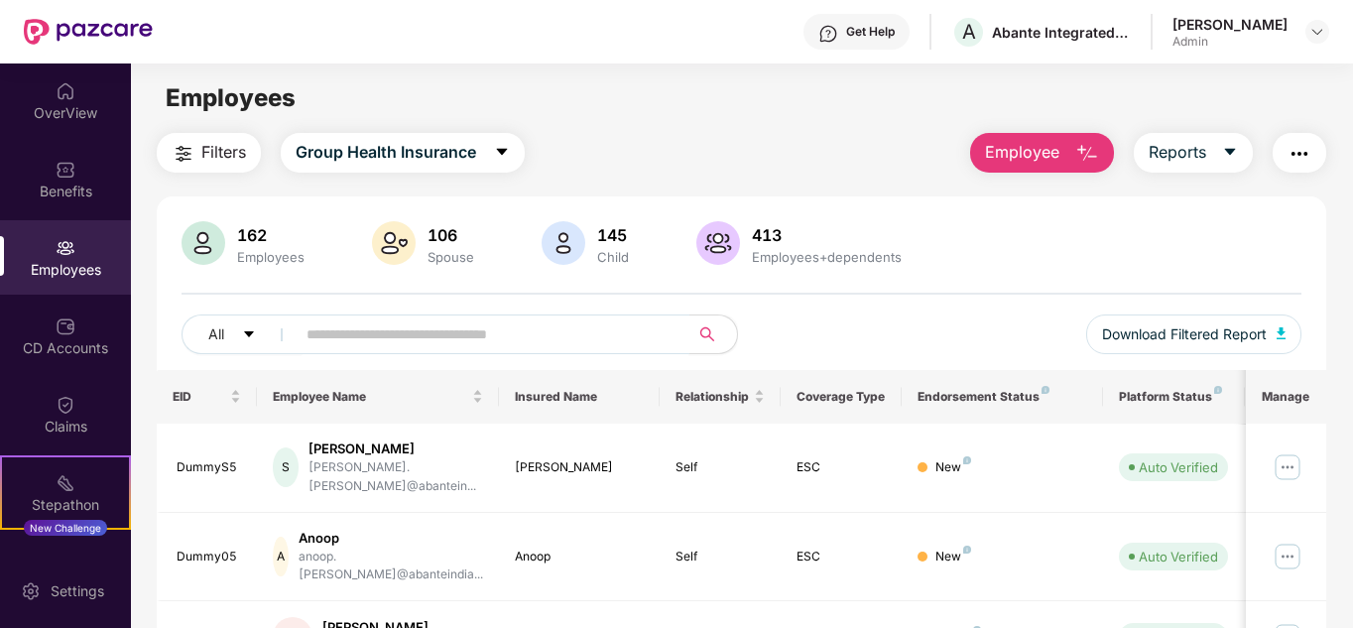
click at [353, 344] on input "text" at bounding box center [484, 334] width 356 height 30
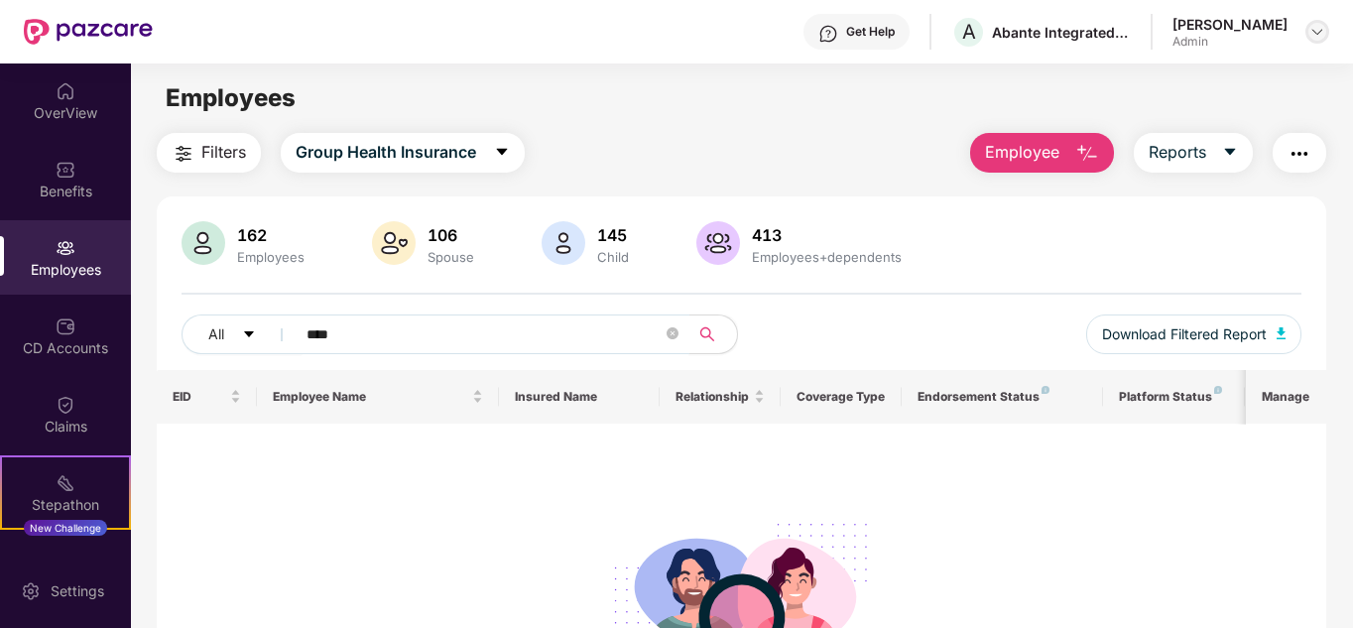
type input "****"
click at [1313, 27] on img at bounding box center [1317, 32] width 16 height 16
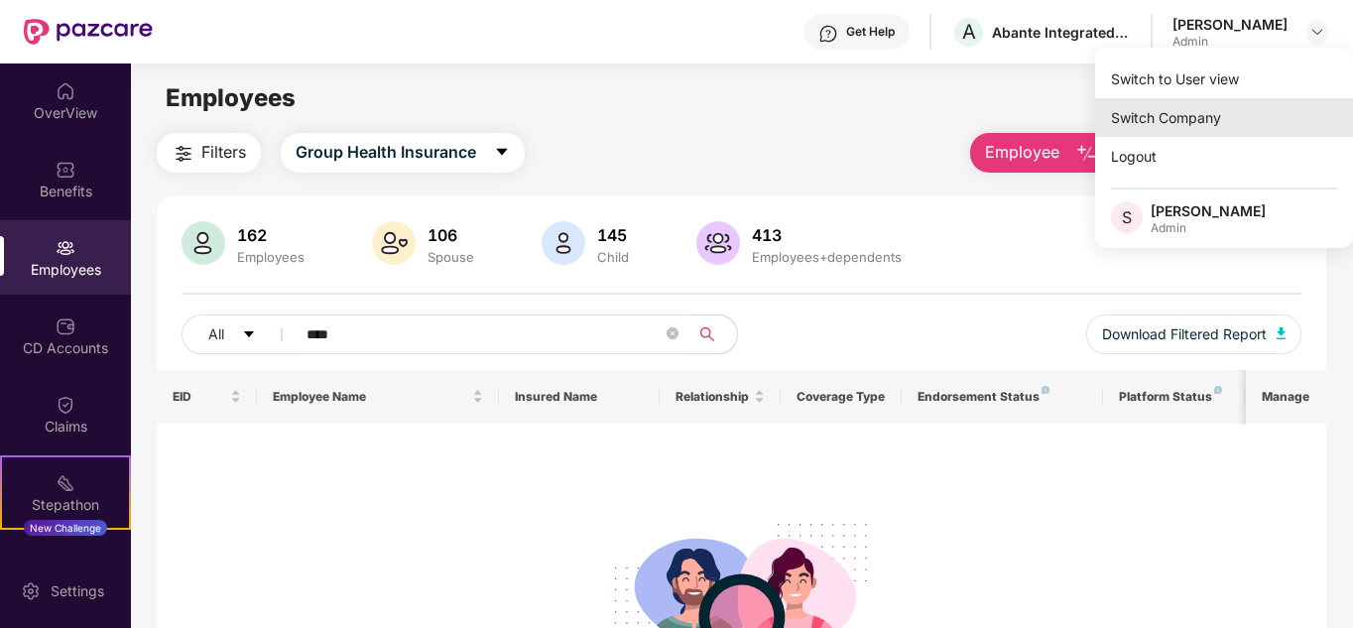
click at [1203, 125] on div "Switch Company" at bounding box center [1224, 117] width 258 height 39
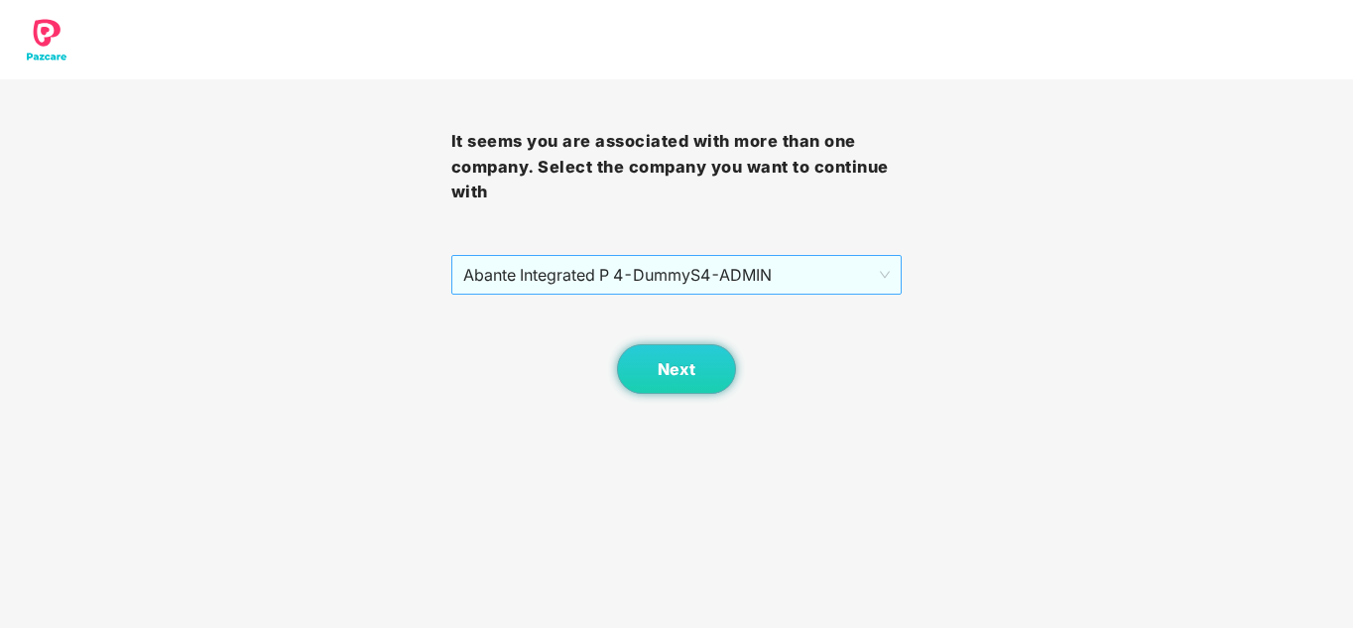
click at [613, 272] on span "Abante Integrated P 4 - DummyS4 - ADMIN" at bounding box center [676, 275] width 427 height 38
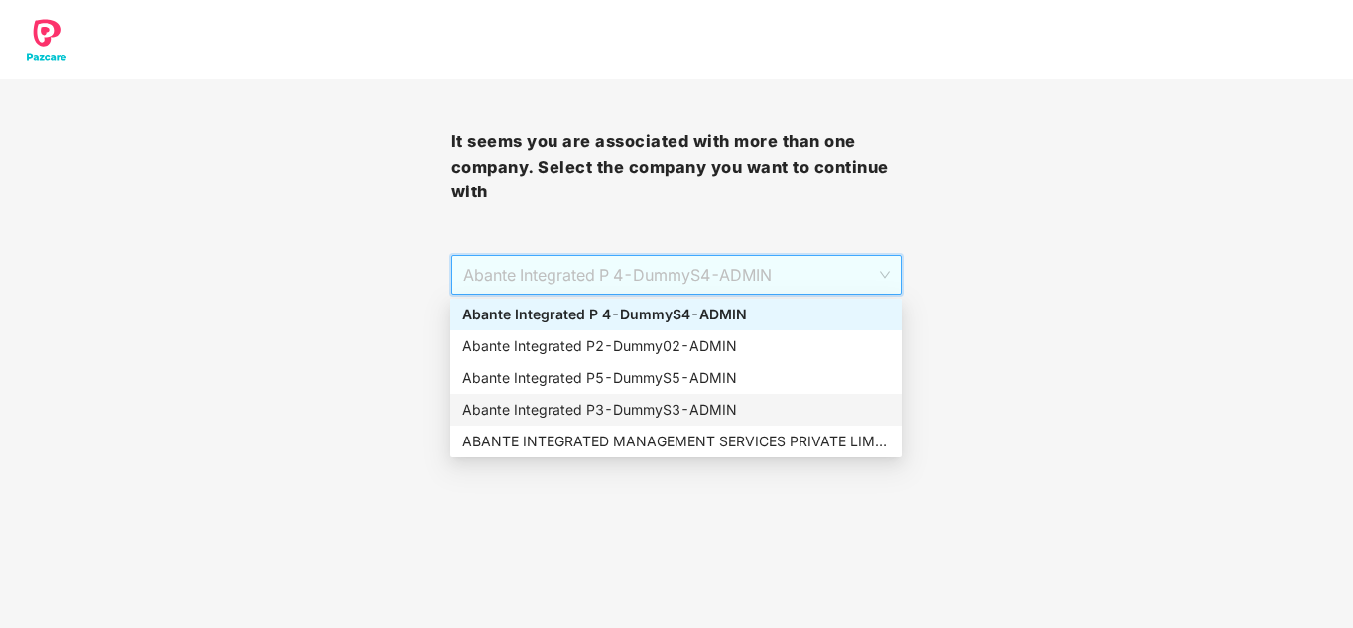
click at [605, 416] on div "Abante Integrated P3 - DummyS3 - ADMIN" at bounding box center [675, 410] width 427 height 22
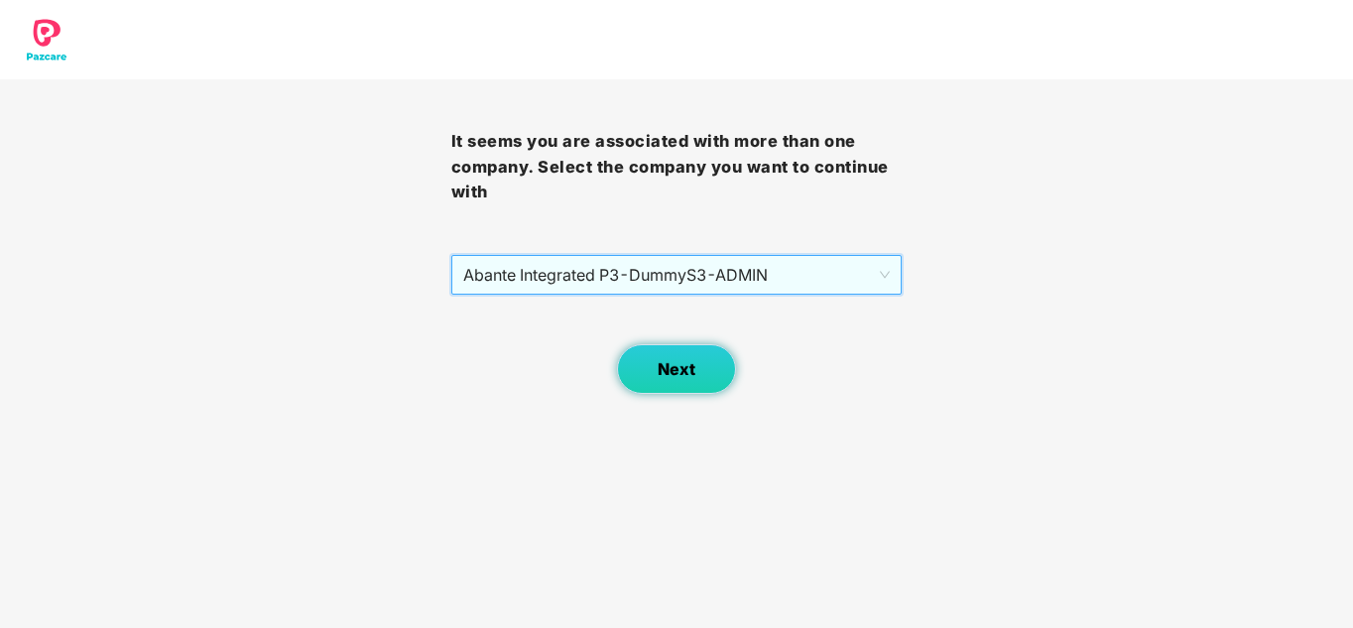
click at [655, 369] on button "Next" at bounding box center [676, 369] width 119 height 50
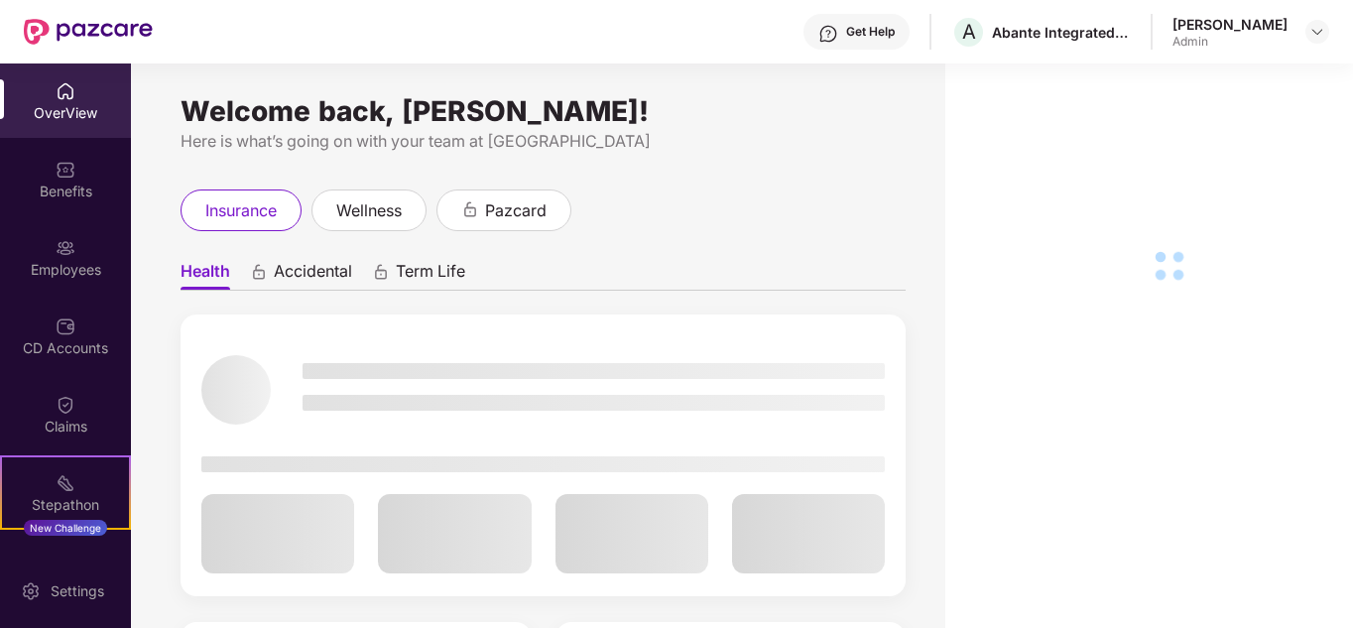
click at [75, 330] on div "CD Accounts" at bounding box center [65, 336] width 131 height 74
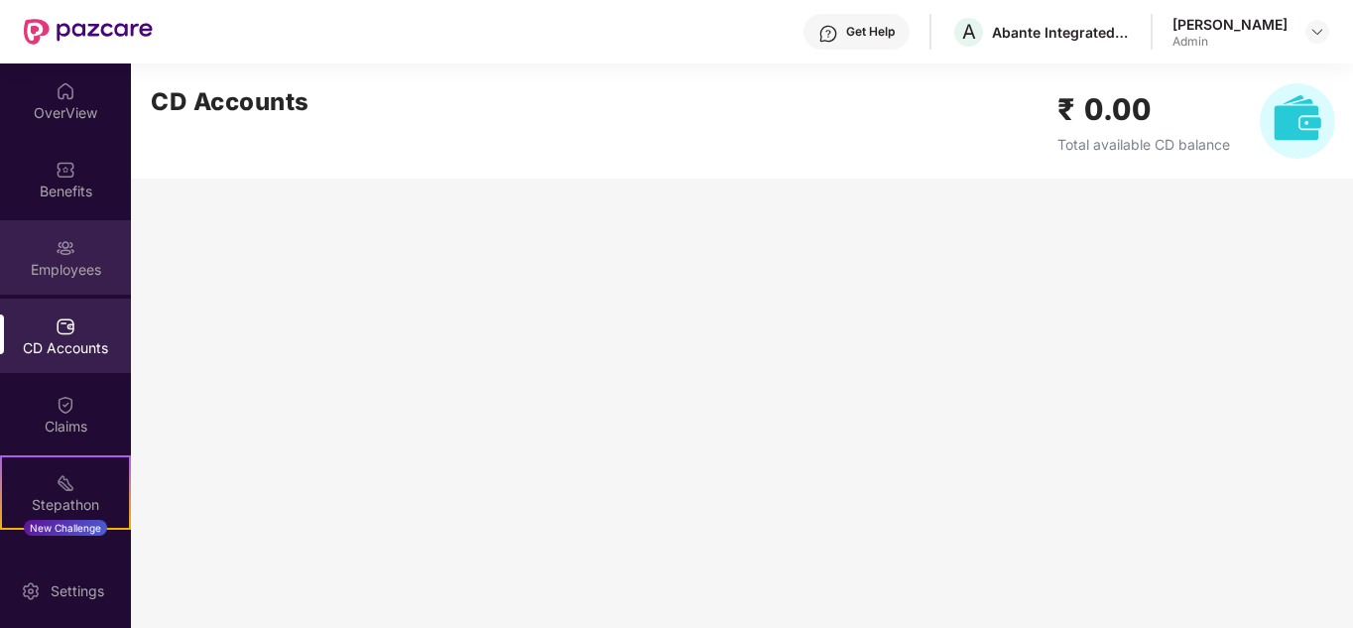
click at [68, 275] on div "Employees" at bounding box center [65, 270] width 131 height 20
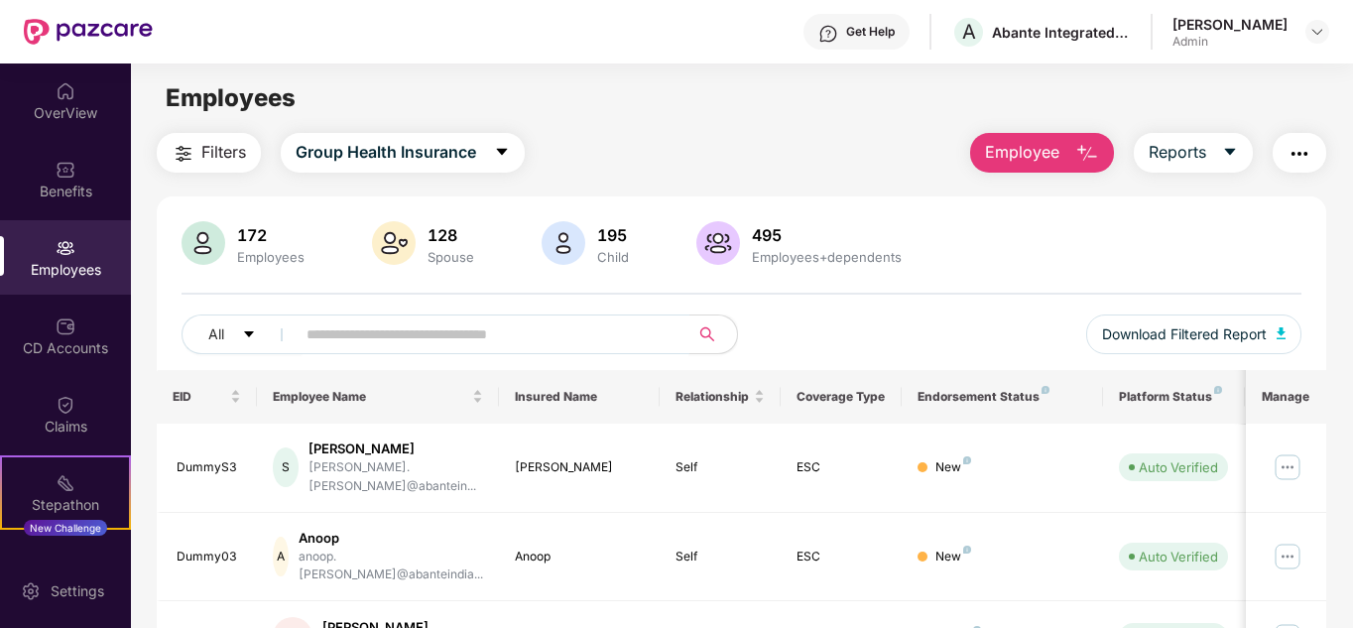
click at [370, 334] on input "text" at bounding box center [484, 334] width 356 height 30
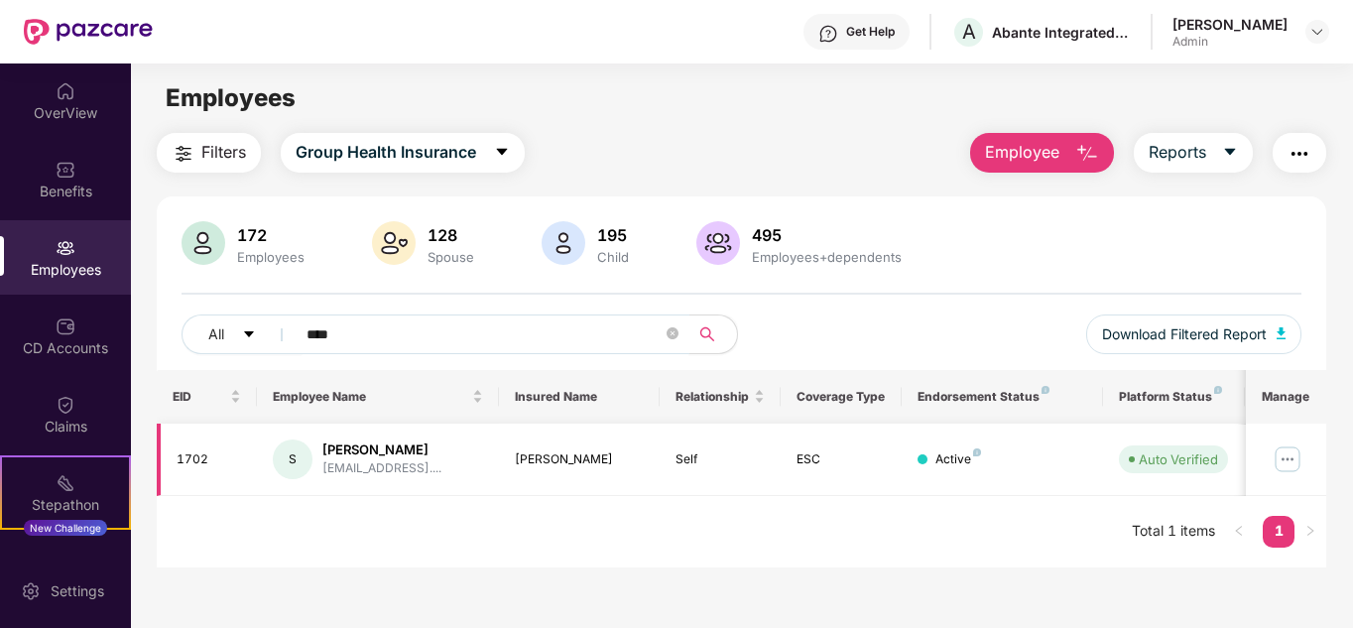
type input "****"
click at [1289, 459] on img at bounding box center [1287, 459] width 32 height 32
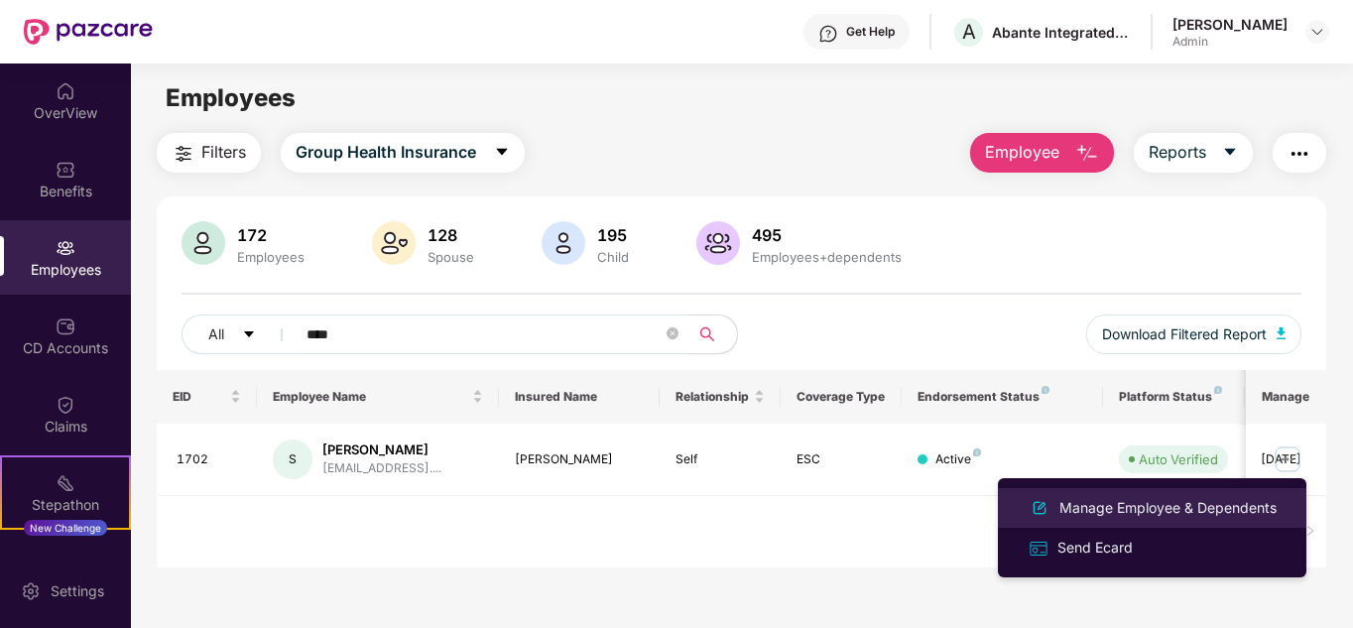
click at [1246, 498] on div "Manage Employee & Dependents" at bounding box center [1167, 508] width 225 height 22
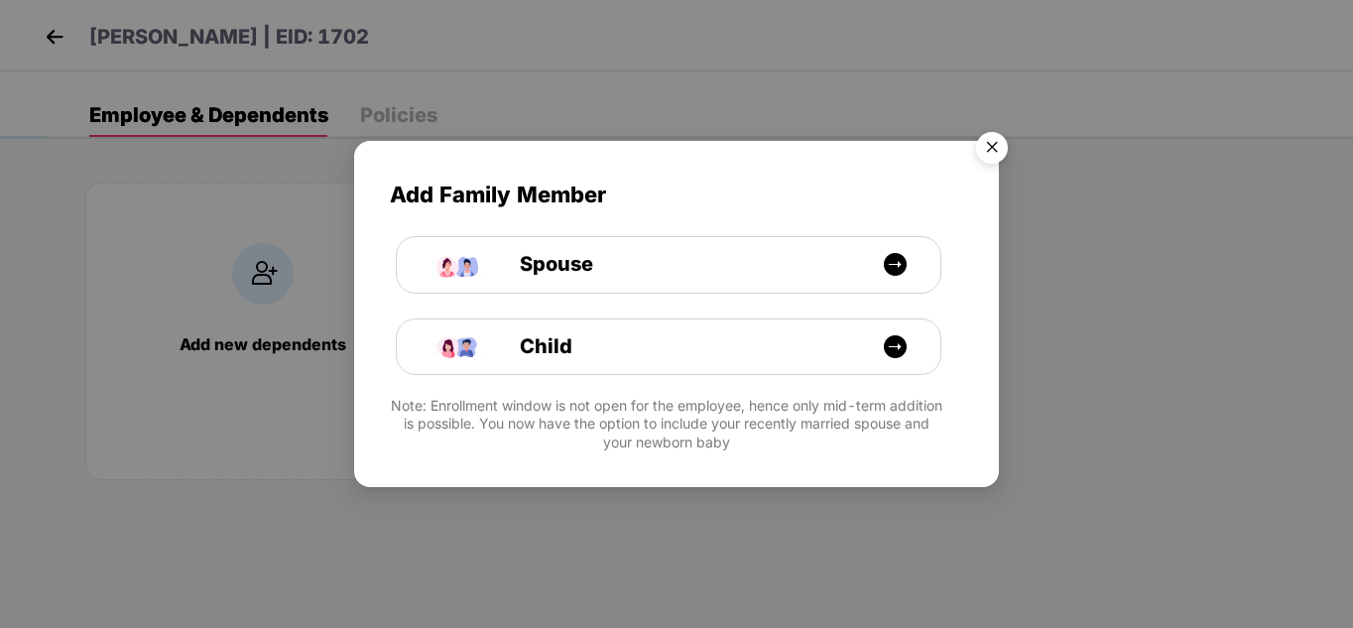
click at [999, 145] on img "Close" at bounding box center [992, 151] width 56 height 56
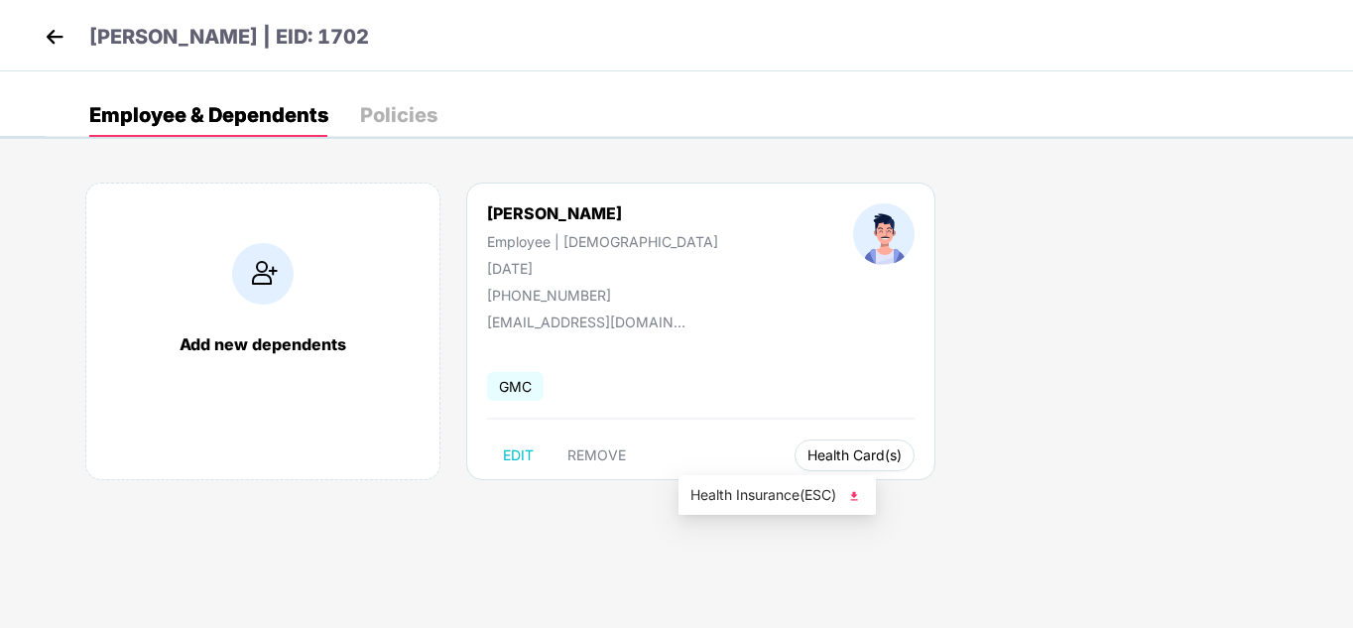
click at [807, 455] on span "Health Card(s)" at bounding box center [854, 455] width 94 height 10
click at [807, 453] on span "Health Card(s)" at bounding box center [854, 455] width 94 height 10
click at [859, 497] on img at bounding box center [854, 496] width 20 height 20
click at [63, 31] on img at bounding box center [55, 37] width 30 height 30
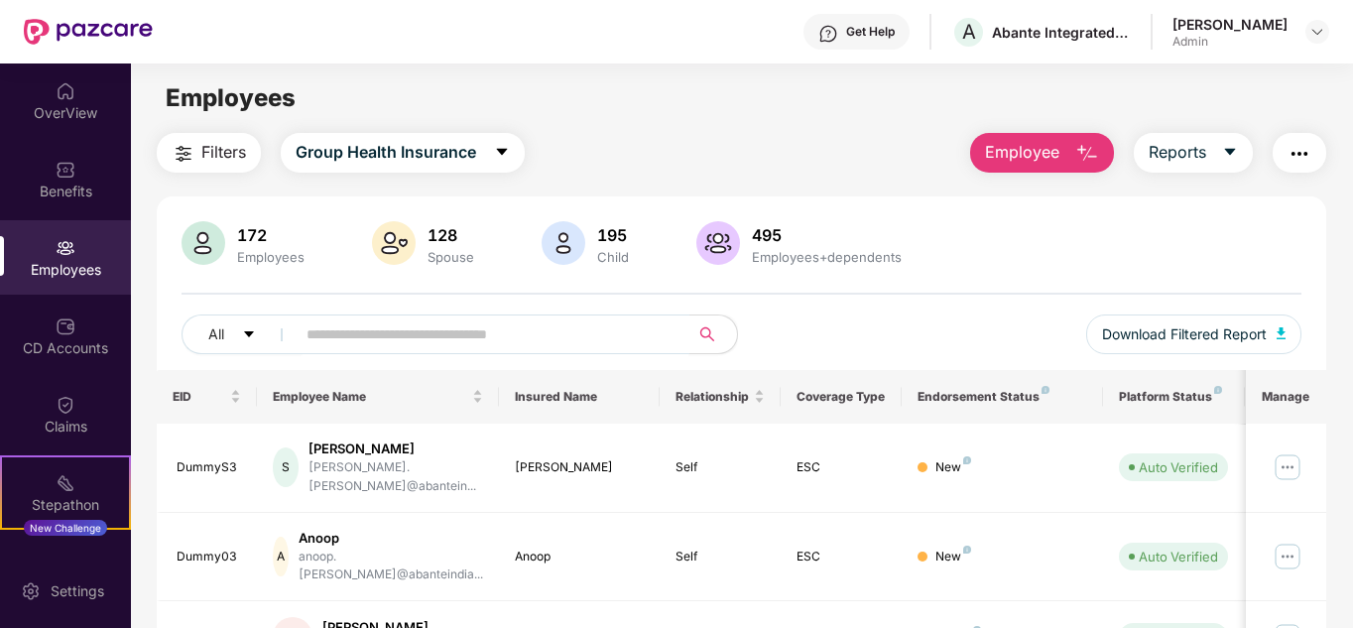
click at [317, 337] on input "text" at bounding box center [484, 334] width 356 height 30
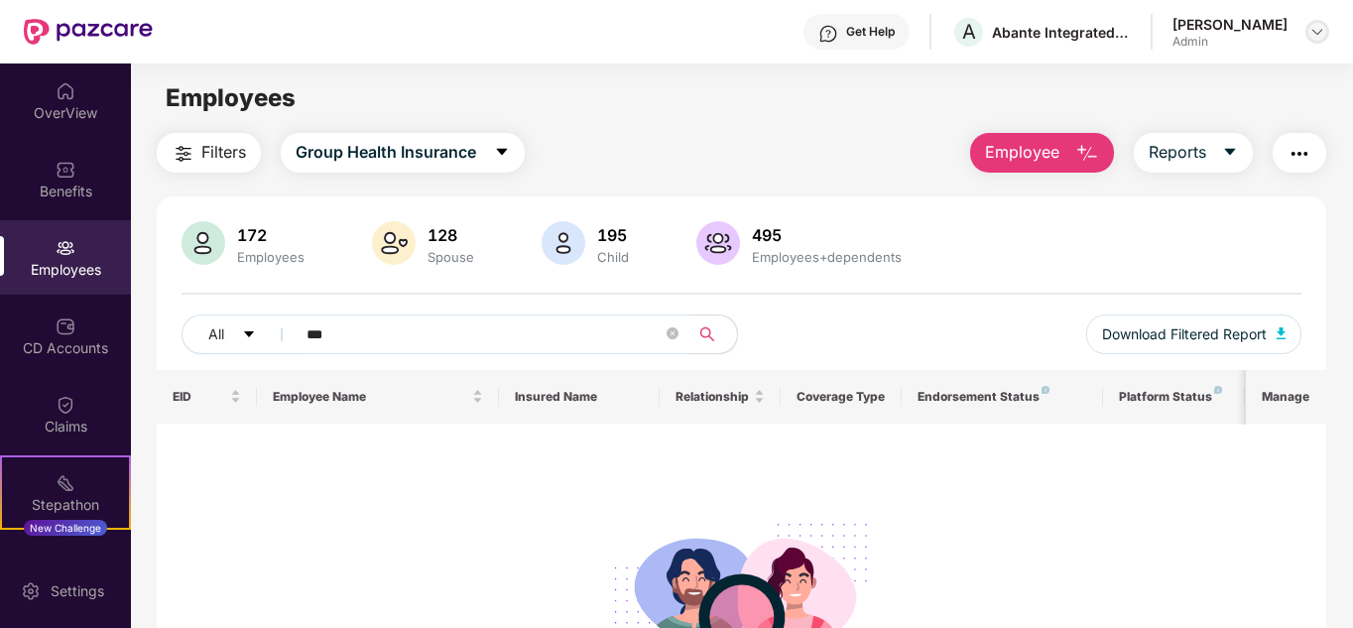
type input "***"
click at [1322, 31] on img at bounding box center [1317, 32] width 16 height 16
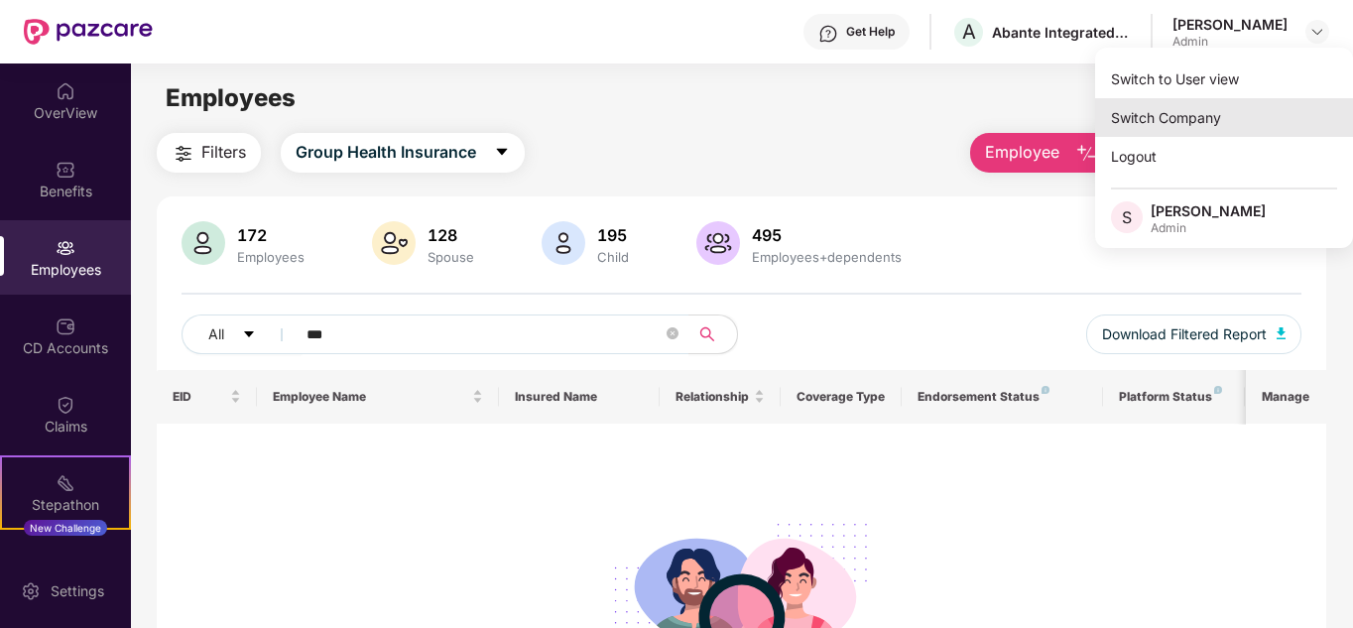
click at [1193, 119] on div "Switch Company" at bounding box center [1224, 117] width 258 height 39
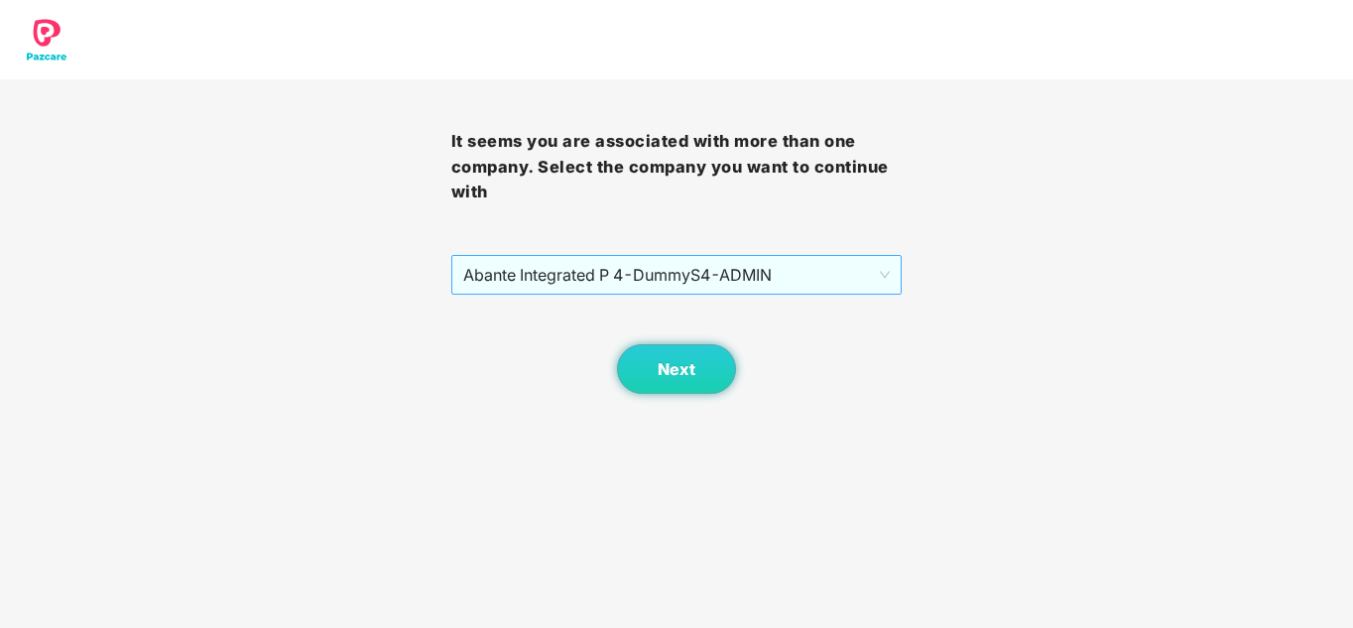
click at [642, 272] on span "Abante Integrated P 4 - DummyS4 - ADMIN" at bounding box center [676, 275] width 427 height 38
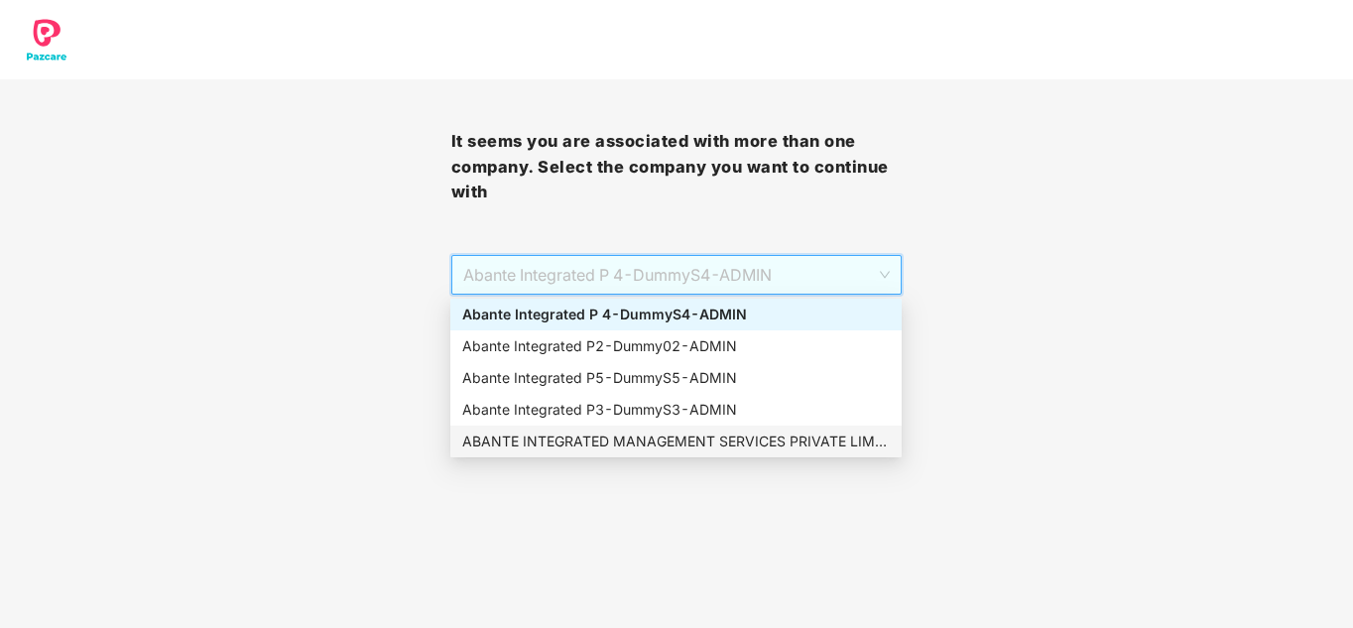
click at [609, 445] on div "ABANTE INTEGRATED MANAGEMENT SERVICES PRIVATE LIMITED - 660 - ADMIN" at bounding box center [675, 441] width 427 height 22
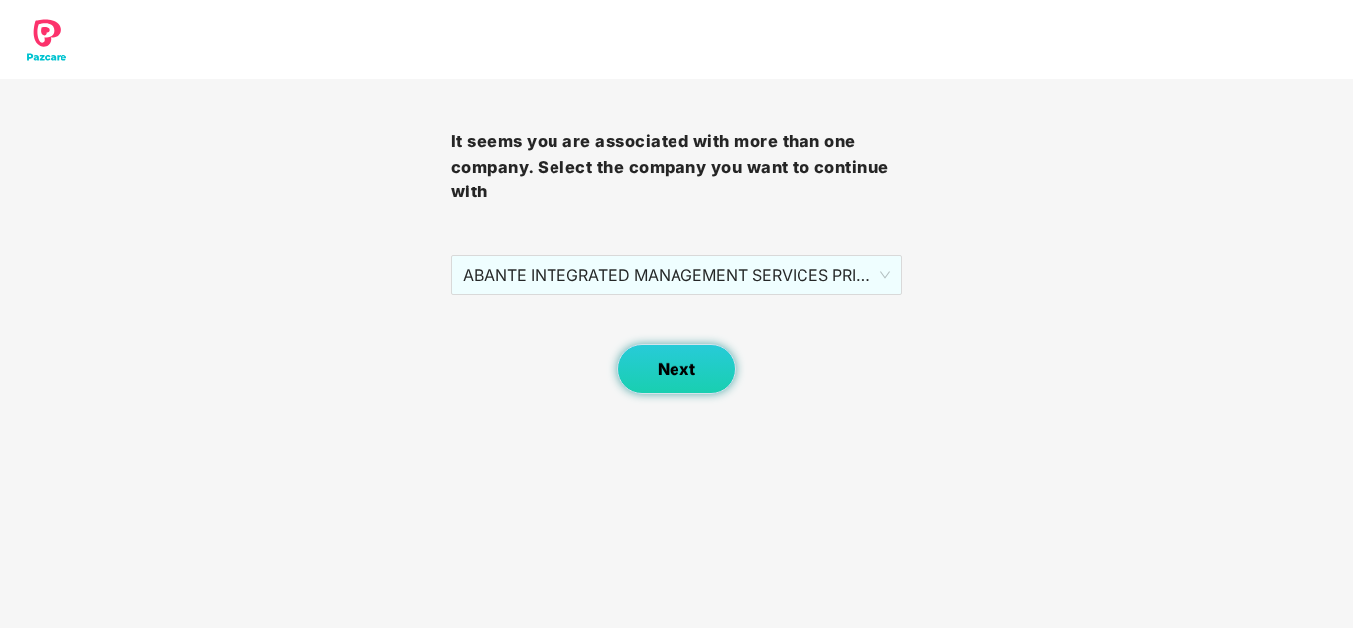
click at [663, 373] on span "Next" at bounding box center [677, 369] width 38 height 19
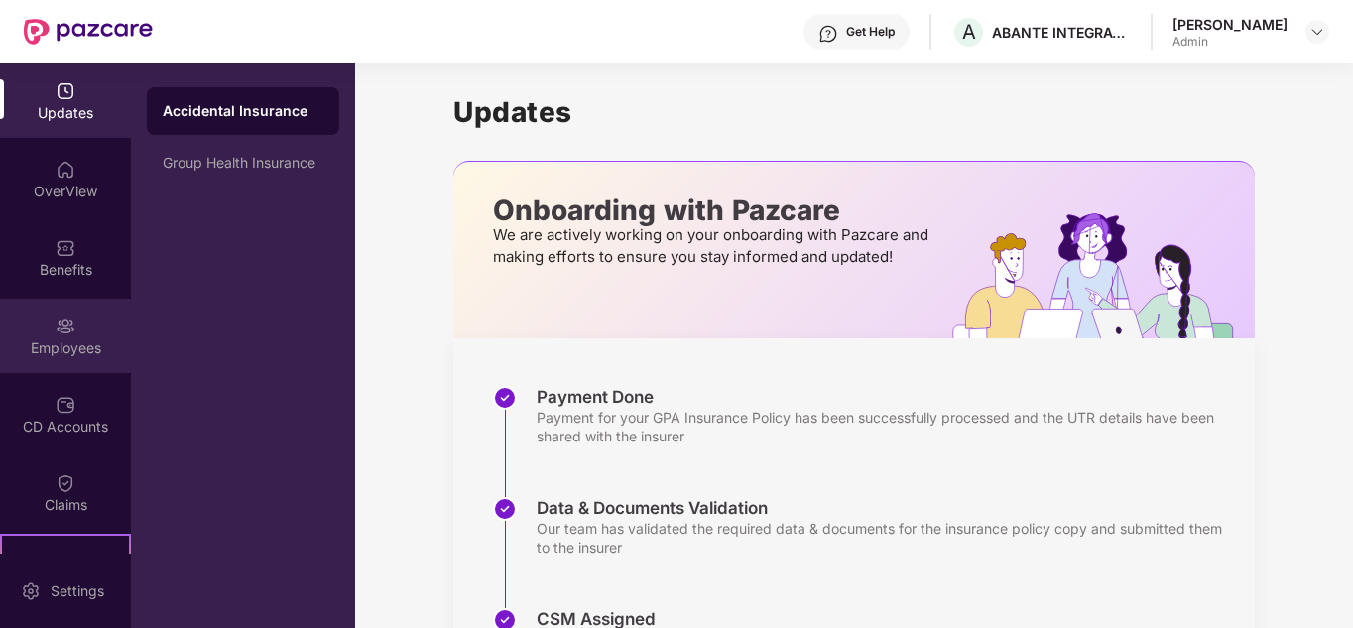
click at [71, 348] on div "Employees" at bounding box center [65, 348] width 131 height 20
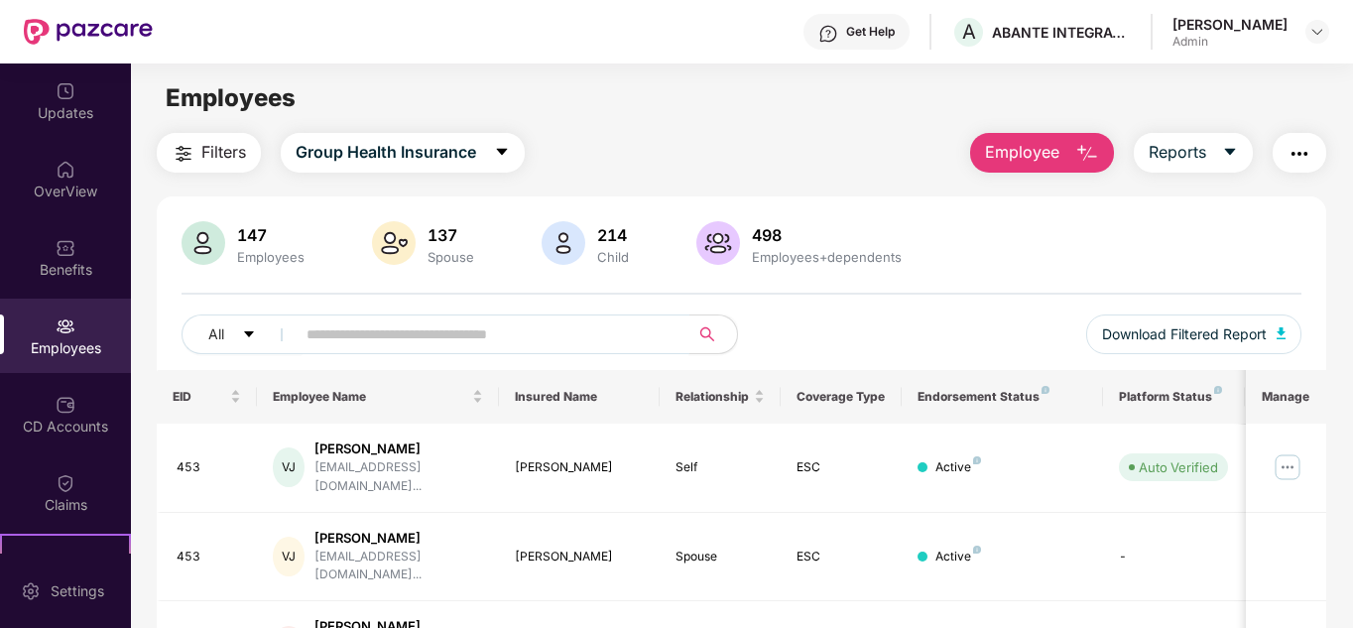
click at [553, 350] on span at bounding box center [486, 334] width 407 height 40
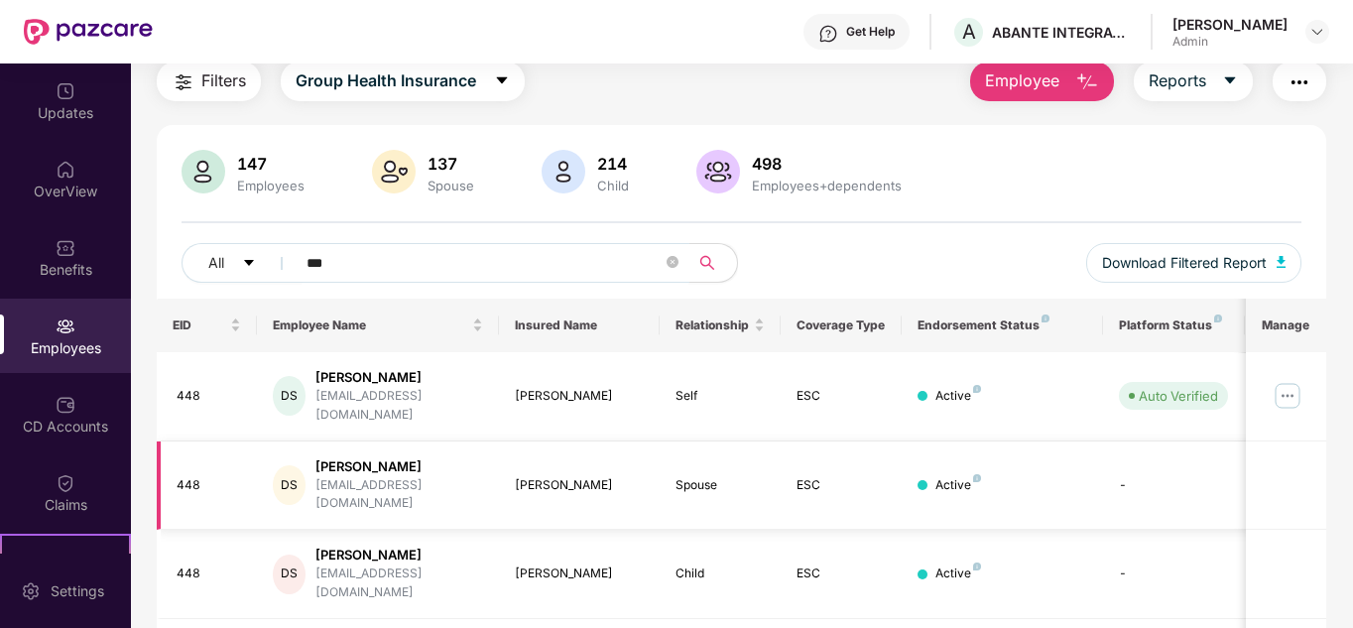
scroll to position [157, 0]
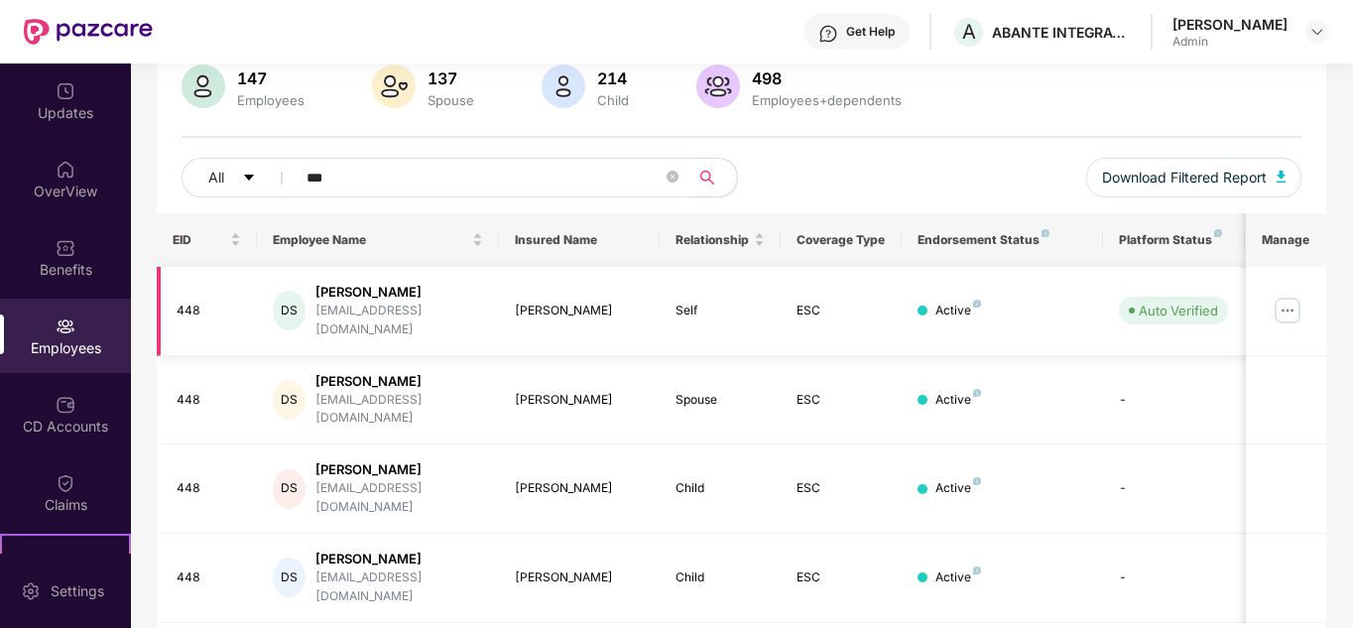
type input "***"
click at [1290, 302] on img at bounding box center [1287, 311] width 32 height 32
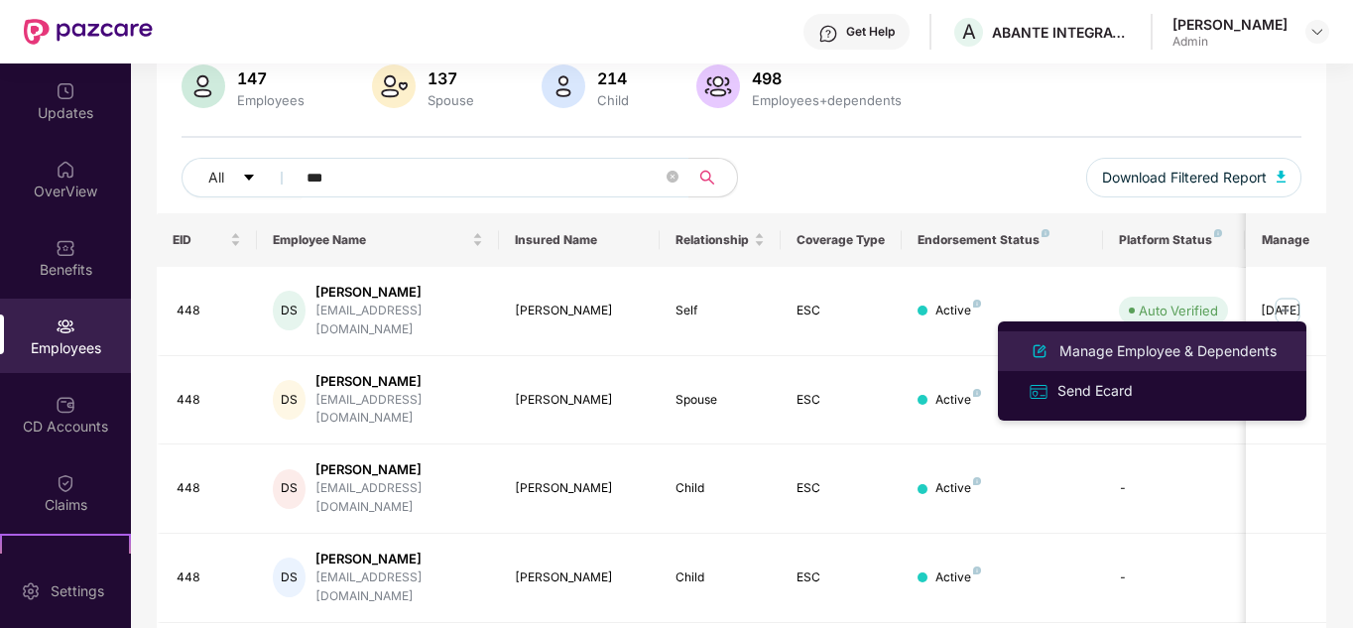
click at [1182, 347] on div "Manage Employee & Dependents" at bounding box center [1167, 351] width 225 height 22
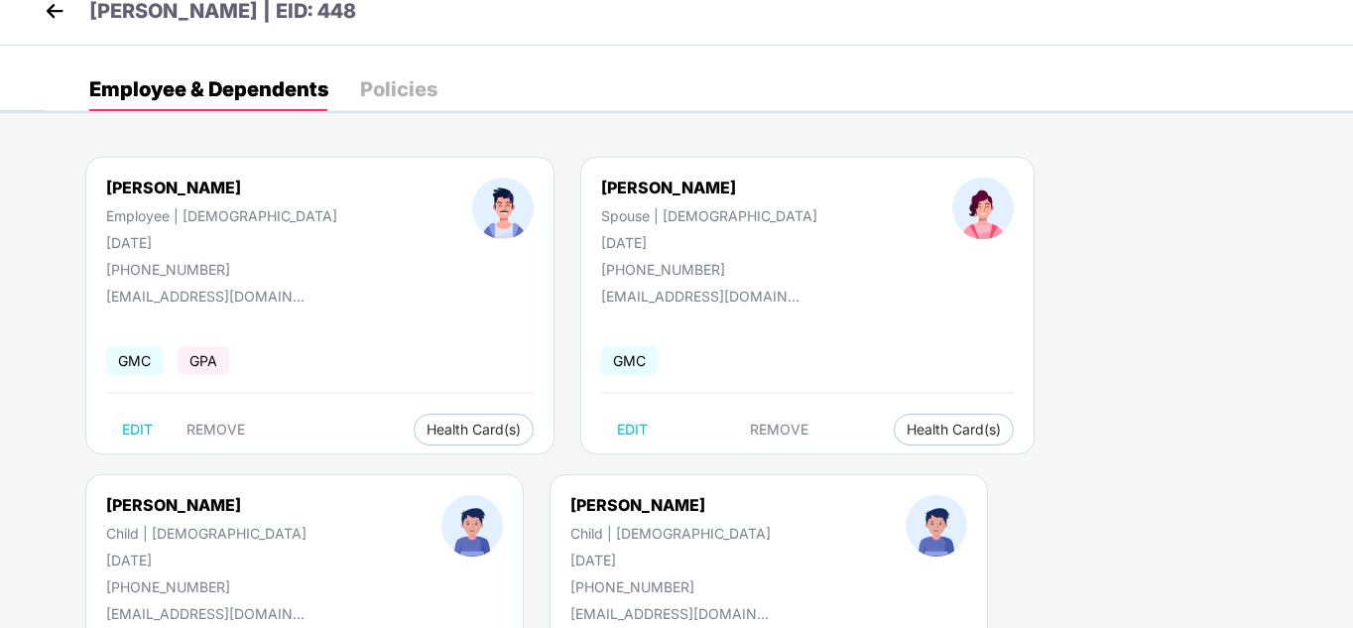
scroll to position [0, 0]
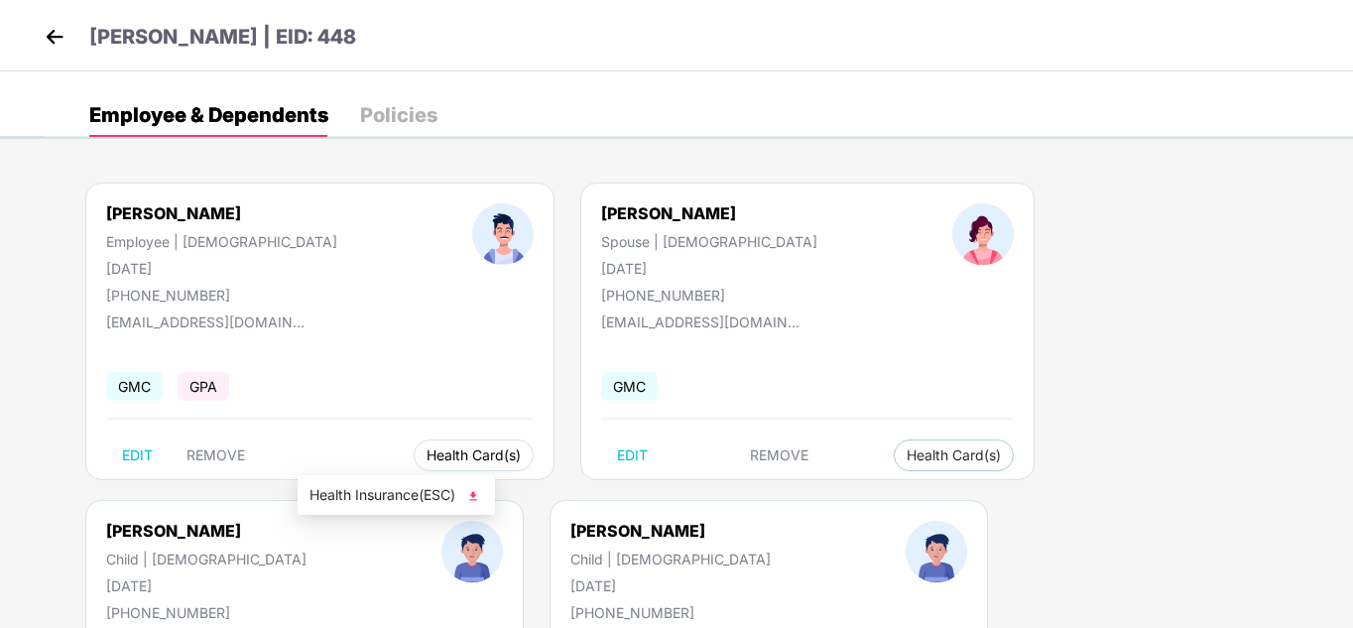
click at [426, 452] on span "Health Card(s)" at bounding box center [473, 455] width 94 height 10
click at [474, 490] on img at bounding box center [473, 496] width 20 height 20
click at [907, 455] on span "Health Card(s)" at bounding box center [954, 455] width 94 height 10
click at [860, 494] on img at bounding box center [854, 496] width 20 height 20
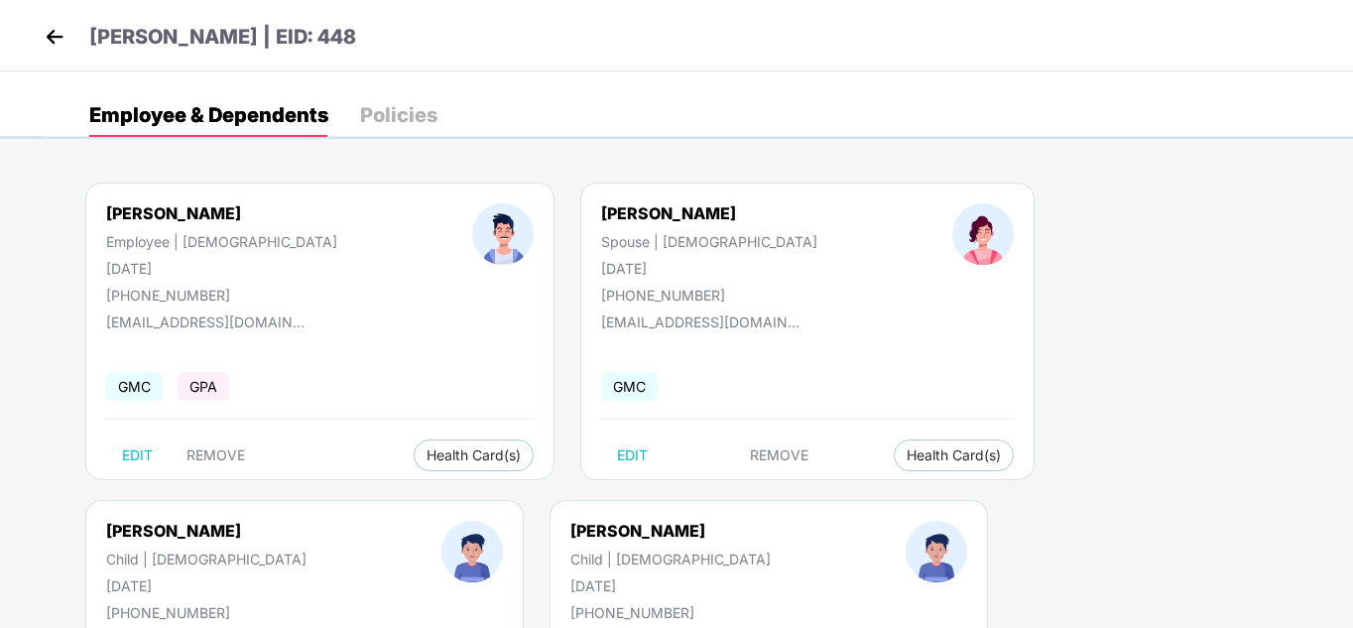
drag, startPoint x: 1155, startPoint y: 459, endPoint x: 1177, endPoint y: 479, distance: 29.5
click at [1244, 498] on img at bounding box center [1235, 496] width 20 height 20
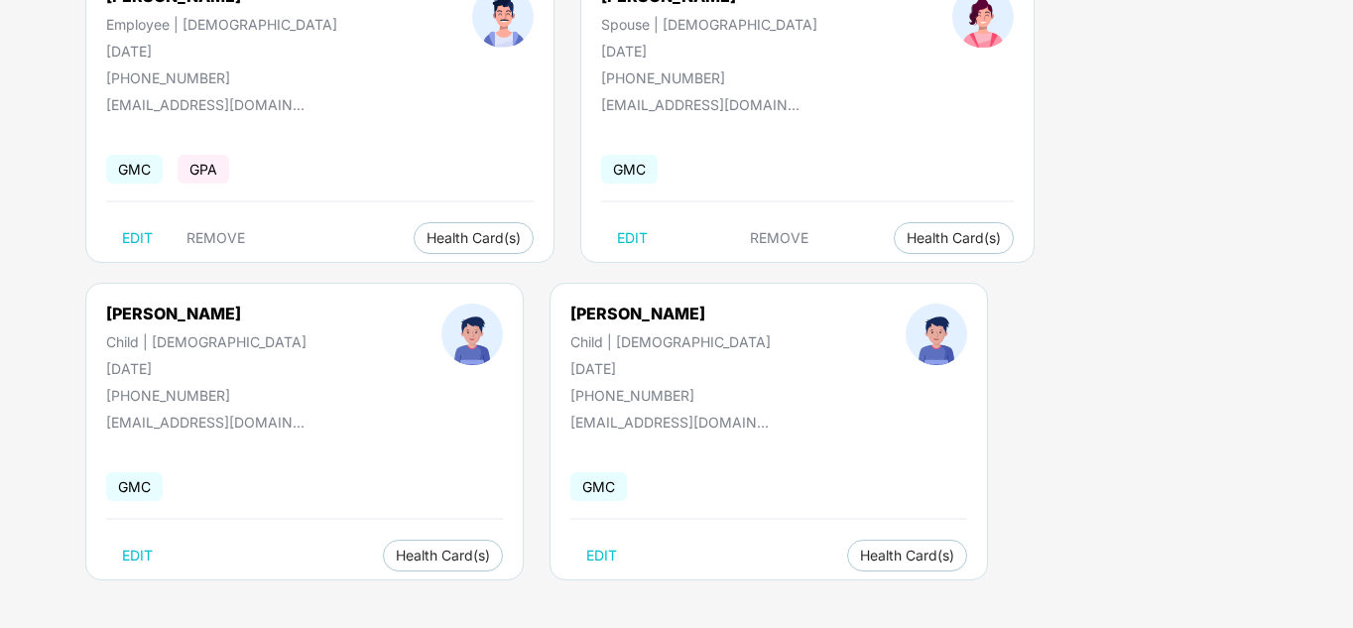
scroll to position [219, 0]
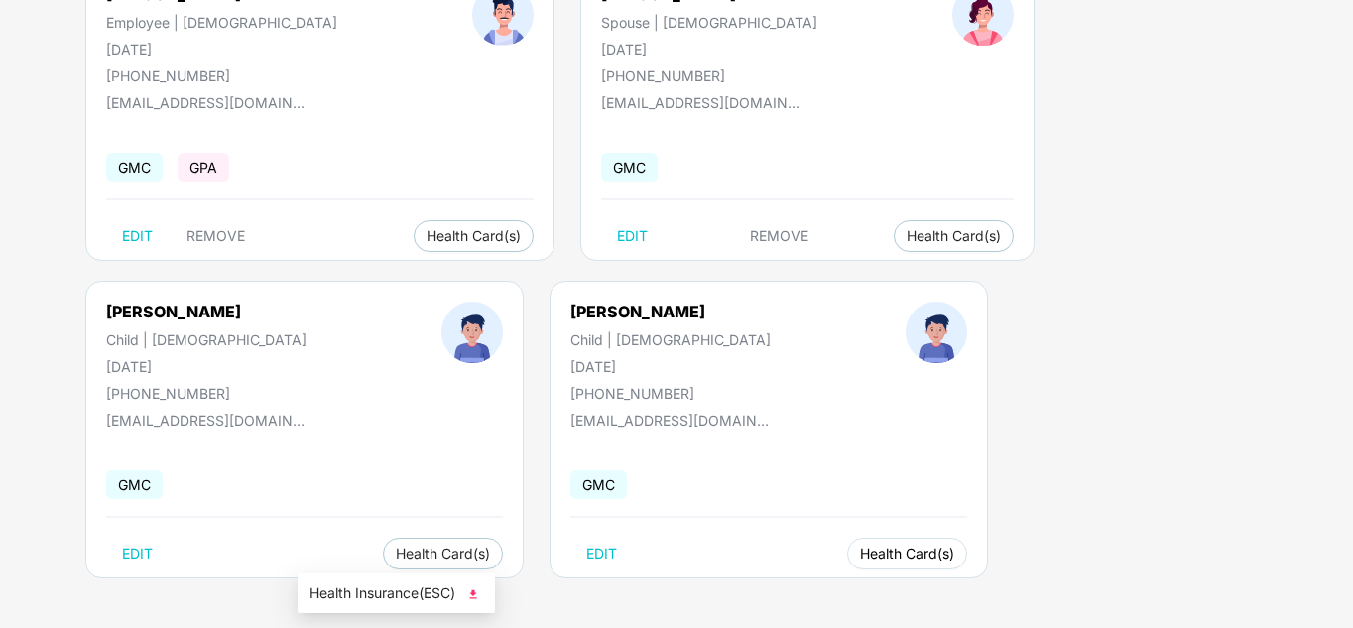
click at [860, 553] on span "Health Card(s)" at bounding box center [907, 553] width 94 height 10
click at [474, 593] on img at bounding box center [473, 594] width 20 height 20
